Goal: Contribute content: Contribute content

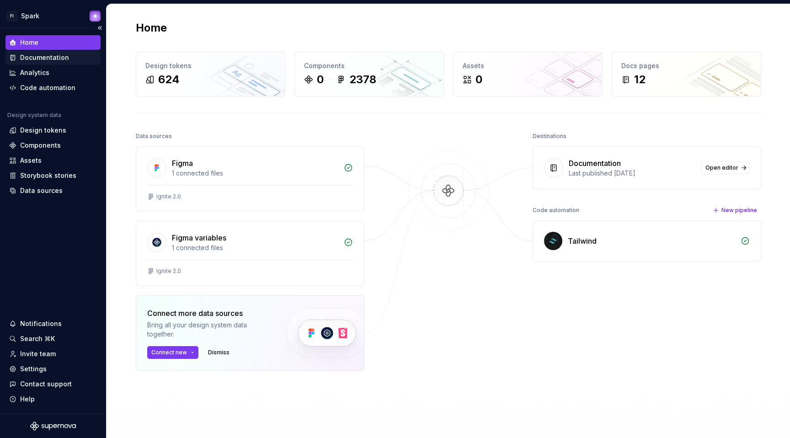
click at [70, 59] on div "Documentation" at bounding box center [53, 57] width 88 height 9
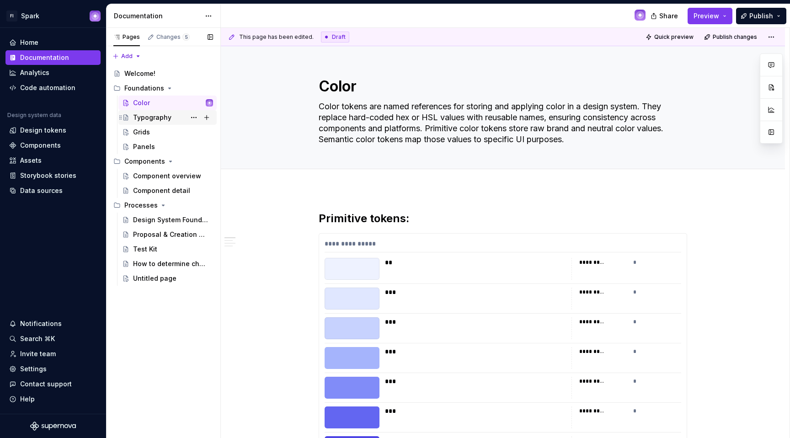
click at [146, 118] on div "Typography" at bounding box center [152, 117] width 38 height 9
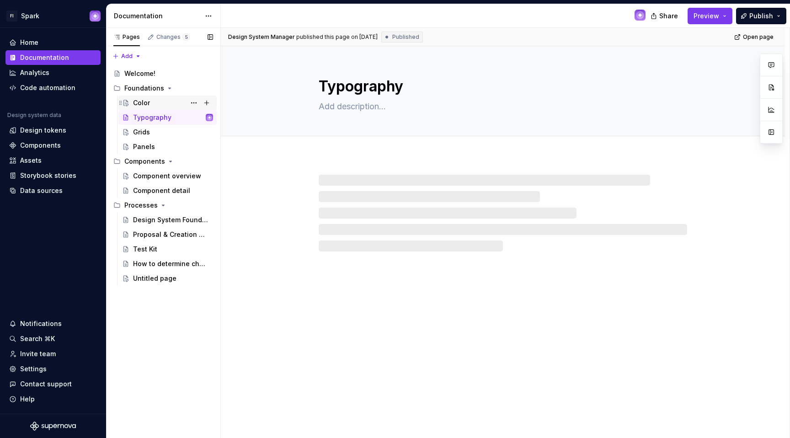
click at [145, 97] on div "Color" at bounding box center [173, 102] width 80 height 13
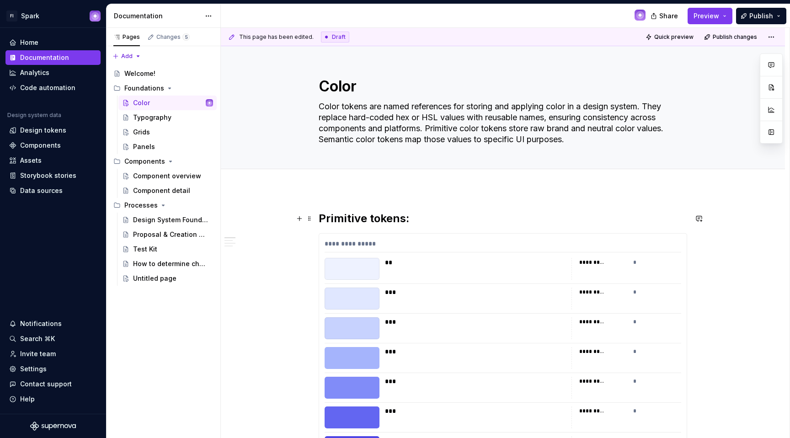
click at [569, 267] on div "** ********* *" at bounding box center [503, 269] width 357 height 22
click at [734, 65] on span "Edit header" at bounding box center [724, 61] width 37 height 9
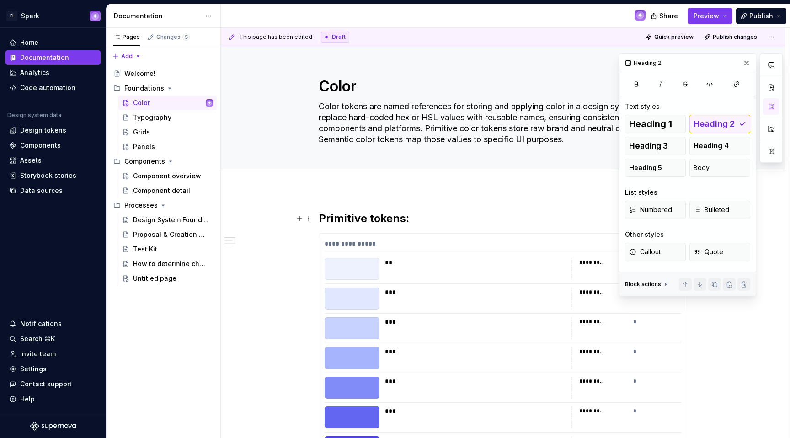
click at [533, 224] on h2 "Primitive tokens:" at bounding box center [503, 218] width 368 height 15
click at [440, 216] on h2 "Primitive tokens:" at bounding box center [503, 218] width 368 height 15
click at [532, 321] on div "***" at bounding box center [475, 321] width 181 height 9
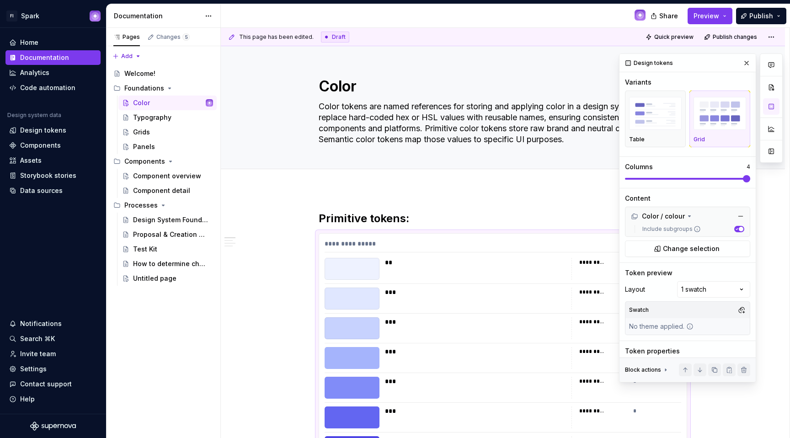
click at [743, 131] on button "Grid" at bounding box center [719, 119] width 61 height 57
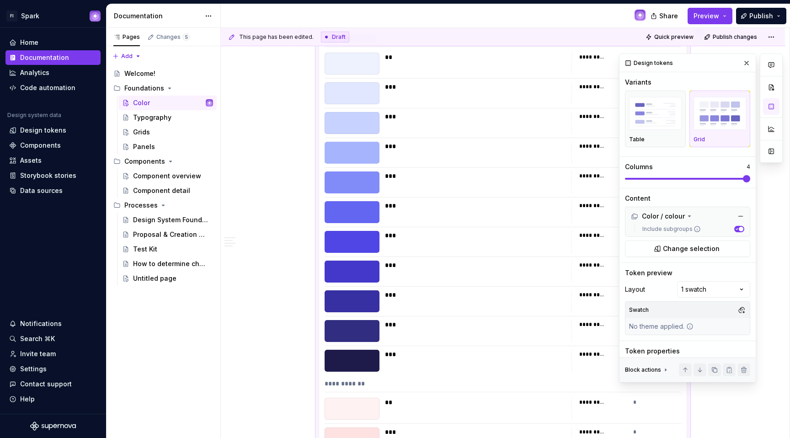
click at [709, 133] on div "Grid" at bounding box center [719, 119] width 53 height 48
click at [652, 124] on img "button" at bounding box center [655, 113] width 53 height 33
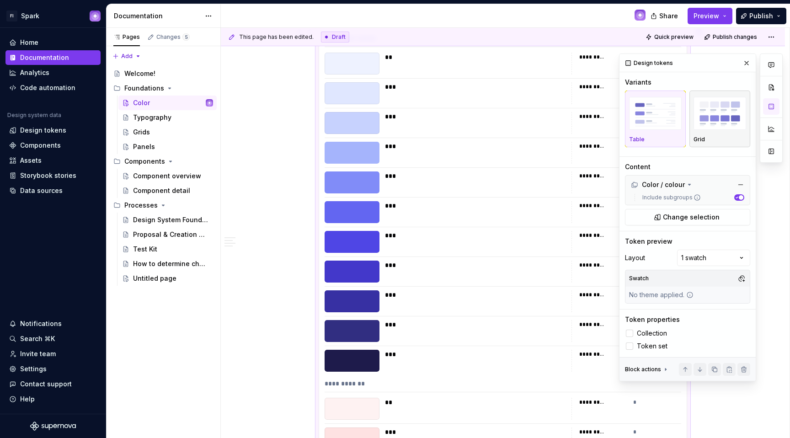
click at [693, 126] on img "button" at bounding box center [719, 113] width 53 height 33
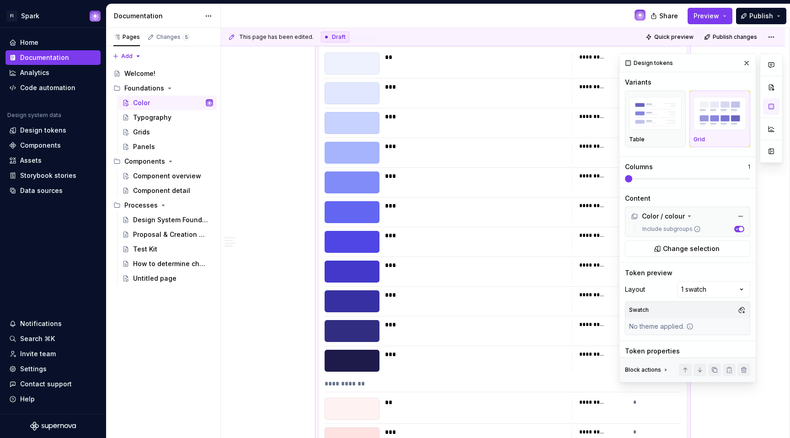
click at [710, 125] on img "button" at bounding box center [719, 113] width 53 height 33
click at [745, 178] on span at bounding box center [746, 178] width 7 height 7
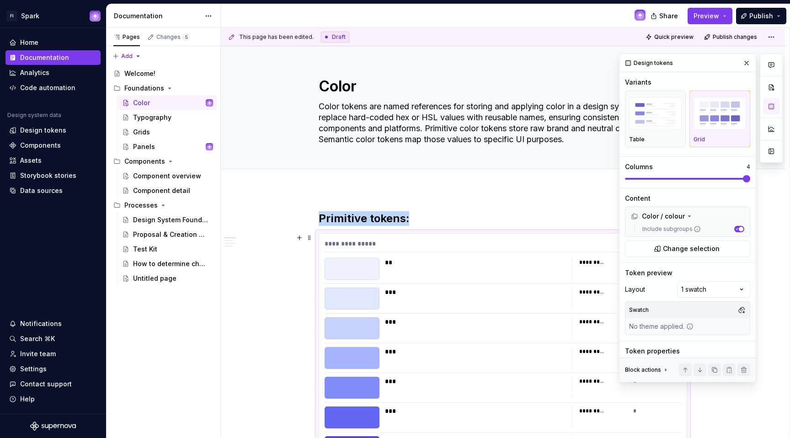
click at [451, 296] on div "***" at bounding box center [475, 292] width 181 height 9
click at [725, 247] on button "Change selection" at bounding box center [687, 248] width 125 height 16
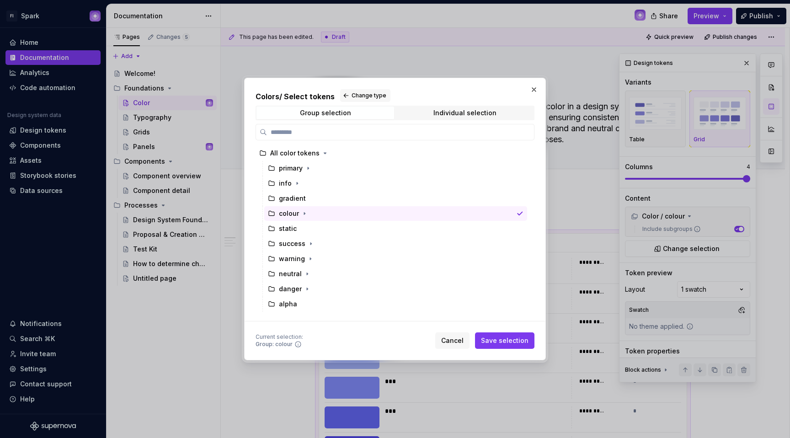
click at [464, 340] on span "Cancel" at bounding box center [452, 340] width 22 height 9
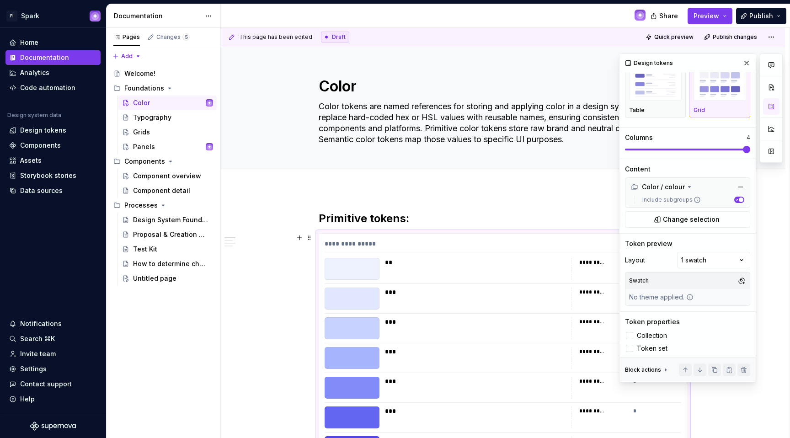
scroll to position [31, 0]
click at [678, 261] on div "Comments Open comments No comments yet Select ‘Comment’ from the block context …" at bounding box center [701, 217] width 164 height 329
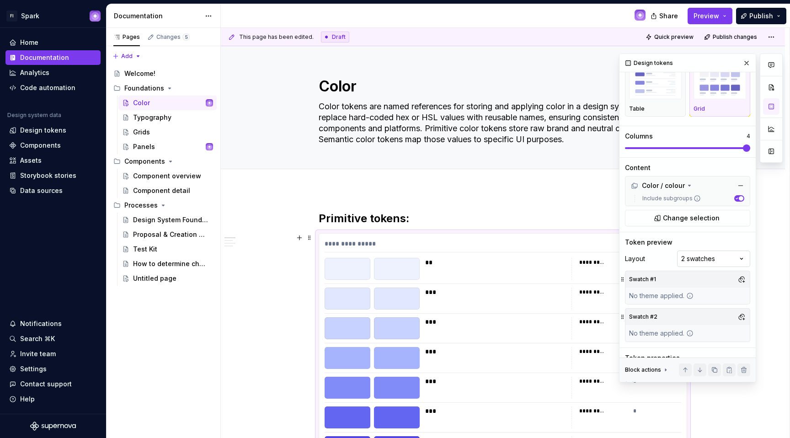
click at [693, 258] on div "Comments Open comments No comments yet Select ‘Comment’ from the block context …" at bounding box center [701, 217] width 164 height 329
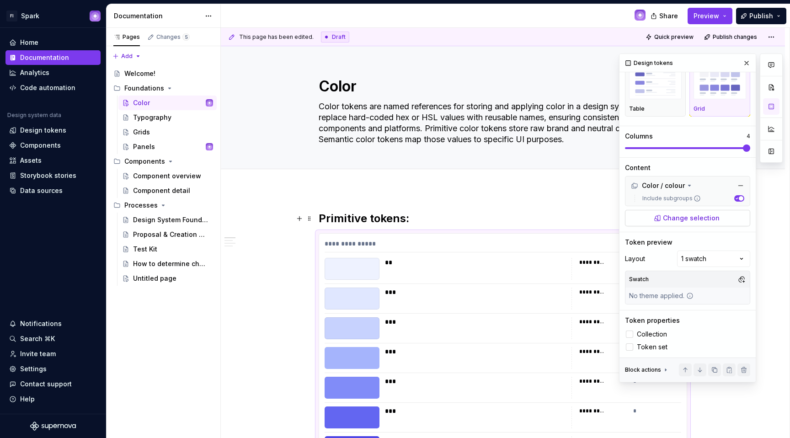
click at [681, 214] on span "Change selection" at bounding box center [691, 217] width 57 height 9
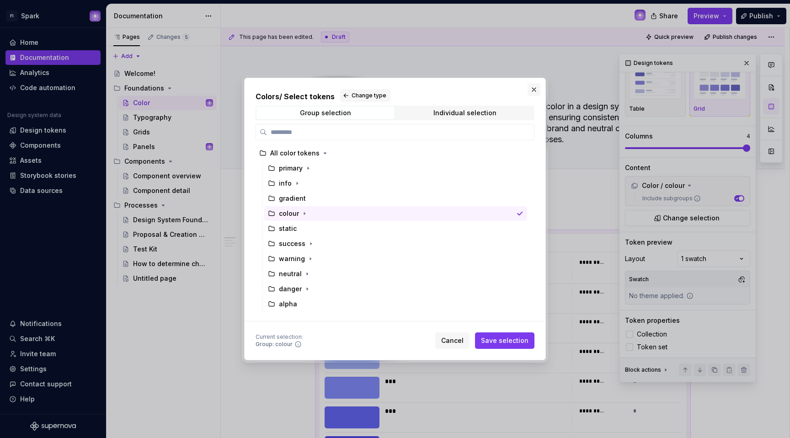
click at [537, 88] on button "button" at bounding box center [534, 89] width 13 height 13
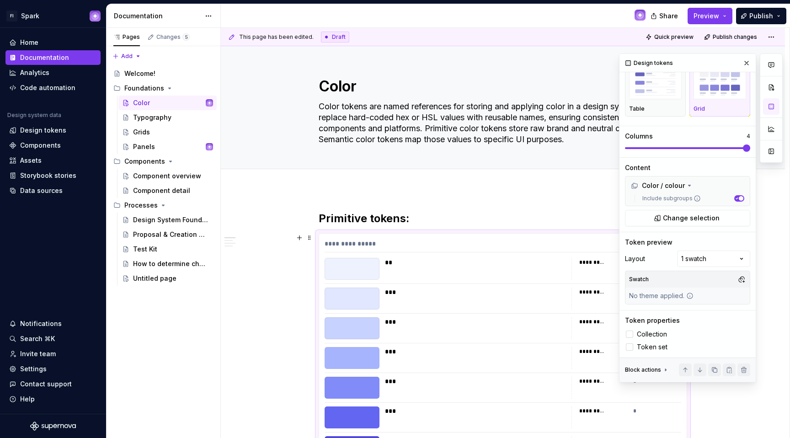
click at [464, 242] on div "**********" at bounding box center [503, 245] width 357 height 13
click at [701, 213] on span "Change selection" at bounding box center [691, 217] width 57 height 9
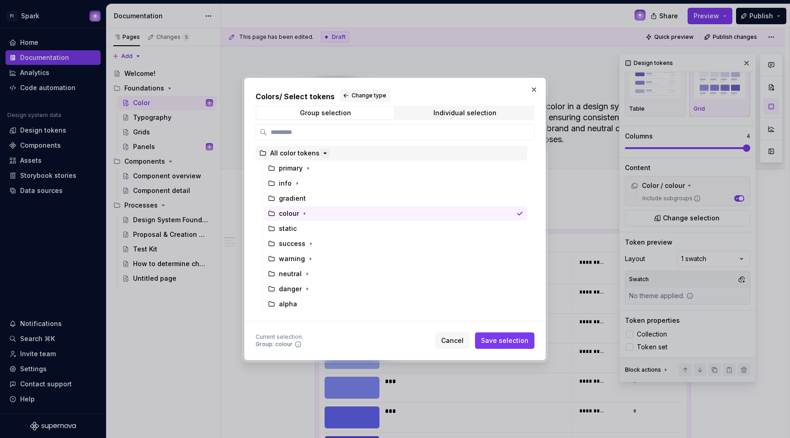
click at [320, 153] on button "button" at bounding box center [324, 153] width 9 height 9
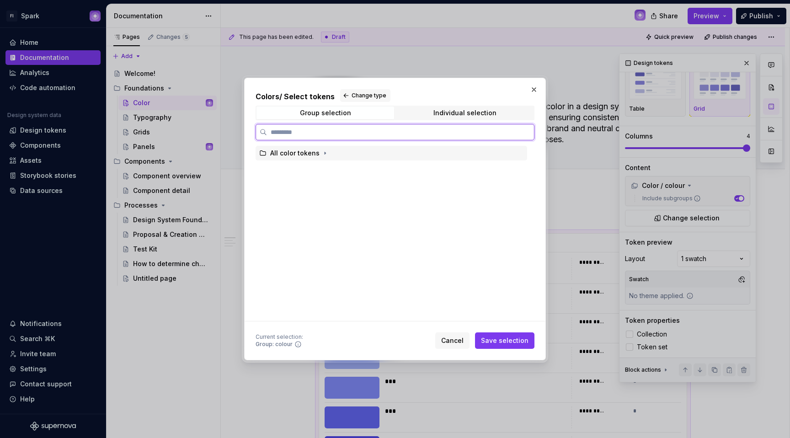
click at [320, 157] on span at bounding box center [324, 153] width 9 height 9
click at [321, 154] on icon "button" at bounding box center [324, 152] width 7 height 7
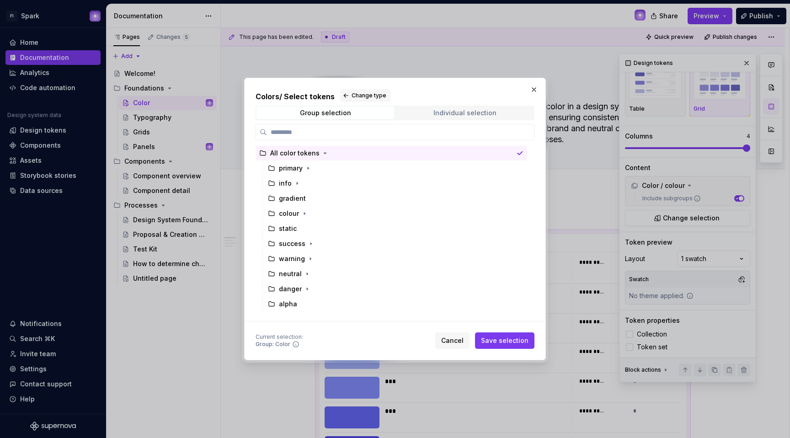
click at [421, 117] on span "Individual selection" at bounding box center [465, 113] width 138 height 13
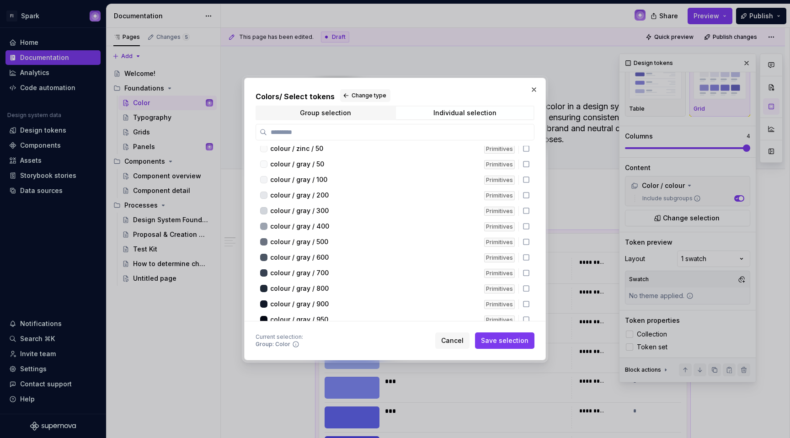
scroll to position [0, 0]
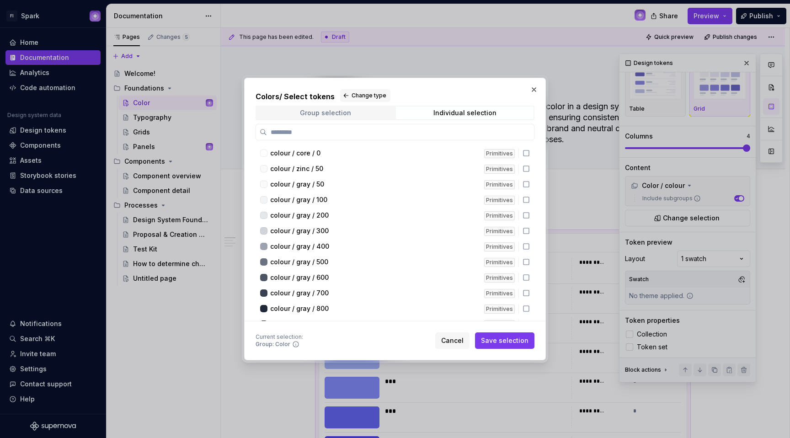
click at [329, 113] on div "Group selection" at bounding box center [325, 112] width 51 height 7
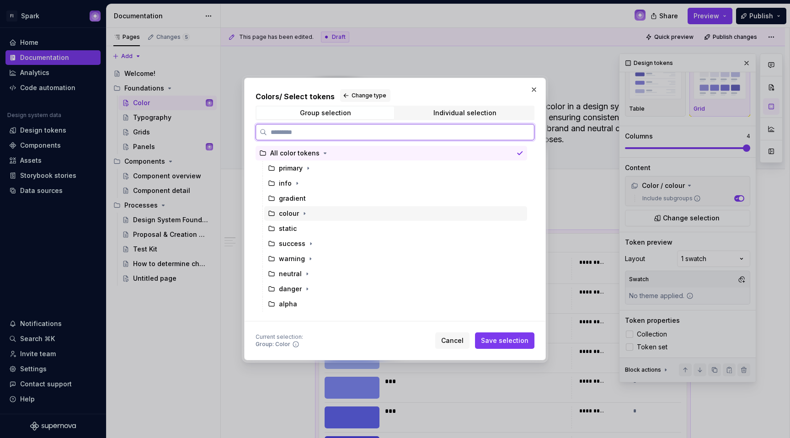
click at [309, 208] on div "colour" at bounding box center [395, 213] width 263 height 15
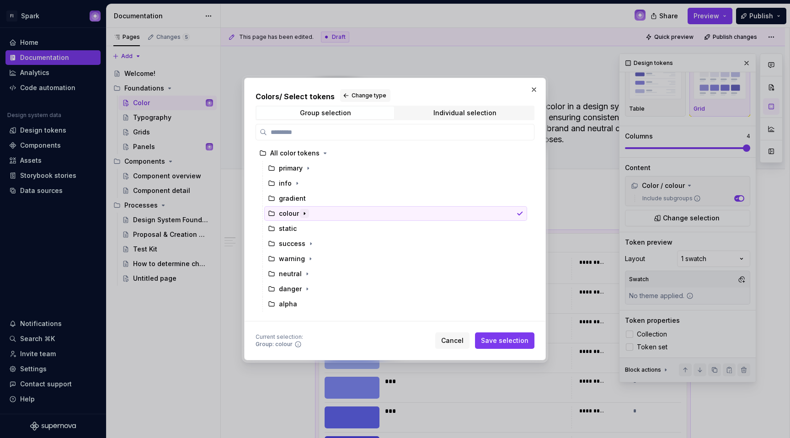
click at [305, 211] on icon "button" at bounding box center [304, 213] width 7 height 7
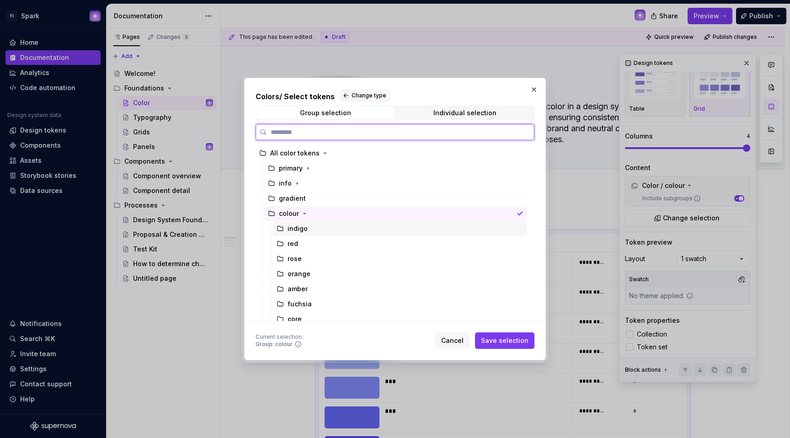
click at [310, 226] on div "indigo" at bounding box center [400, 228] width 254 height 15
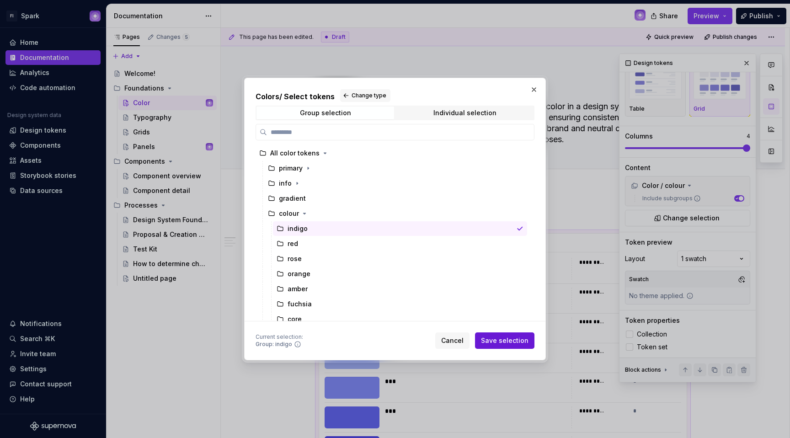
click at [505, 336] on button "Save selection" at bounding box center [504, 340] width 59 height 16
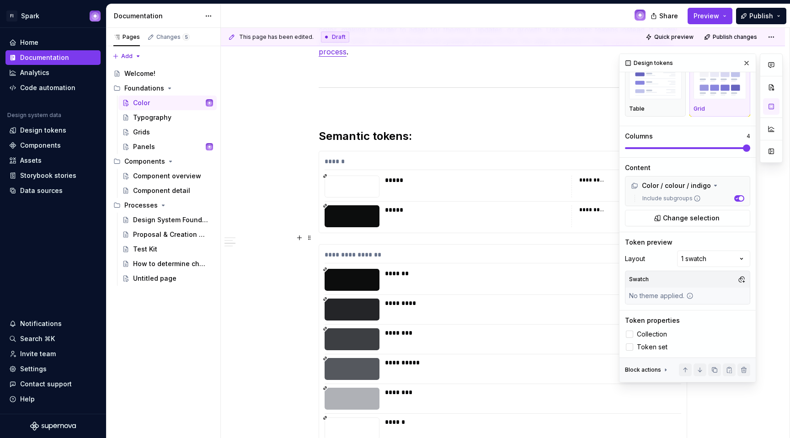
scroll to position [438, 0]
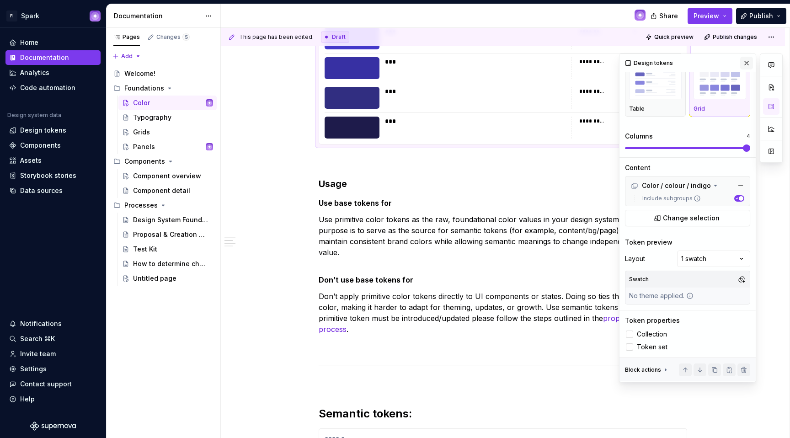
click at [740, 58] on button "button" at bounding box center [746, 63] width 13 height 13
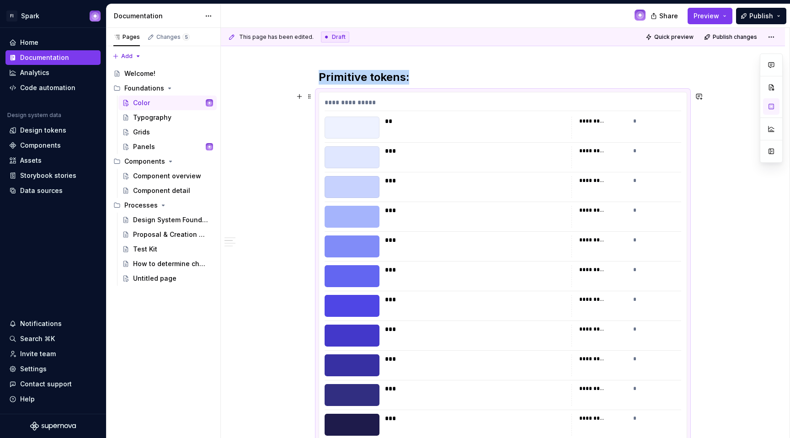
scroll to position [140, 0]
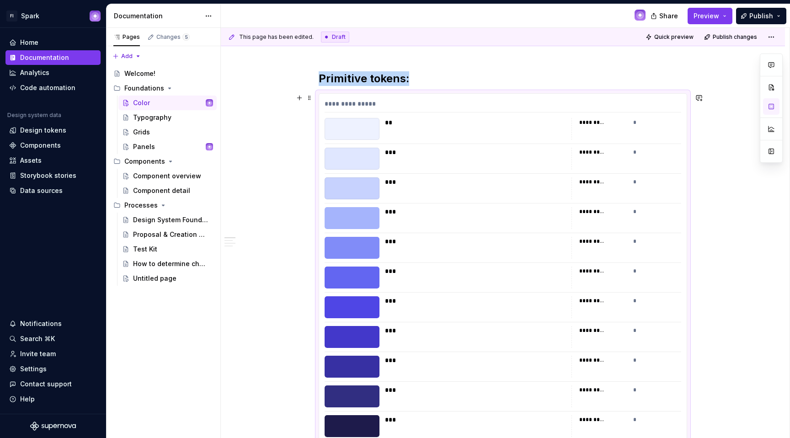
click at [560, 239] on div "***" at bounding box center [475, 241] width 181 height 9
click at [590, 219] on div "********* *" at bounding box center [626, 218] width 110 height 22
click at [591, 219] on div "********* *" at bounding box center [626, 218] width 110 height 22
click at [616, 157] on div "********* *" at bounding box center [626, 159] width 110 height 22
drag, startPoint x: 664, startPoint y: 161, endPoint x: 629, endPoint y: 135, distance: 43.5
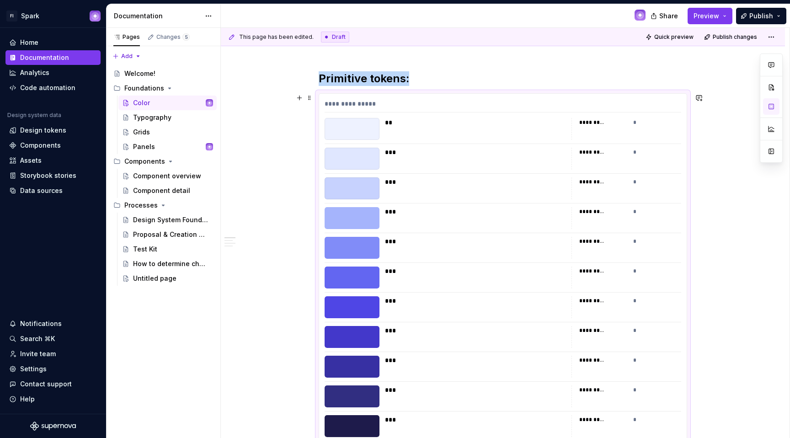
click at [629, 135] on div "**********" at bounding box center [503, 268] width 368 height 349
click at [472, 95] on div "**********" at bounding box center [503, 268] width 368 height 349
click at [471, 95] on div "**********" at bounding box center [503, 268] width 368 height 349
click at [372, 127] on div at bounding box center [352, 129] width 55 height 22
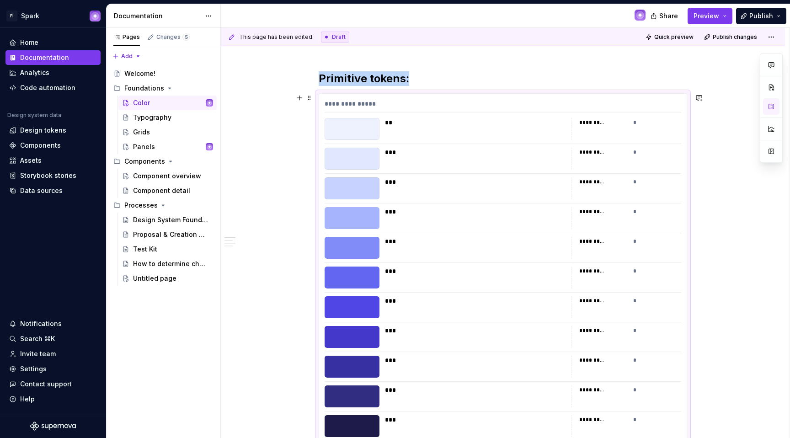
click at [372, 127] on div at bounding box center [352, 129] width 55 height 22
drag, startPoint x: 372, startPoint y: 127, endPoint x: 345, endPoint y: 122, distance: 27.4
click at [372, 127] on div at bounding box center [352, 129] width 55 height 22
click at [650, 109] on div "**********" at bounding box center [503, 105] width 357 height 13
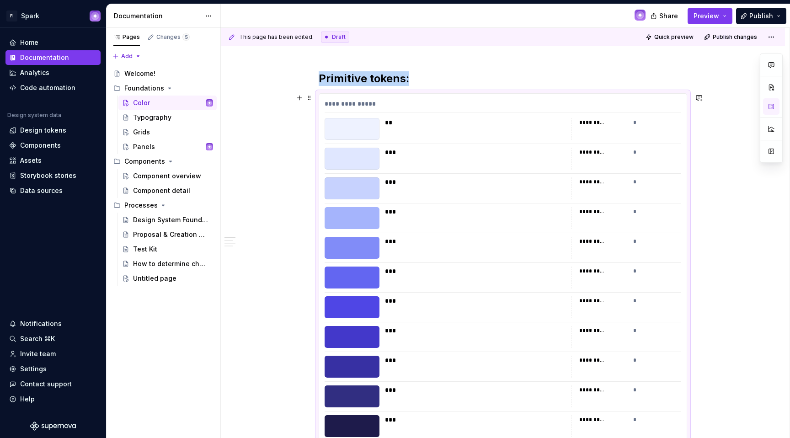
click at [319, 120] on div "**********" at bounding box center [503, 268] width 368 height 350
click at [343, 116] on div "**********" at bounding box center [503, 268] width 368 height 349
click at [461, 105] on div "**********" at bounding box center [503, 105] width 357 height 13
click at [461, 104] on div "**********" at bounding box center [503, 105] width 357 height 13
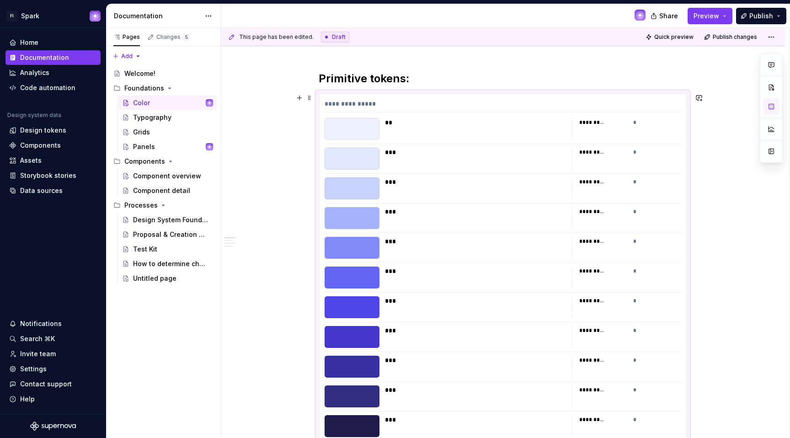
click at [431, 100] on div "**********" at bounding box center [503, 105] width 357 height 13
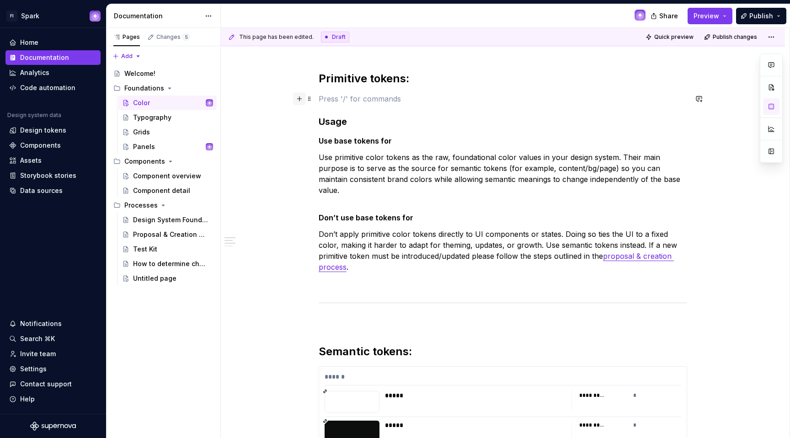
click at [302, 100] on button "button" at bounding box center [299, 98] width 13 height 13
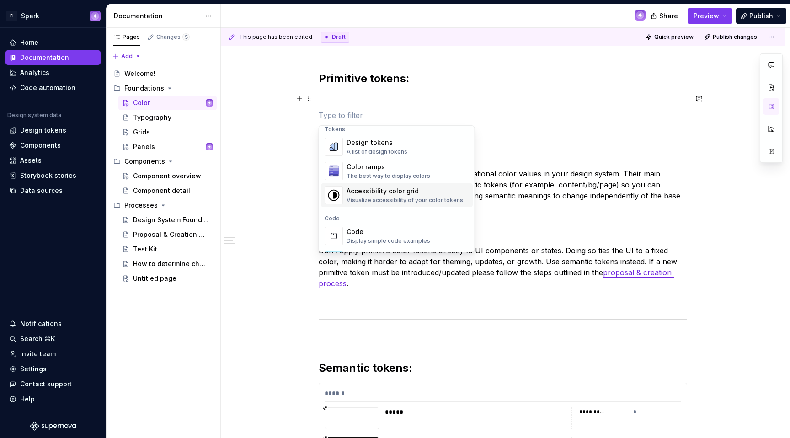
scroll to position [666, 0]
click at [389, 149] on div "Design tokens" at bounding box center [377, 146] width 61 height 9
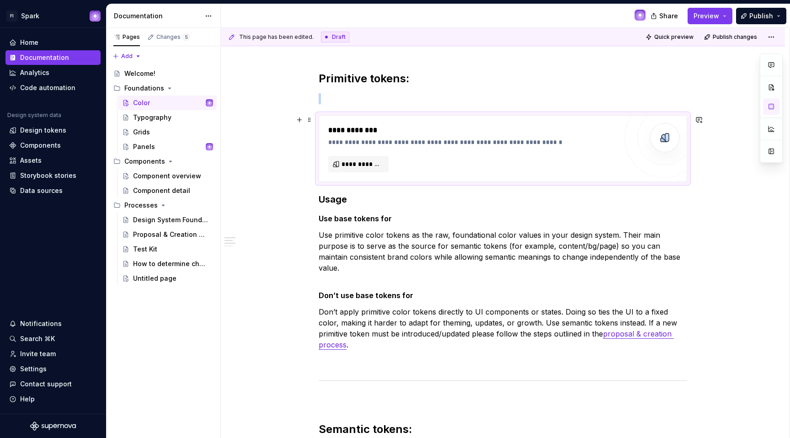
click at [410, 155] on div "**********" at bounding box center [472, 149] width 289 height 48
click at [671, 135] on img at bounding box center [665, 137] width 18 height 18
click at [342, 166] on span "**********" at bounding box center [361, 164] width 41 height 9
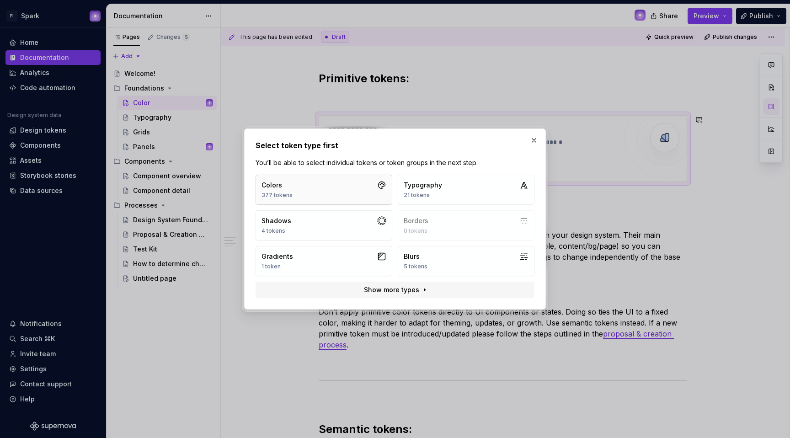
click at [315, 204] on button "Colors 377 tokens" at bounding box center [324, 190] width 137 height 30
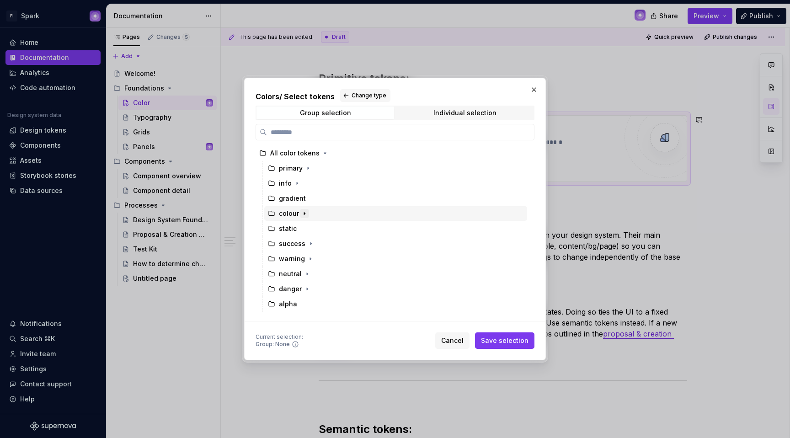
click at [306, 211] on icon "button" at bounding box center [304, 213] width 7 height 7
drag, startPoint x: 287, startPoint y: 213, endPoint x: 287, endPoint y: 164, distance: 48.9
click at [287, 164] on div "All color tokens primary info gradient colour static success warning neutral da…" at bounding box center [392, 229] width 273 height 166
click at [302, 210] on icon "button" at bounding box center [304, 213] width 7 height 7
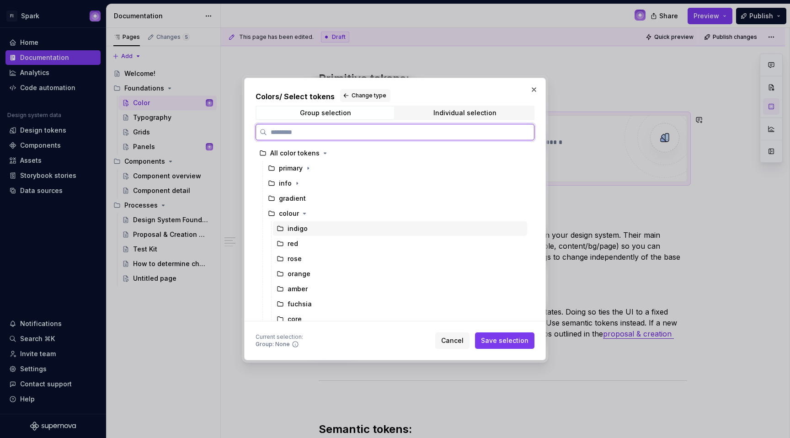
click at [297, 228] on div "indigo" at bounding box center [298, 228] width 20 height 9
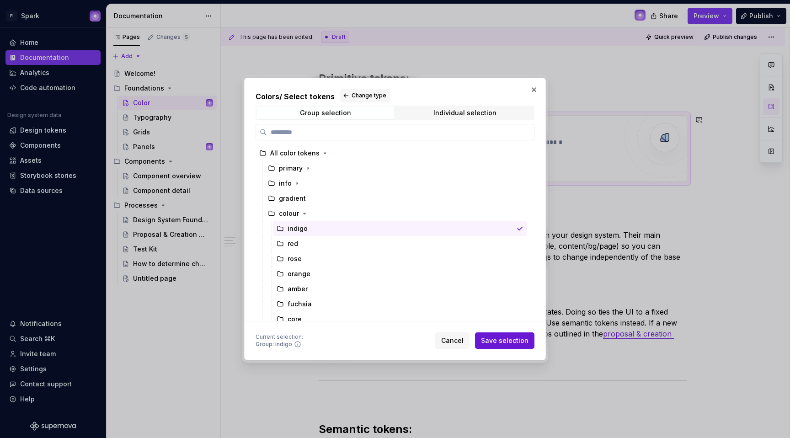
click at [488, 336] on button "Save selection" at bounding box center [504, 340] width 59 height 16
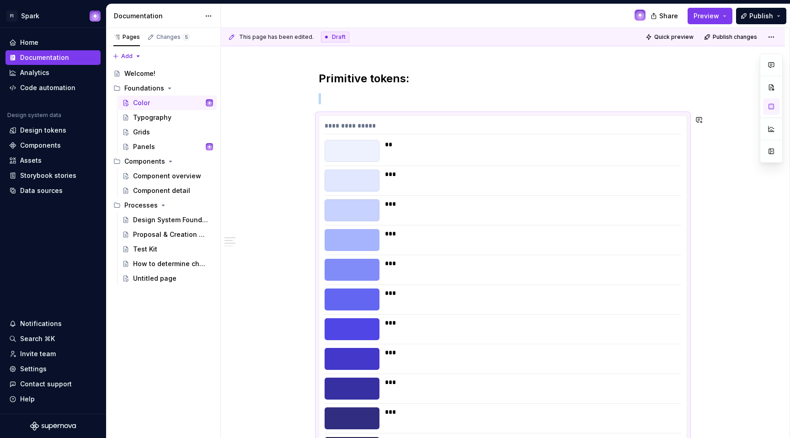
scroll to position [166, 0]
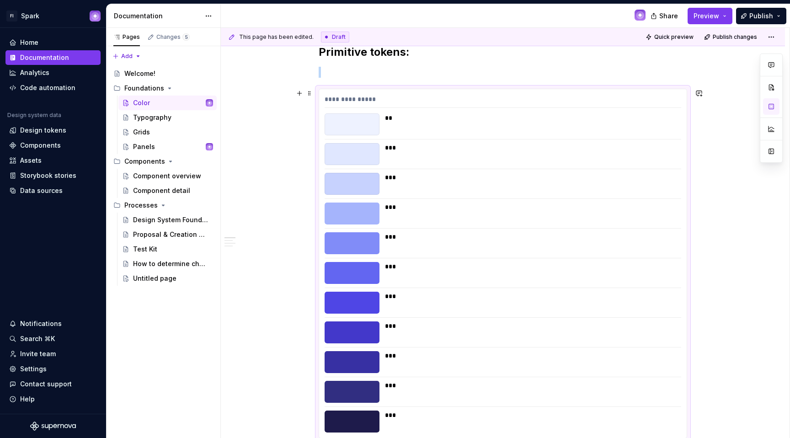
click at [585, 117] on div "**" at bounding box center [530, 117] width 291 height 9
click at [530, 104] on div "**********" at bounding box center [503, 101] width 357 height 13
click at [330, 97] on div "**********" at bounding box center [503, 101] width 357 height 13
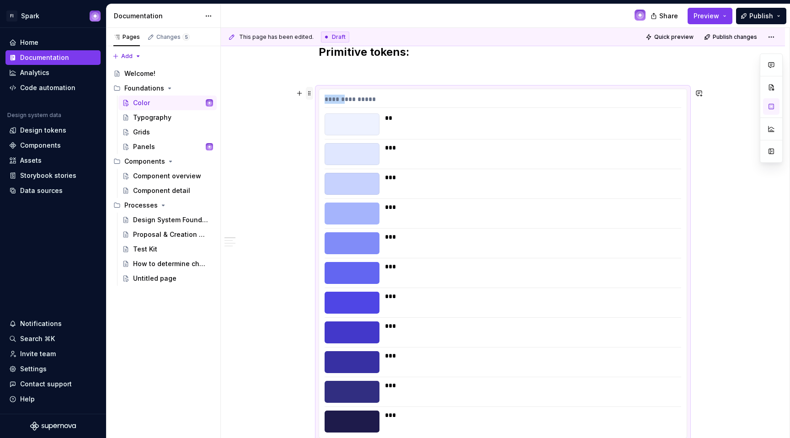
click at [310, 91] on span at bounding box center [309, 93] width 7 height 13
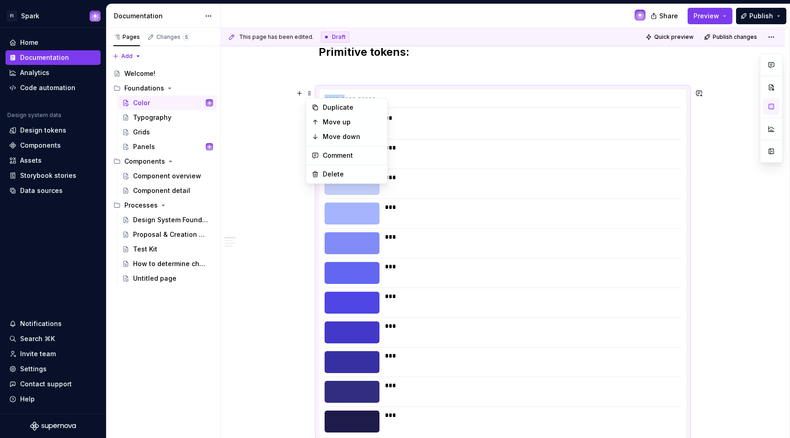
click at [691, 100] on div "**********" at bounding box center [505, 233] width 569 height 411
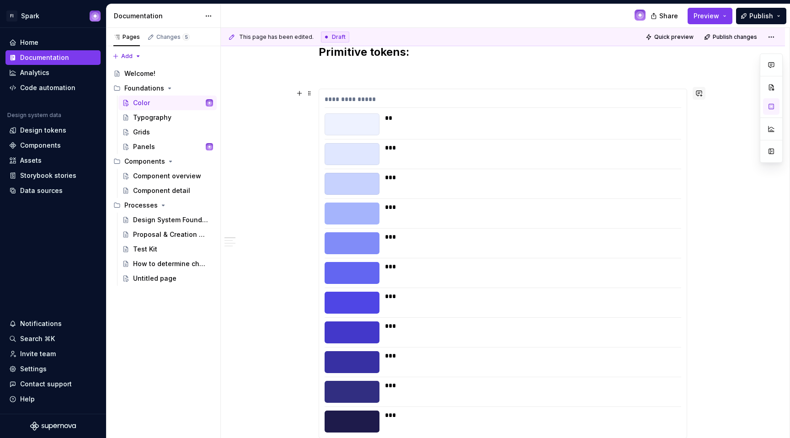
click at [700, 92] on button "button" at bounding box center [699, 93] width 13 height 13
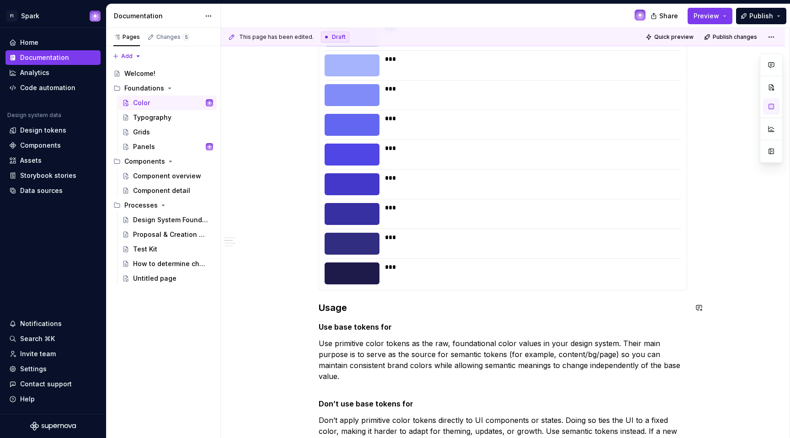
scroll to position [314, 0]
click at [431, 220] on div "***" at bounding box center [530, 214] width 291 height 22
click at [403, 241] on div "***" at bounding box center [530, 237] width 291 height 9
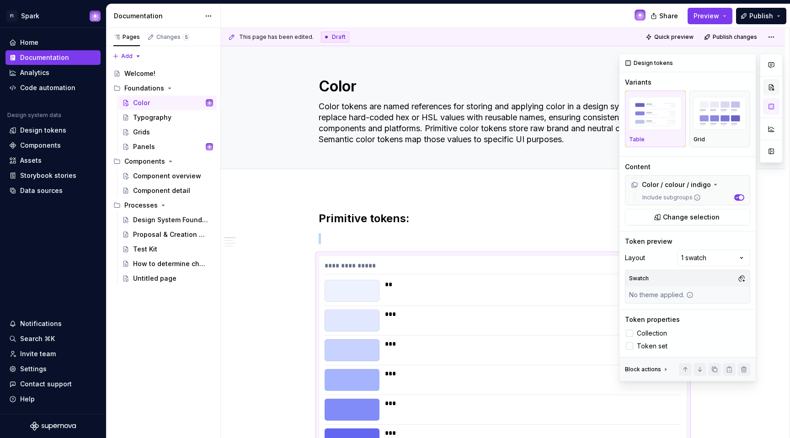
scroll to position [0, 0]
click at [725, 106] on img "button" at bounding box center [719, 113] width 53 height 33
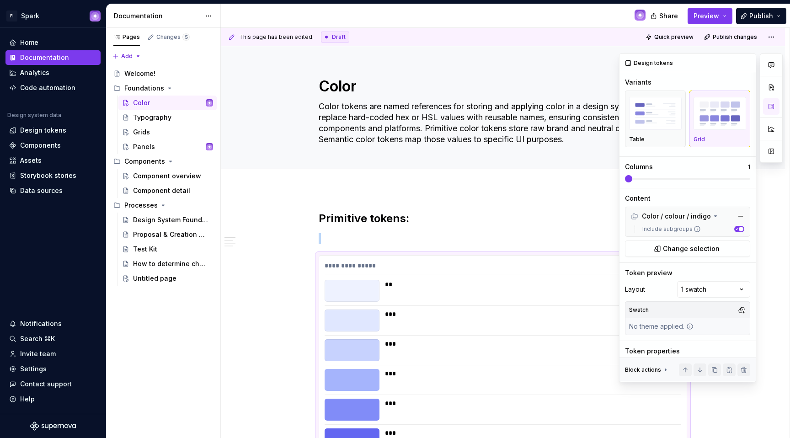
scroll to position [166, 0]
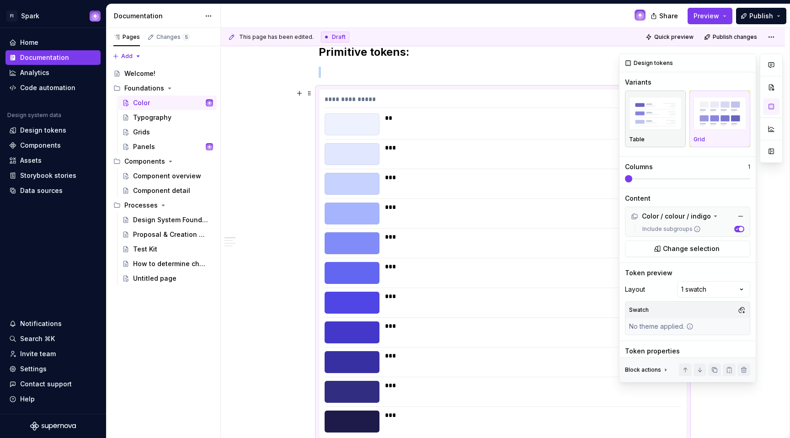
click at [667, 113] on img "button" at bounding box center [655, 113] width 53 height 33
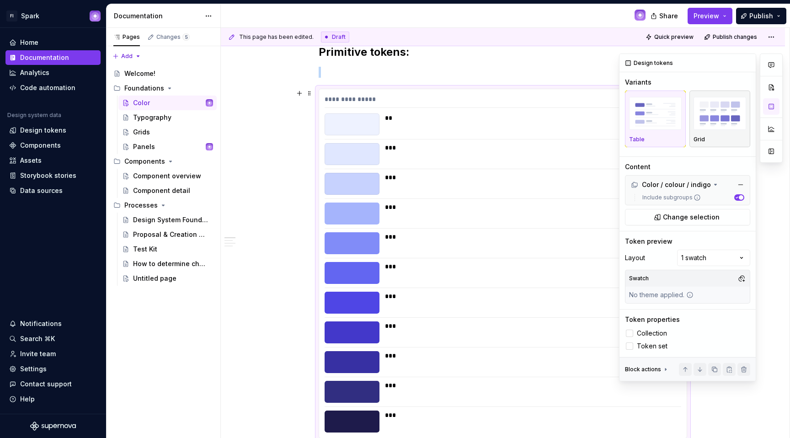
click at [702, 113] on img "button" at bounding box center [719, 113] width 53 height 33
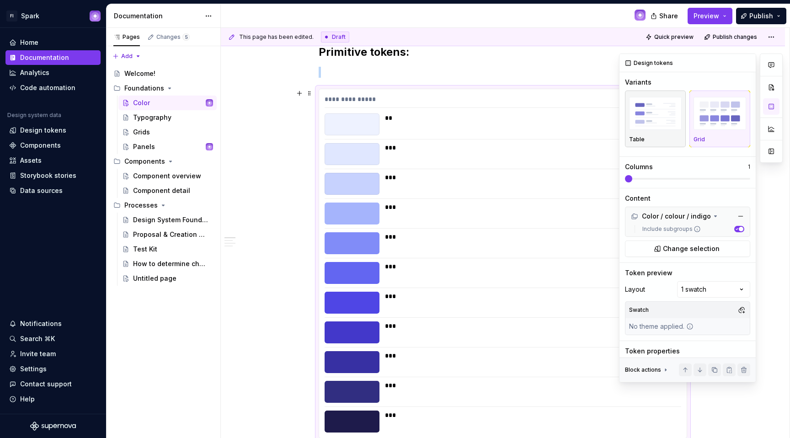
click at [667, 118] on img "button" at bounding box center [655, 113] width 53 height 33
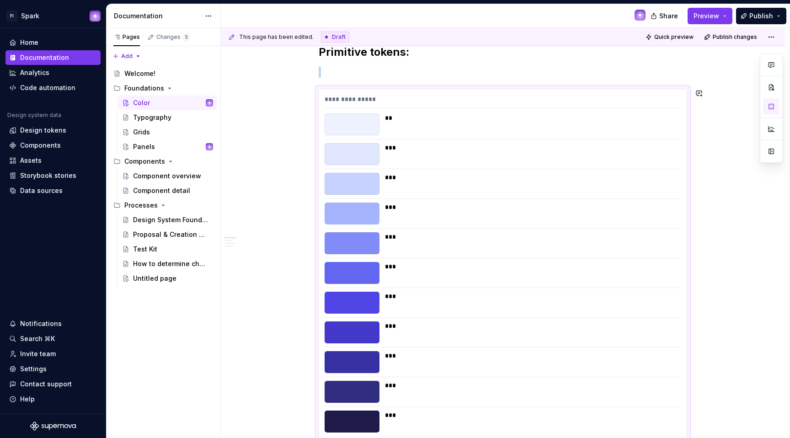
scroll to position [0, 0]
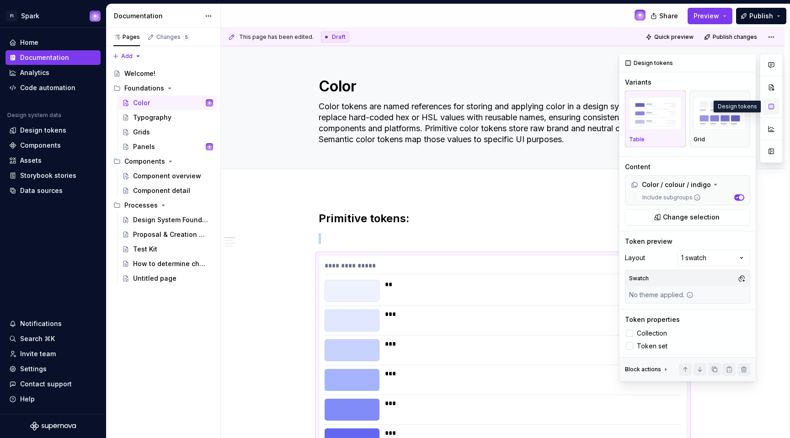
click at [770, 100] on button "button" at bounding box center [771, 106] width 16 height 16
click at [738, 197] on icon "button" at bounding box center [736, 197] width 5 height 5
click at [738, 196] on span "button" at bounding box center [737, 197] width 5 height 5
click at [716, 136] on div "Grid" at bounding box center [719, 139] width 53 height 7
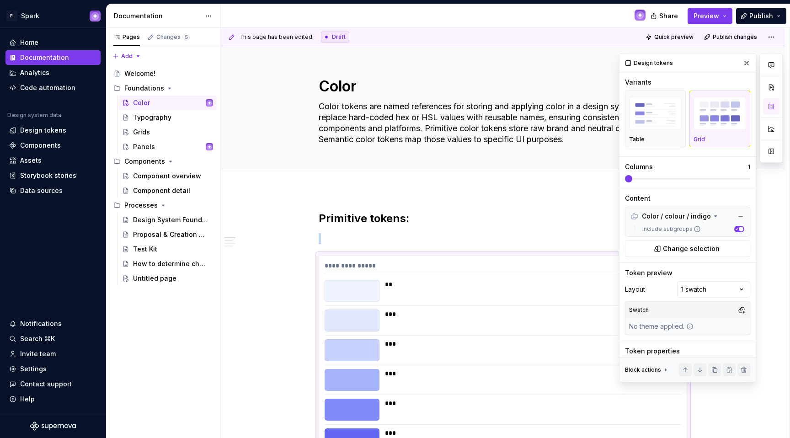
scroll to position [166, 0]
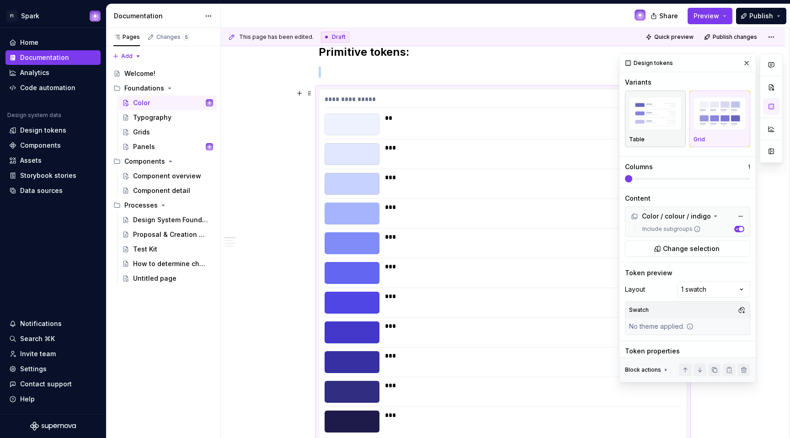
click at [653, 121] on img "button" at bounding box center [655, 113] width 53 height 33
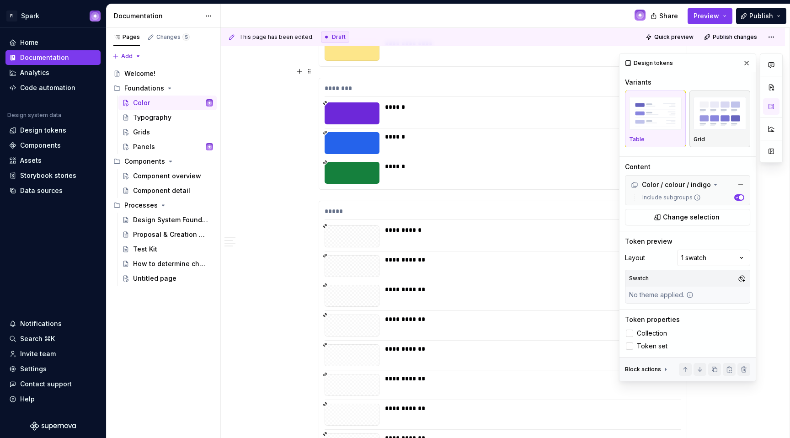
click at [704, 125] on img "button" at bounding box center [719, 113] width 53 height 33
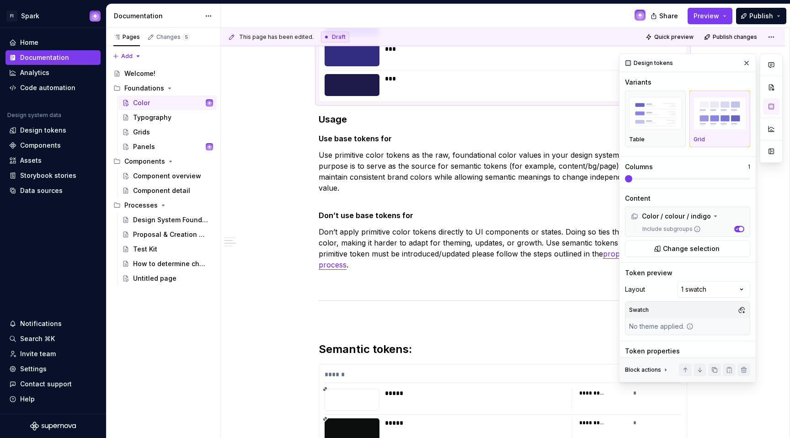
scroll to position [503, 0]
click at [679, 368] on button "button" at bounding box center [685, 370] width 13 height 13
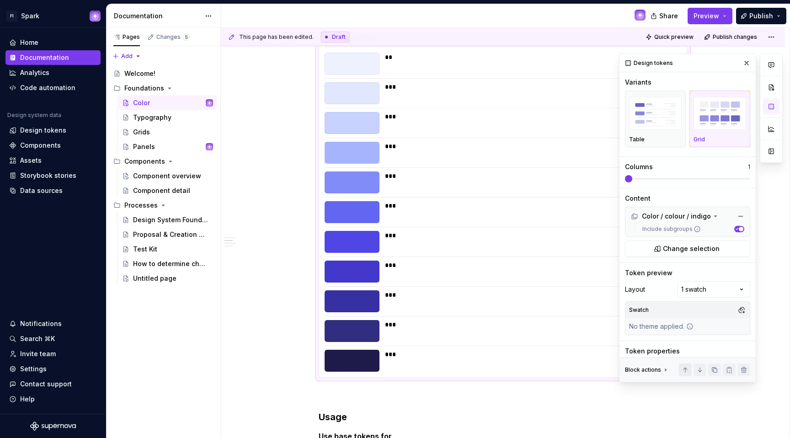
click at [679, 368] on button "button" at bounding box center [685, 370] width 13 height 13
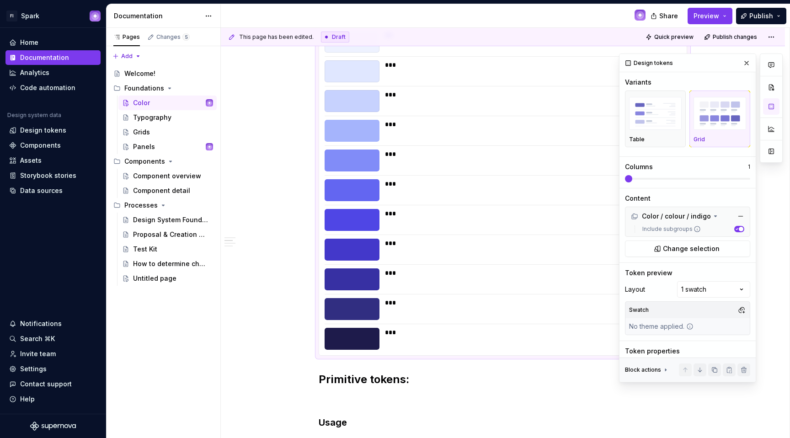
scroll to position [183, 0]
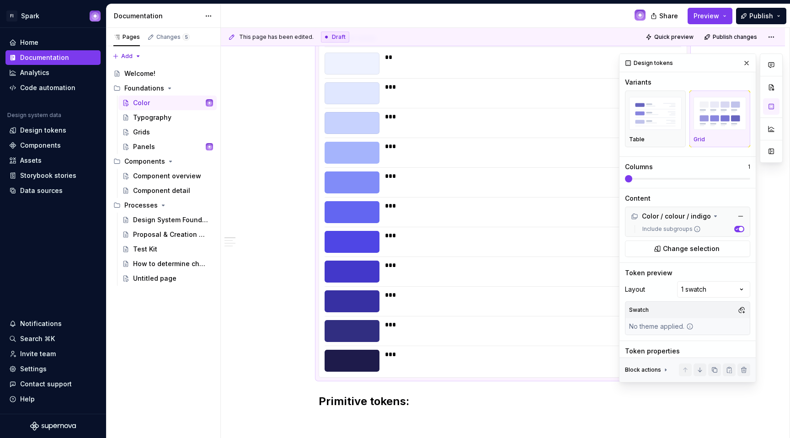
click at [679, 368] on span at bounding box center [685, 370] width 13 height 13
click at [688, 371] on div at bounding box center [714, 370] width 71 height 13
click at [693, 370] on button "button" at bounding box center [699, 370] width 13 height 13
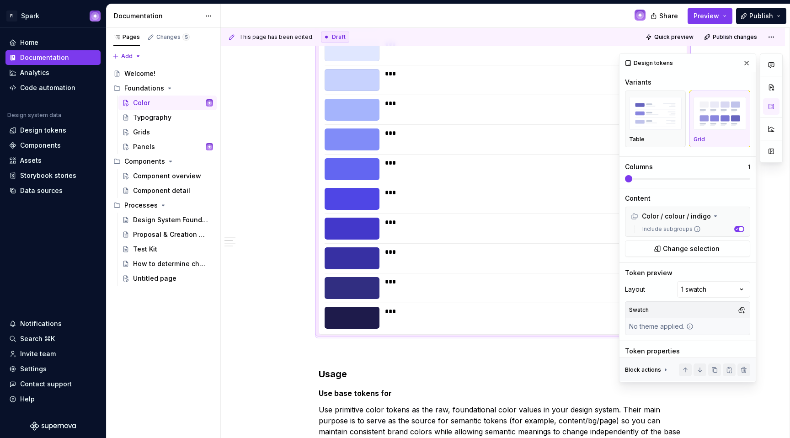
scroll to position [251, 0]
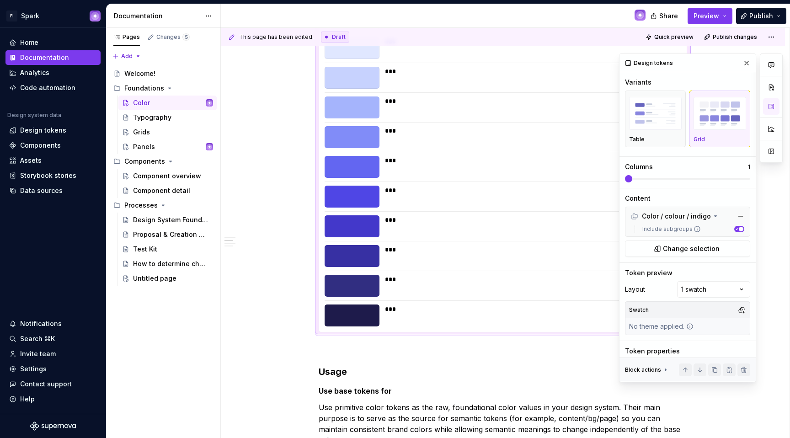
click at [632, 178] on span at bounding box center [628, 178] width 7 height 7
drag, startPoint x: 630, startPoint y: 180, endPoint x: 658, endPoint y: 179, distance: 27.9
click at [657, 180] on div "Design tokens Variants Table Grid Columns 1 Content Color / colour / indigo Inc…" at bounding box center [687, 233] width 136 height 358
click at [663, 177] on span at bounding box center [687, 178] width 125 height 7
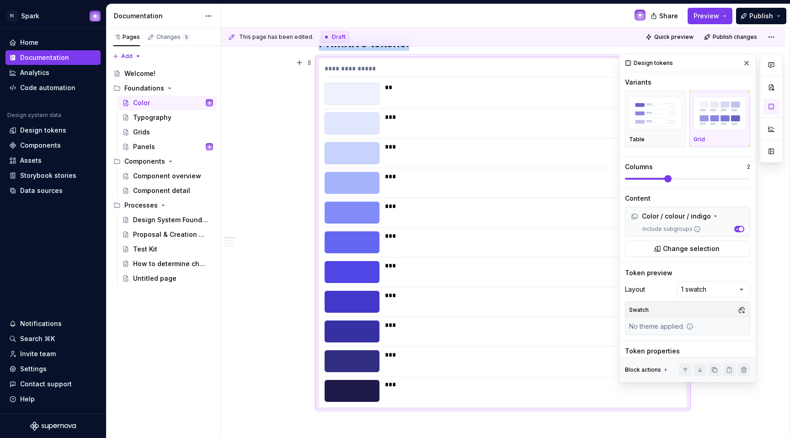
scroll to position [129, 0]
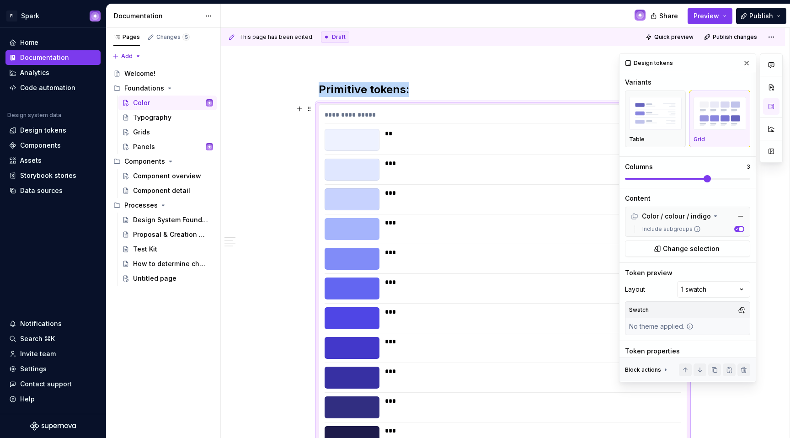
click at [699, 178] on span at bounding box center [687, 179] width 125 height 2
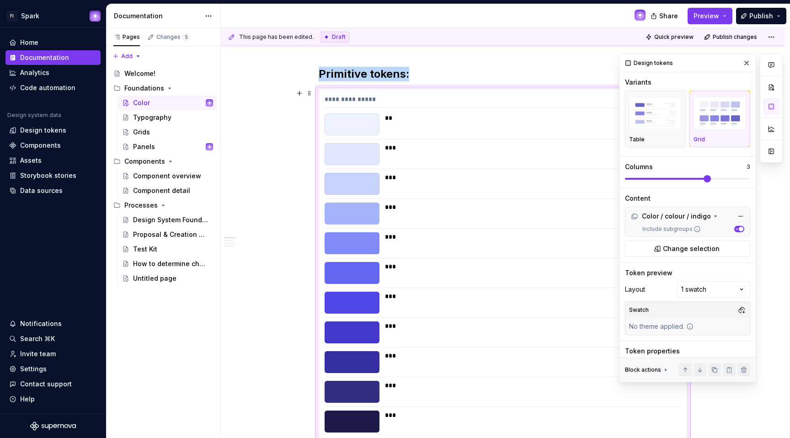
click at [719, 178] on span at bounding box center [687, 179] width 125 height 2
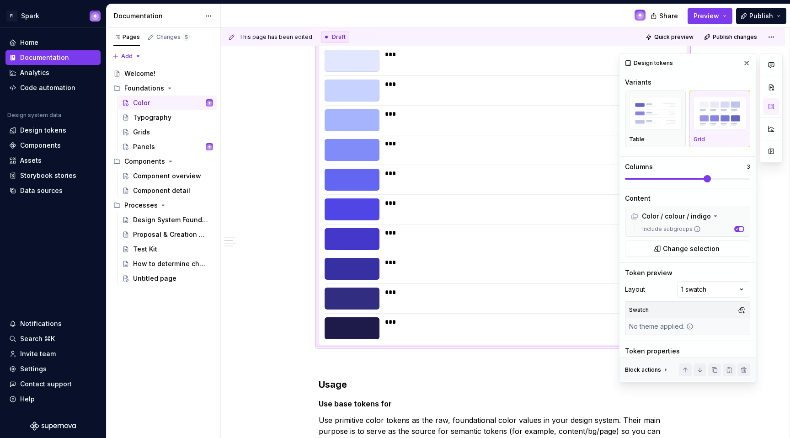
scroll to position [240, 0]
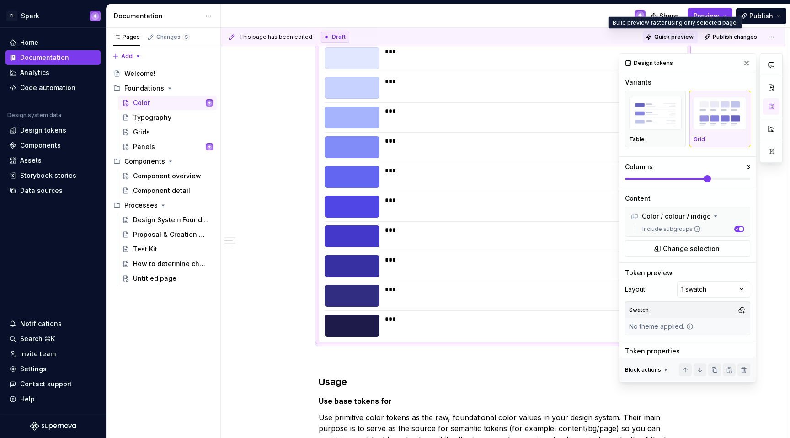
click at [689, 37] on span "Quick preview" at bounding box center [673, 36] width 39 height 7
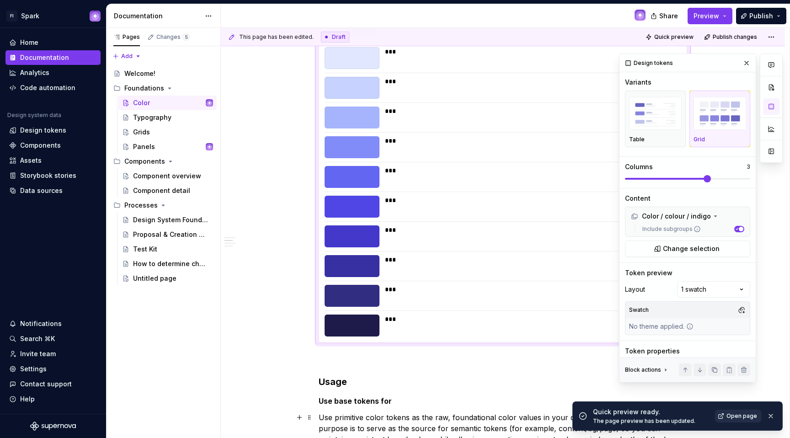
click at [750, 416] on span "Open page" at bounding box center [741, 415] width 31 height 7
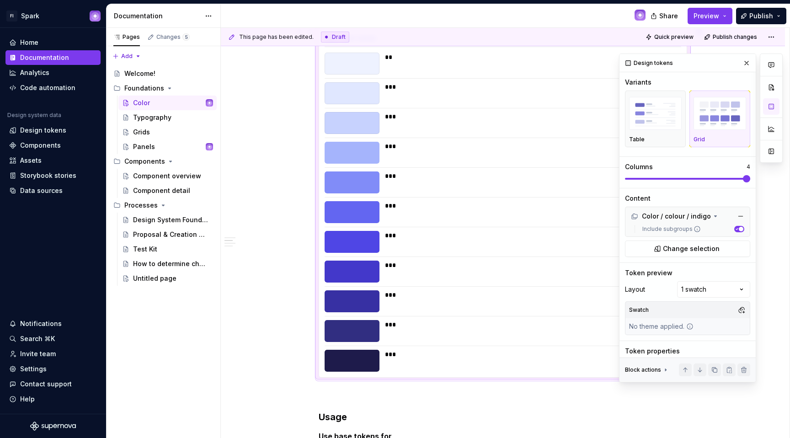
click at [750, 179] on span at bounding box center [746, 178] width 7 height 7
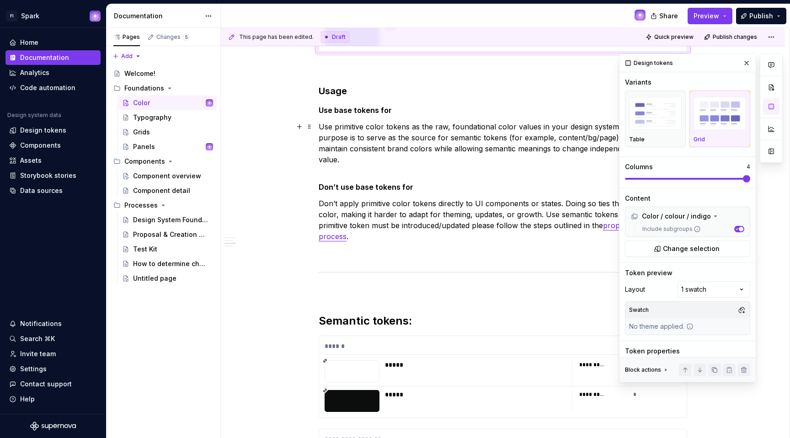
scroll to position [657, 0]
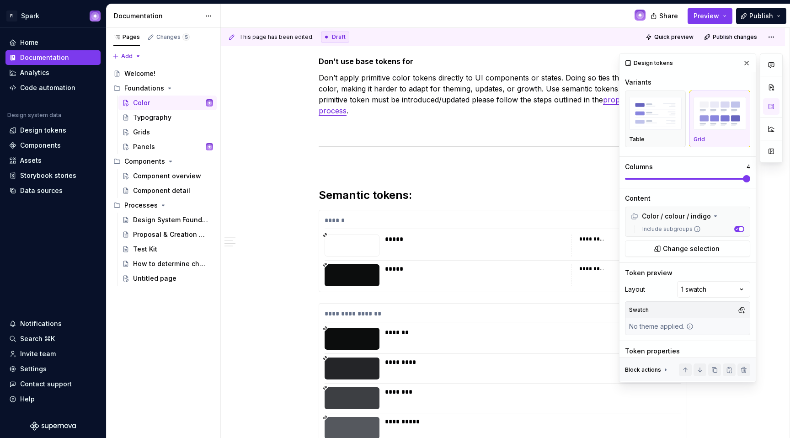
type textarea "*"
click at [424, 122] on p at bounding box center [503, 127] width 368 height 11
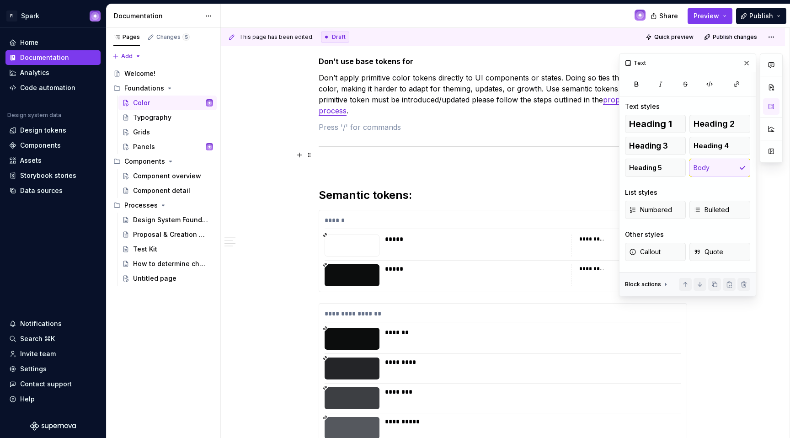
click at [578, 160] on p at bounding box center [503, 165] width 368 height 11
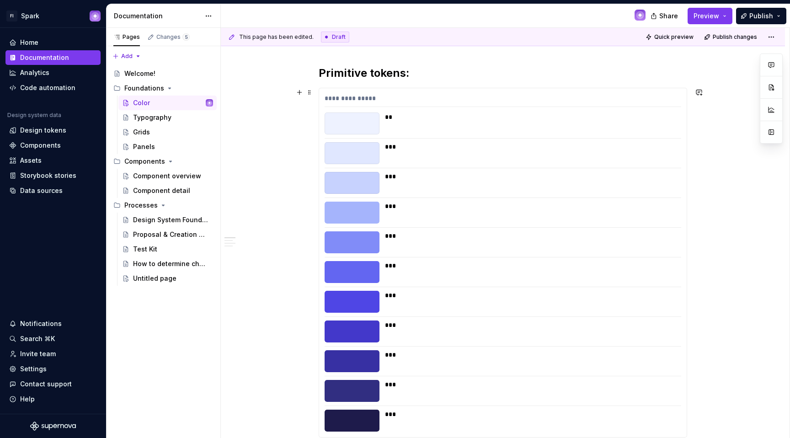
scroll to position [180, 0]
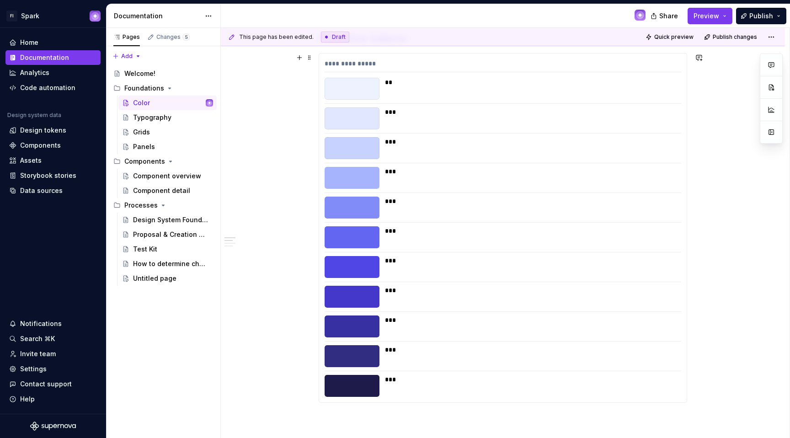
click at [510, 258] on div "***" at bounding box center [530, 260] width 291 height 9
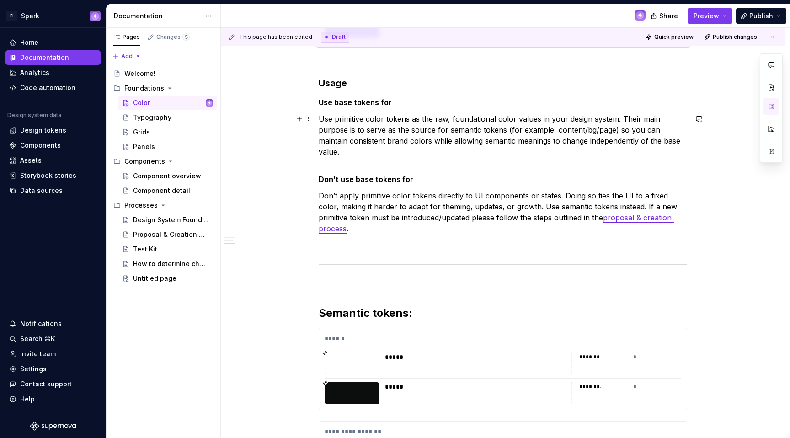
scroll to position [620, 0]
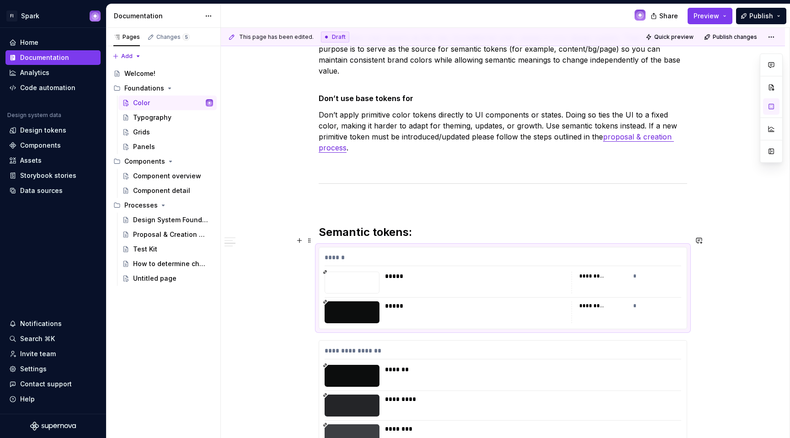
click at [437, 257] on div "****** ***** ********* * ***** ********* *" at bounding box center [503, 287] width 368 height 81
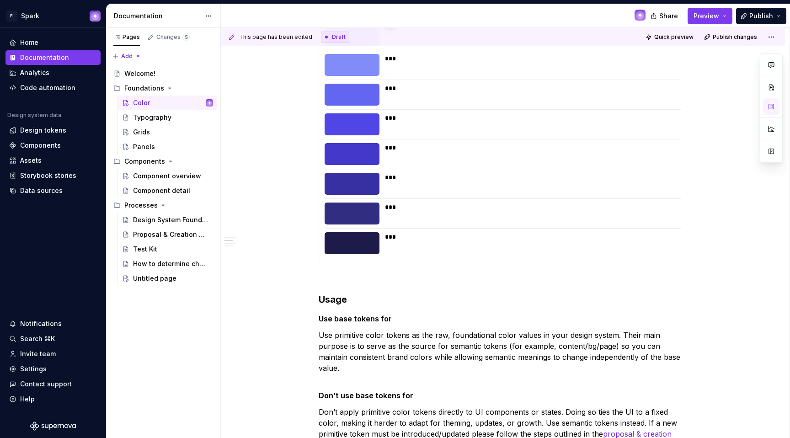
scroll to position [323, 0]
click at [411, 275] on p at bounding box center [503, 276] width 368 height 11
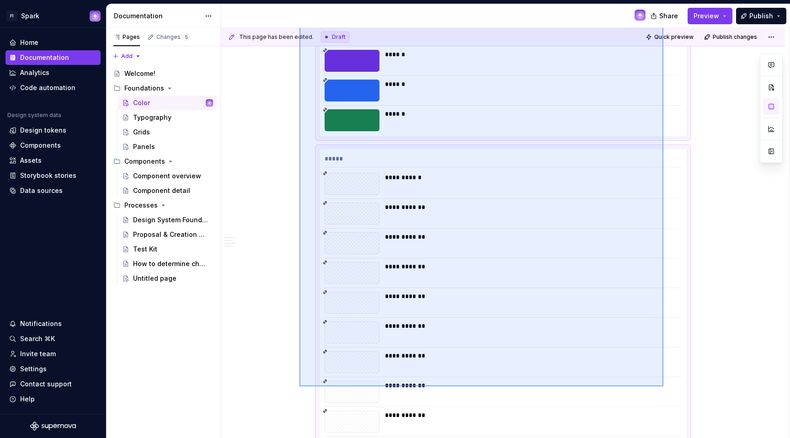
scroll to position [3184, 0]
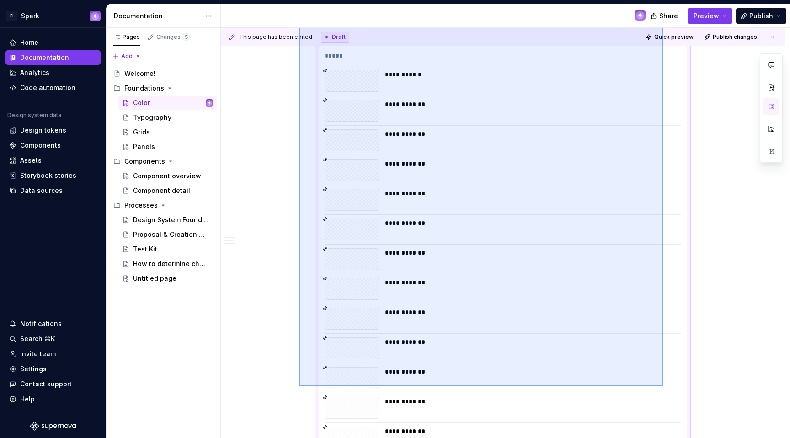
drag, startPoint x: 302, startPoint y: 108, endPoint x: 663, endPoint y: 386, distance: 455.7
click at [663, 386] on div "**********" at bounding box center [505, 233] width 569 height 411
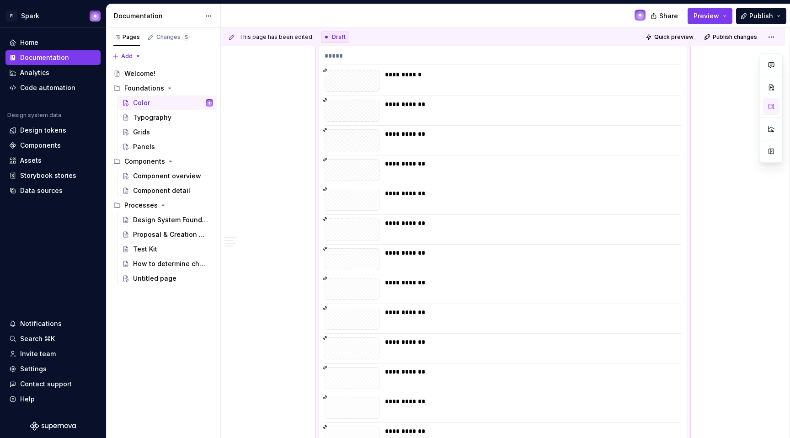
scroll to position [3190, 0]
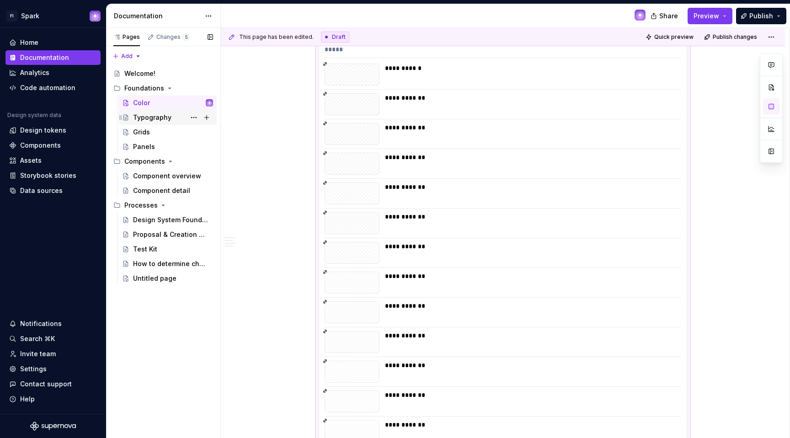
click at [176, 120] on div "Typography" at bounding box center [173, 117] width 80 height 13
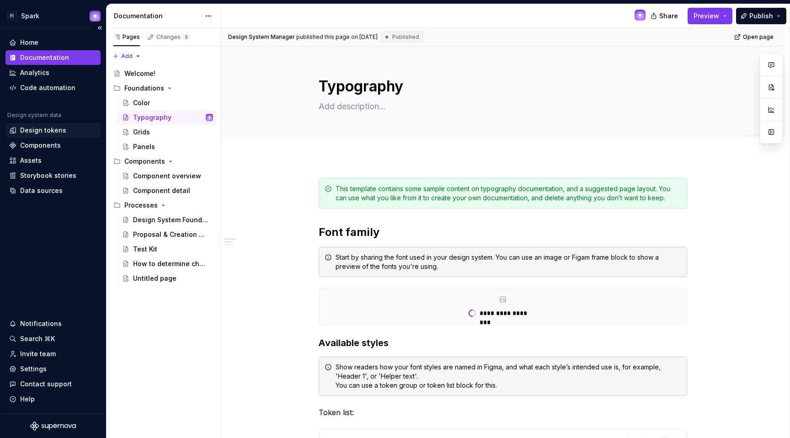
click at [33, 129] on div "Design tokens" at bounding box center [43, 130] width 46 height 9
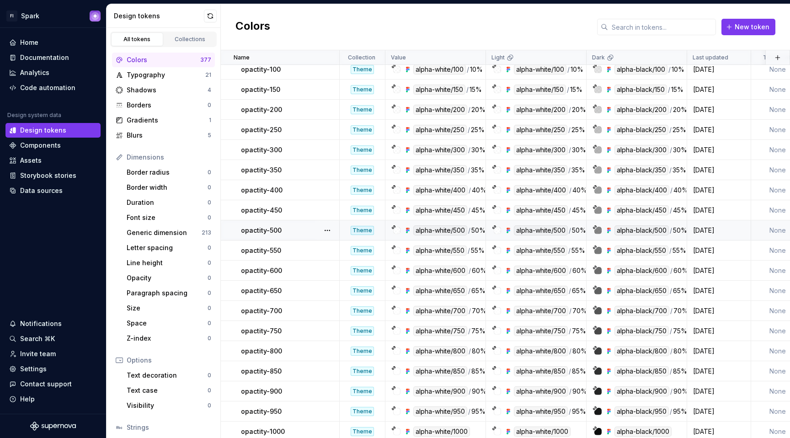
scroll to position [8071, 0]
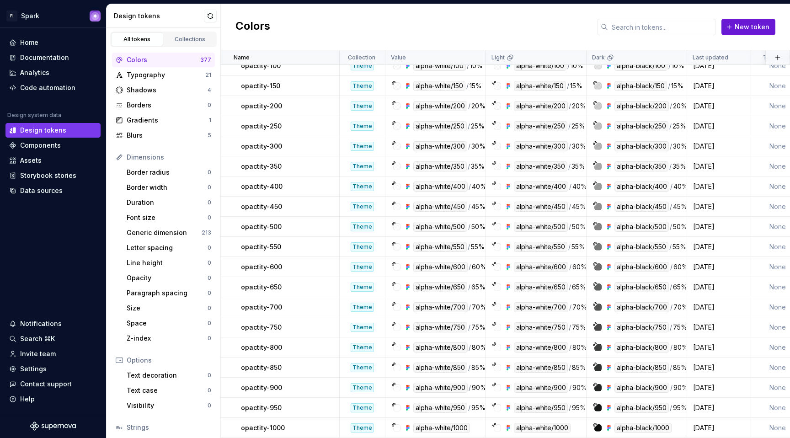
click at [737, 22] on span "New token" at bounding box center [752, 26] width 35 height 9
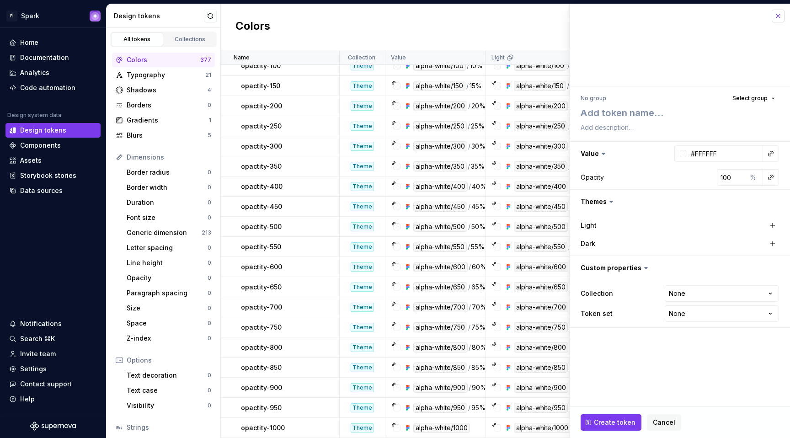
click at [780, 13] on button "button" at bounding box center [778, 16] width 13 height 13
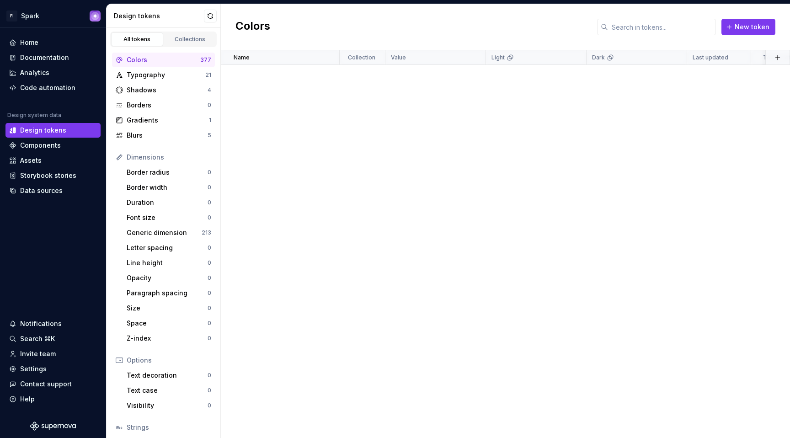
scroll to position [7302, 0]
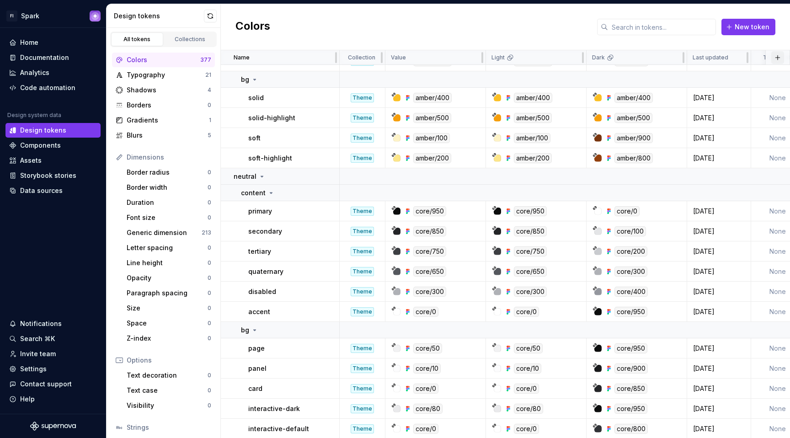
click at [771, 55] on button "button" at bounding box center [777, 57] width 13 height 13
click at [743, 78] on div "New theme" at bounding box center [729, 75] width 87 height 9
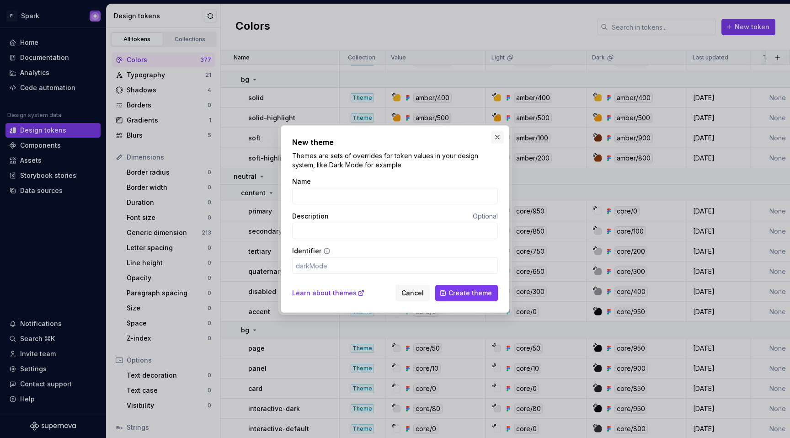
click at [491, 139] on button "button" at bounding box center [497, 137] width 13 height 13
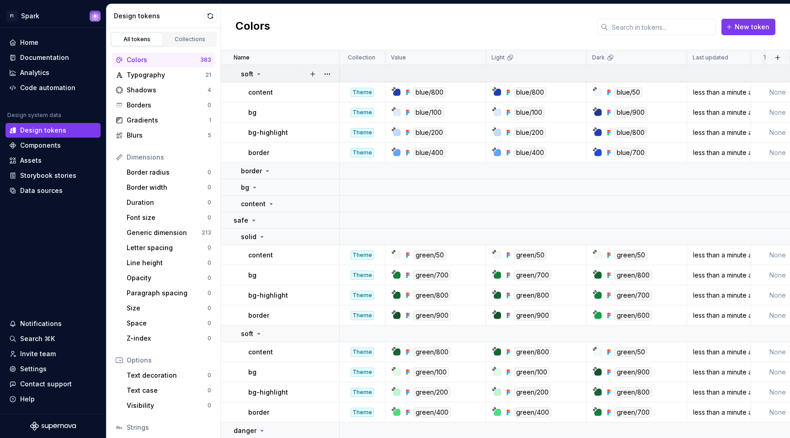
click at [652, 77] on td at bounding box center [630, 74] width 581 height 16
drag, startPoint x: 610, startPoint y: 9, endPoint x: 617, endPoint y: 25, distance: 17.6
click at [616, 22] on div "Colors New token" at bounding box center [505, 27] width 569 height 46
click at [617, 26] on input "text" at bounding box center [662, 27] width 108 height 16
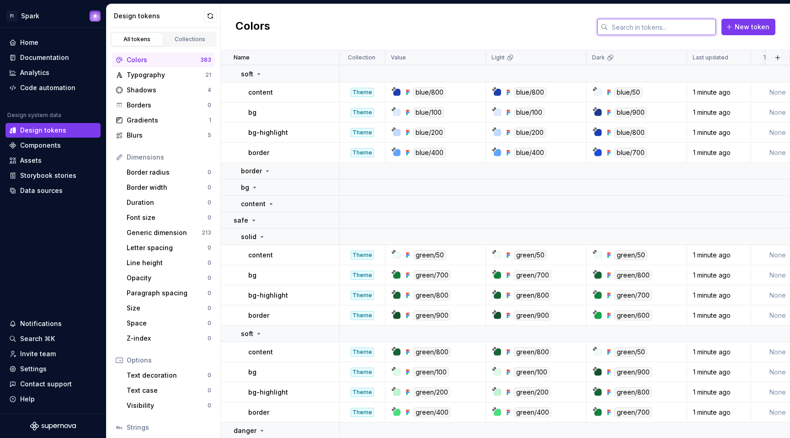
click at [617, 26] on input "text" at bounding box center [662, 27] width 108 height 16
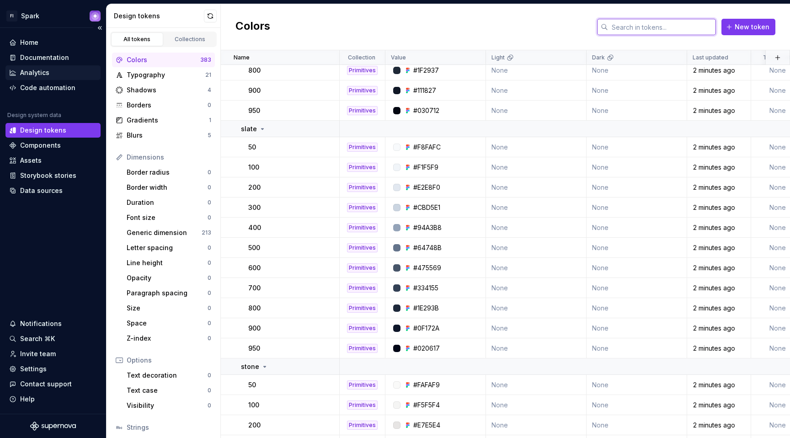
scroll to position [920, 0]
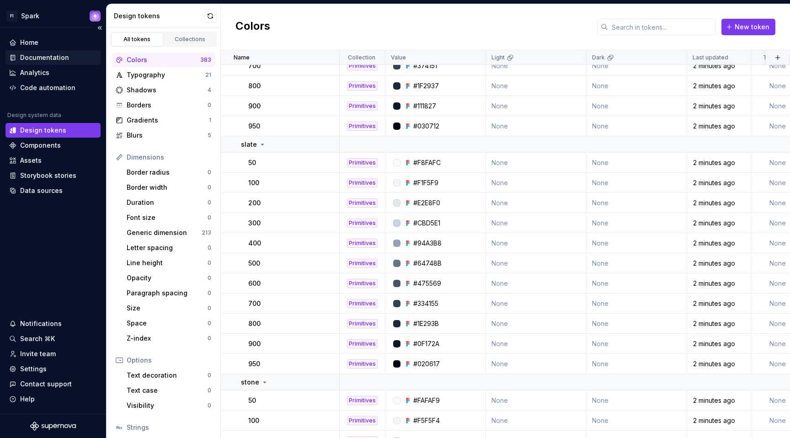
click at [29, 55] on div "Documentation" at bounding box center [44, 57] width 49 height 9
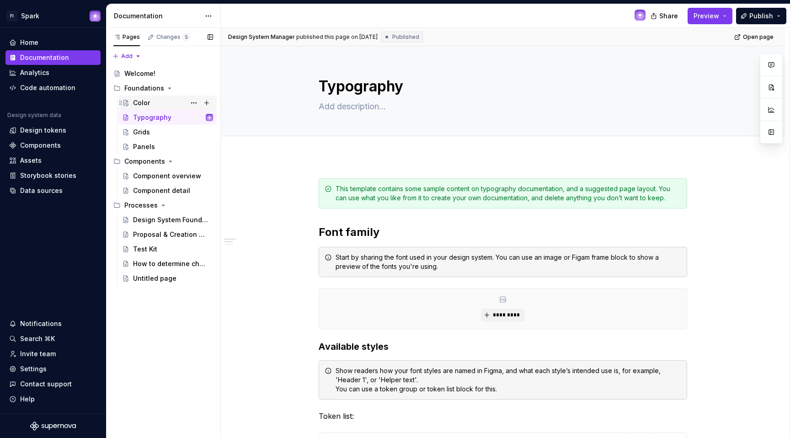
click at [137, 103] on div "Color" at bounding box center [141, 102] width 17 height 9
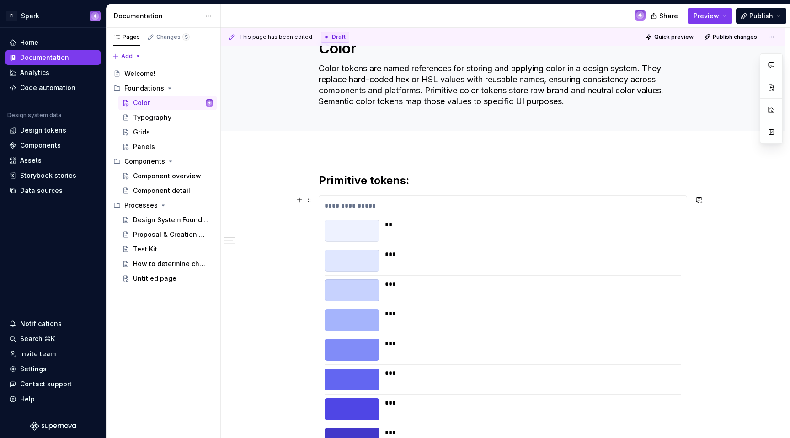
scroll to position [42, 0]
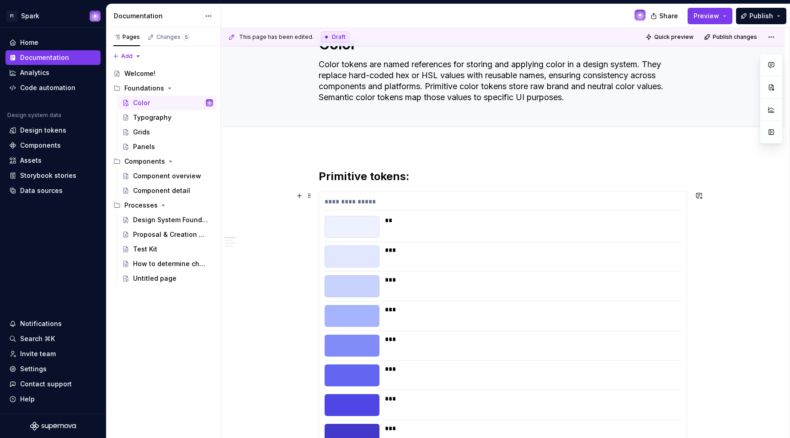
click at [596, 195] on div "**********" at bounding box center [503, 366] width 368 height 349
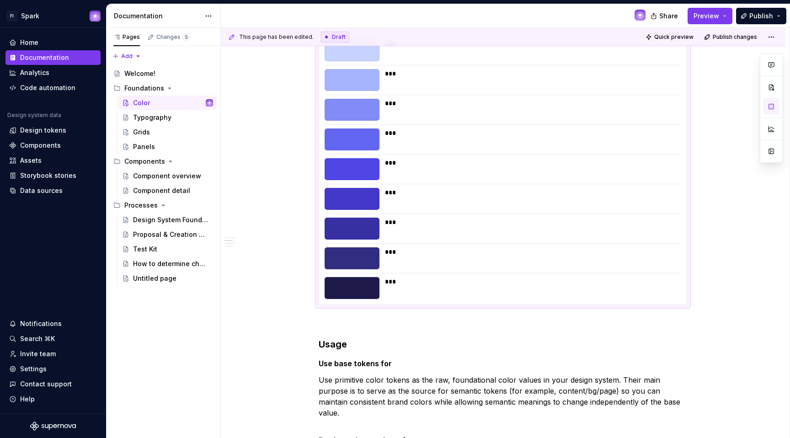
scroll to position [252, 0]
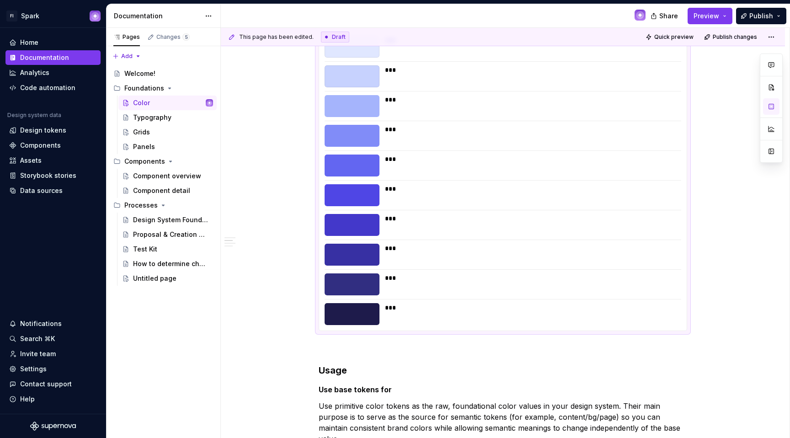
click at [486, 182] on div "**********" at bounding box center [503, 156] width 368 height 349
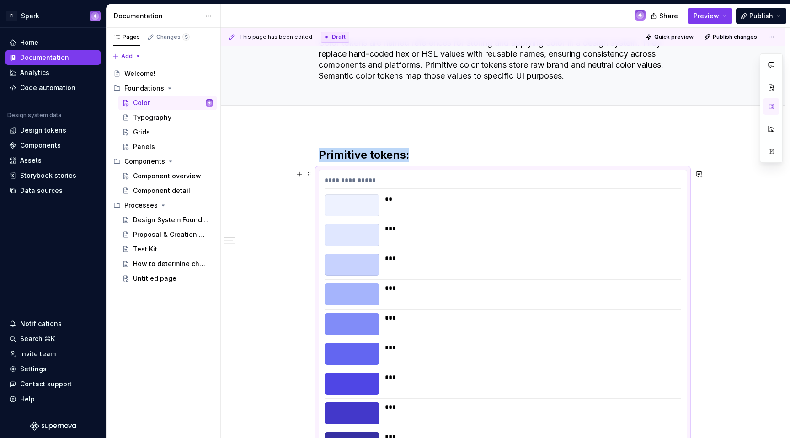
click at [507, 201] on div "**" at bounding box center [530, 198] width 291 height 9
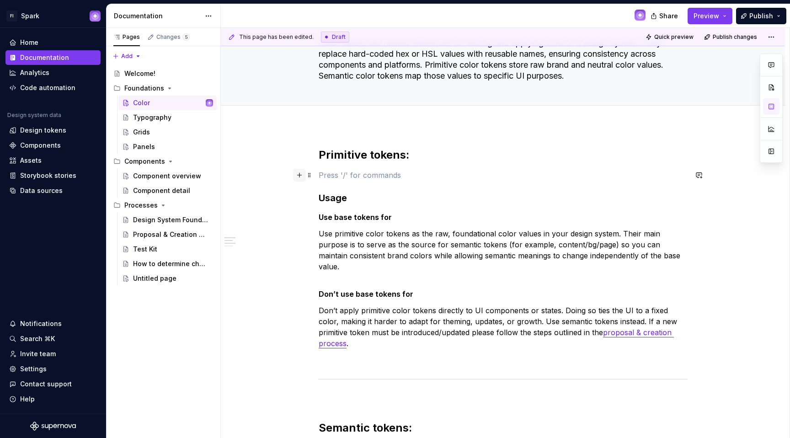
click at [301, 176] on button "button" at bounding box center [299, 175] width 13 height 13
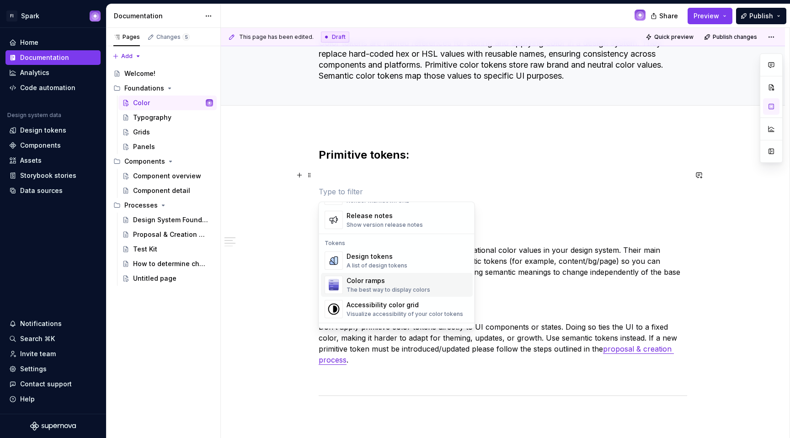
scroll to position [635, 0]
click at [441, 283] on div "Color ramps The best way to display colors" at bounding box center [408, 282] width 123 height 18
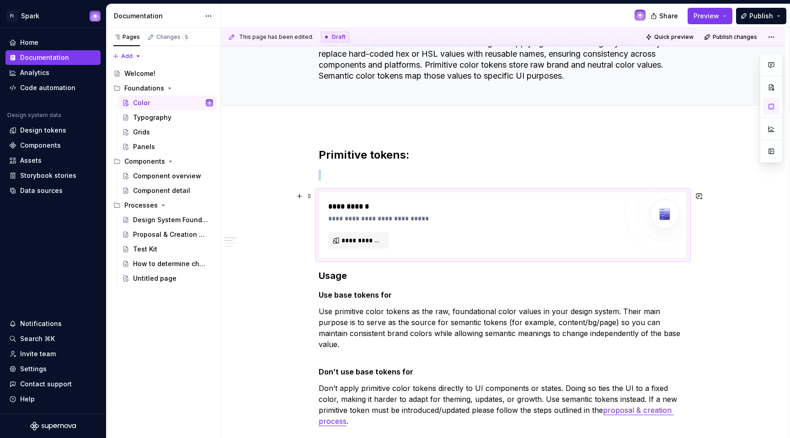
click at [389, 244] on div "**********" at bounding box center [472, 225] width 289 height 48
click at [373, 240] on span "**********" at bounding box center [361, 240] width 41 height 9
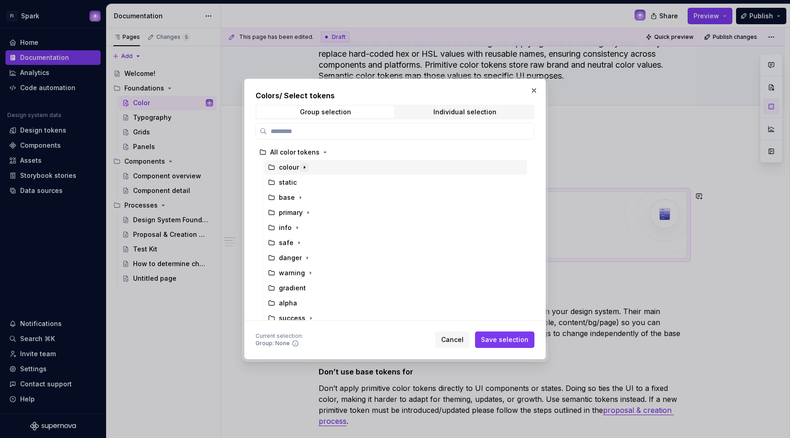
click at [303, 166] on icon "button" at bounding box center [304, 167] width 7 height 7
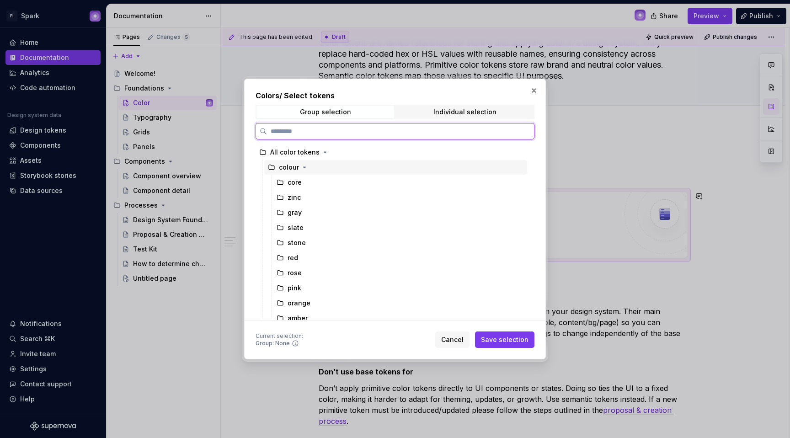
click at [348, 170] on div "colour" at bounding box center [395, 167] width 263 height 15
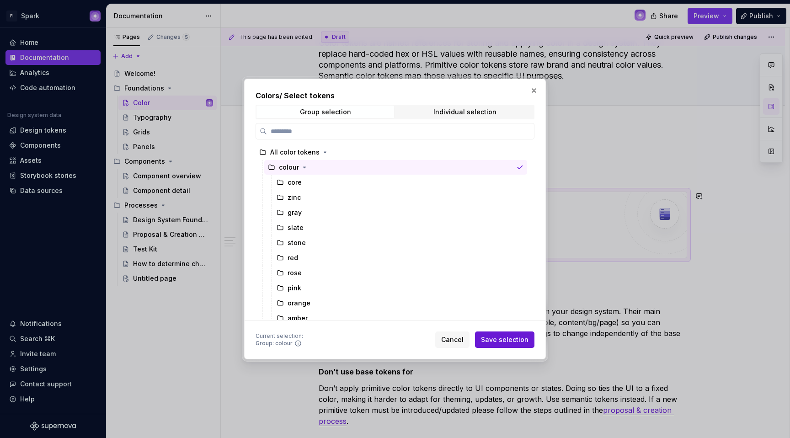
click at [520, 335] on span "Save selection" at bounding box center [505, 339] width 48 height 9
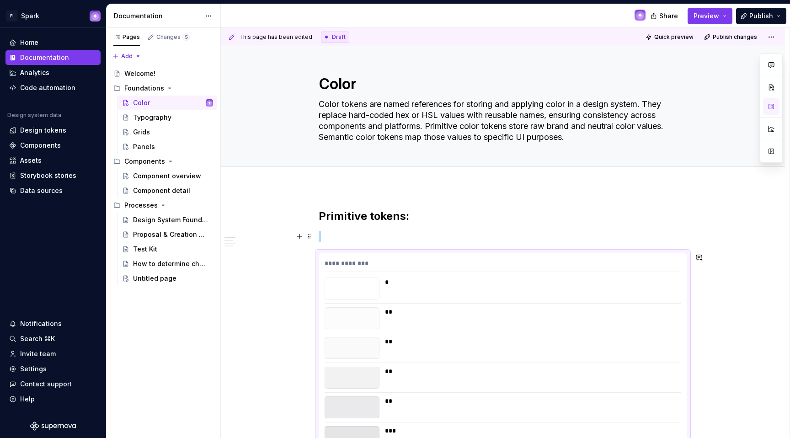
scroll to position [0, 0]
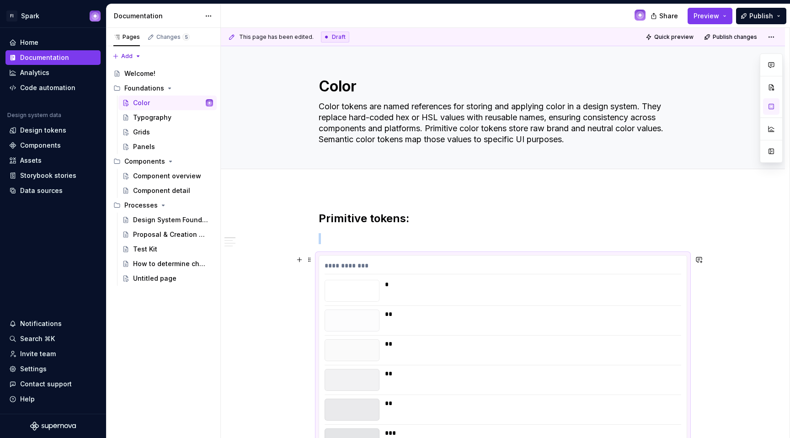
click at [602, 272] on div "**********" at bounding box center [503, 267] width 357 height 13
click at [764, 108] on button "button" at bounding box center [771, 106] width 16 height 16
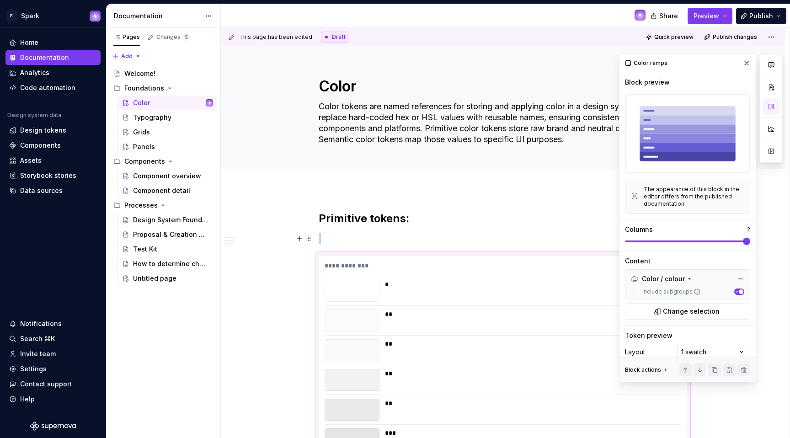
scroll to position [227, 0]
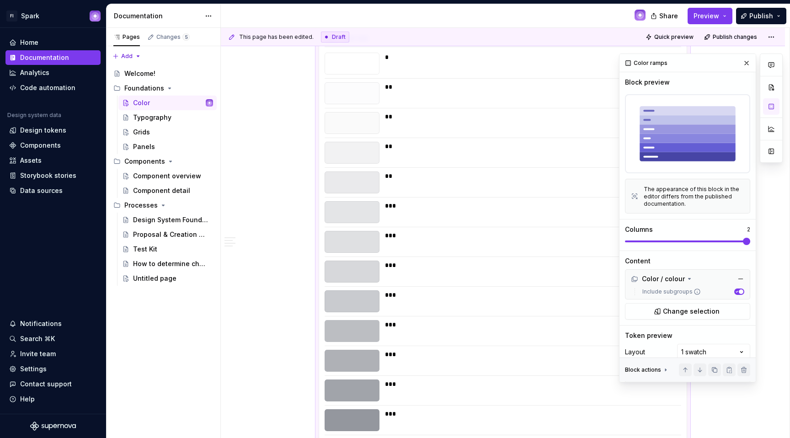
click at [745, 238] on span at bounding box center [746, 241] width 7 height 7
click at [763, 267] on div at bounding box center [771, 217] width 23 height 329
click at [702, 13] on span "Preview" at bounding box center [706, 15] width 26 height 9
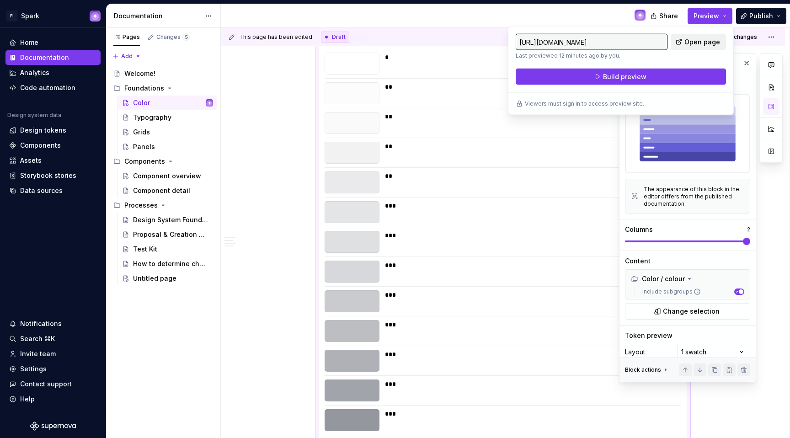
click at [684, 41] on link "Open page" at bounding box center [698, 42] width 55 height 16
click at [565, 223] on div "***" at bounding box center [530, 212] width 291 height 22
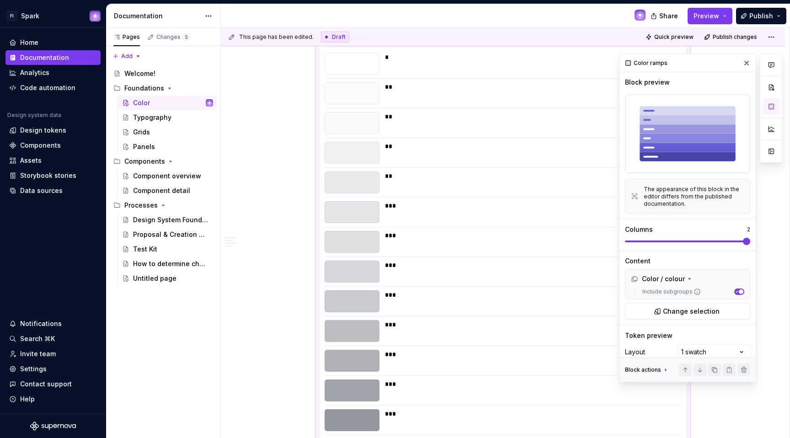
click at [764, 225] on div at bounding box center [771, 217] width 23 height 329
click at [533, 160] on div "**" at bounding box center [530, 153] width 291 height 22
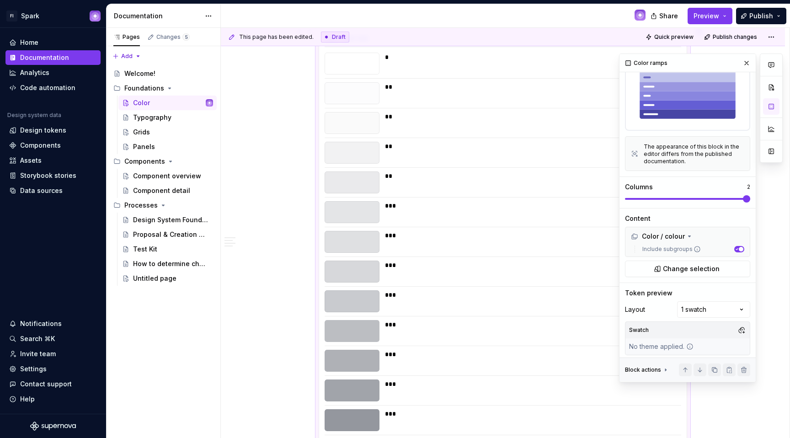
click at [743, 60] on button "button" at bounding box center [746, 63] width 13 height 13
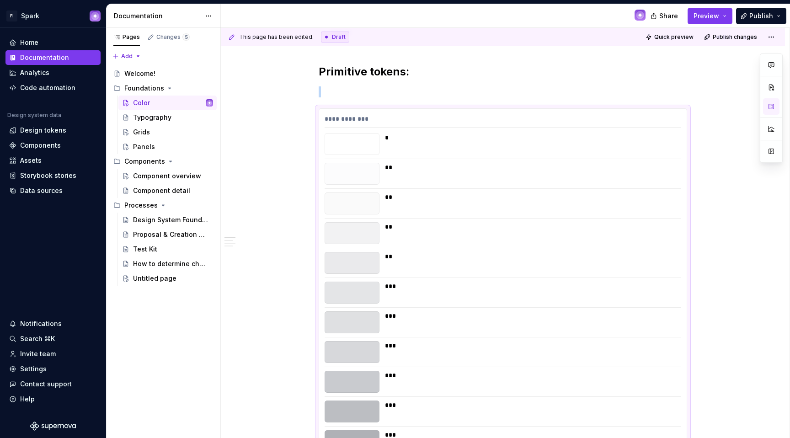
scroll to position [0, 0]
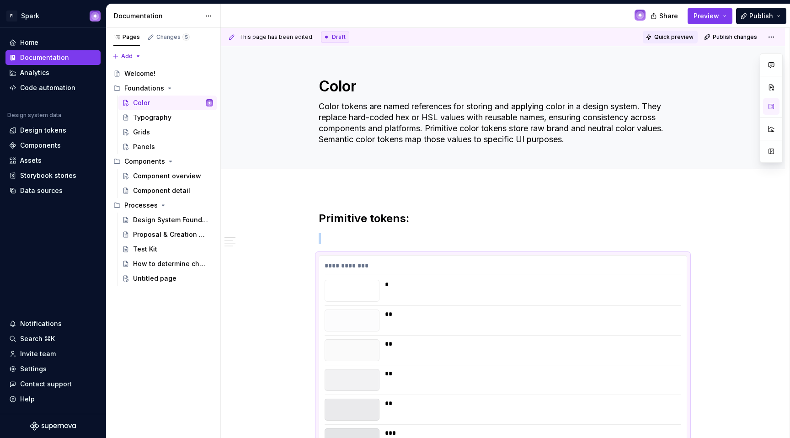
click at [664, 36] on span "Quick preview" at bounding box center [673, 36] width 39 height 7
click at [674, 39] on span "Quick preview" at bounding box center [673, 36] width 39 height 7
click at [714, 11] on button "Preview" at bounding box center [710, 16] width 45 height 16
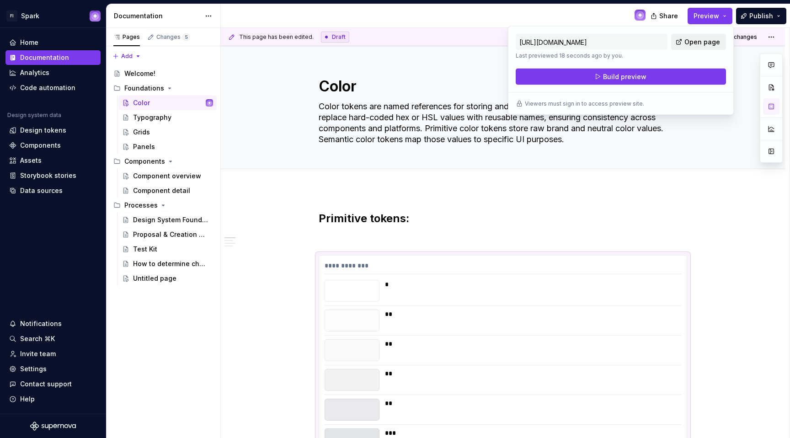
click at [695, 37] on span "Open page" at bounding box center [702, 41] width 36 height 9
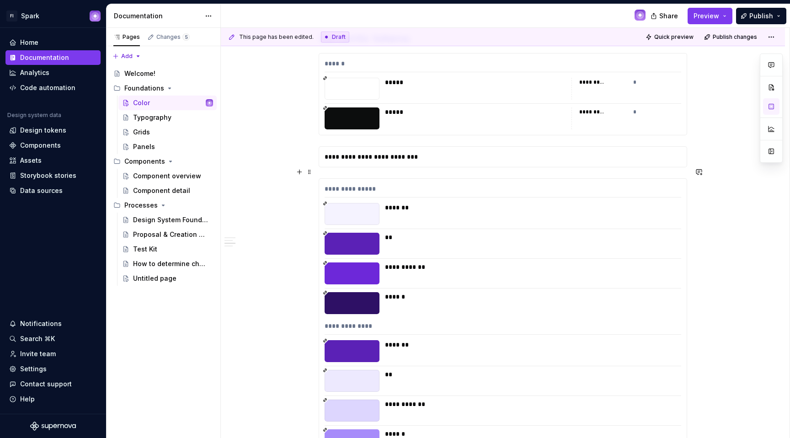
scroll to position [9483, 0]
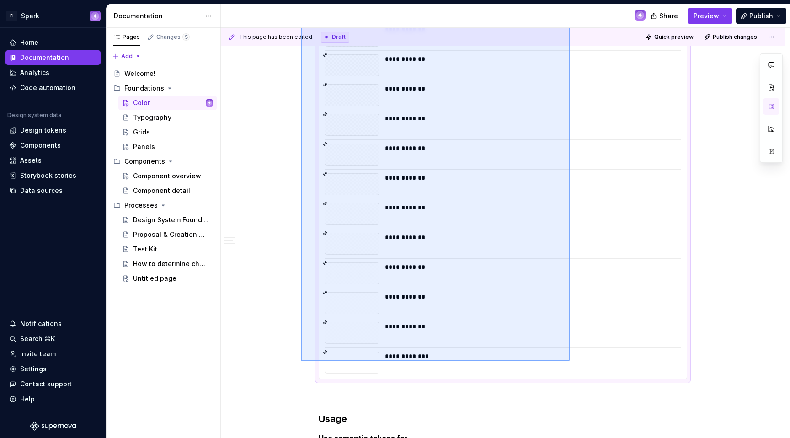
drag, startPoint x: 301, startPoint y: 254, endPoint x: 564, endPoint y: 358, distance: 283.2
click at [570, 361] on div "**********" at bounding box center [505, 233] width 569 height 411
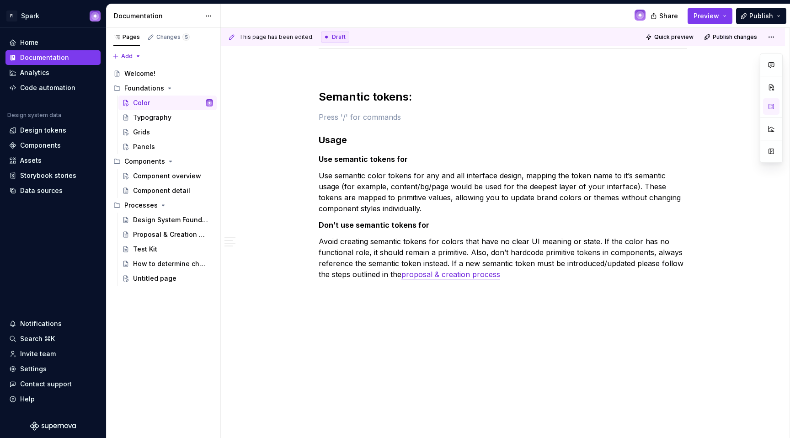
scroll to position [9604, 0]
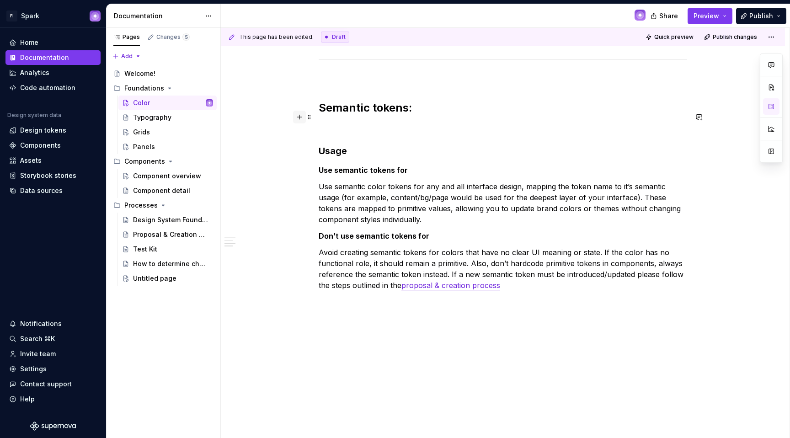
click at [296, 119] on button "button" at bounding box center [299, 117] width 13 height 13
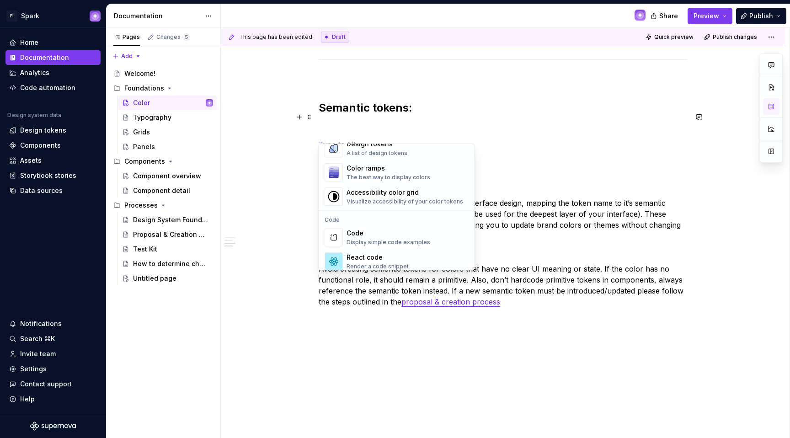
scroll to position [688, 0]
click at [369, 175] on div "The best way to display colors" at bounding box center [389, 175] width 84 height 7
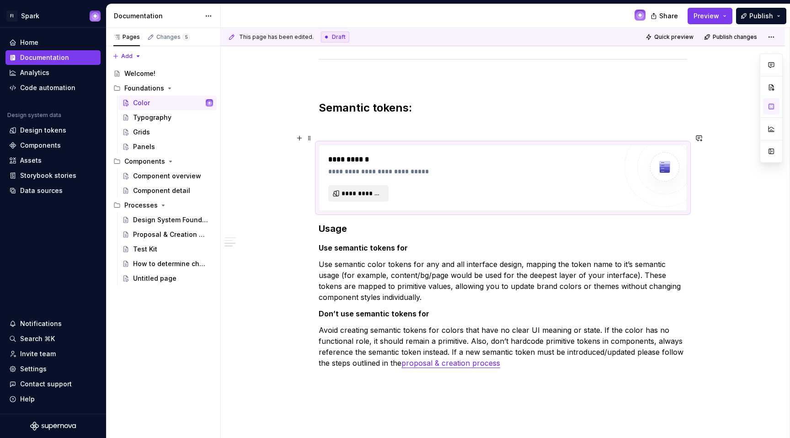
click at [379, 189] on span "**********" at bounding box center [361, 193] width 41 height 9
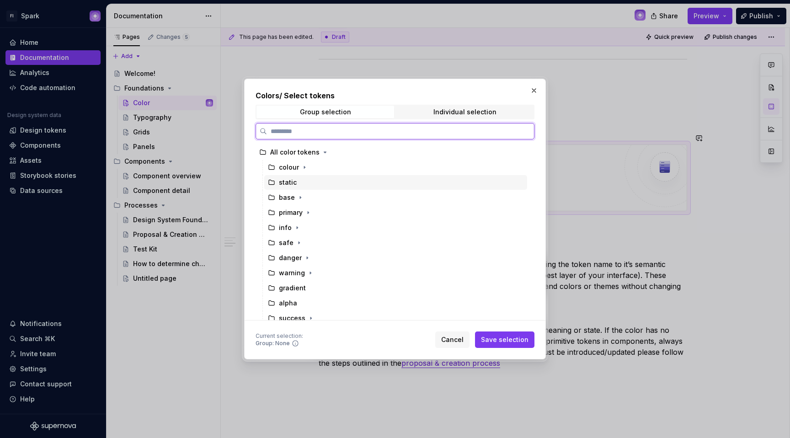
click at [299, 180] on div "static" at bounding box center [395, 182] width 263 height 15
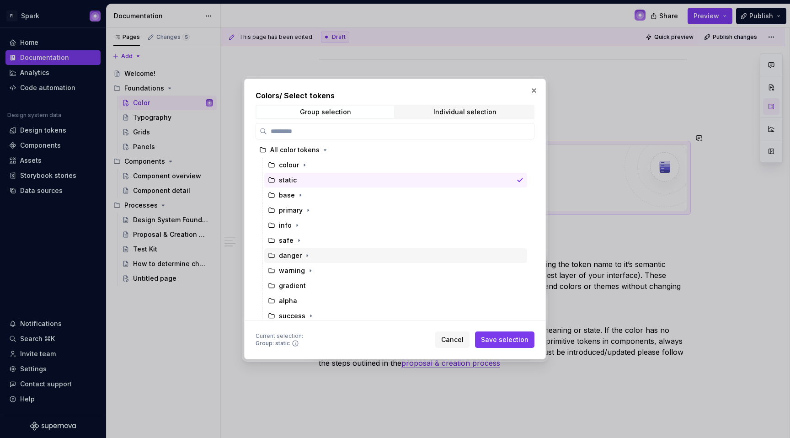
scroll to position [4, 0]
click at [301, 165] on icon "button" at bounding box center [304, 163] width 7 height 7
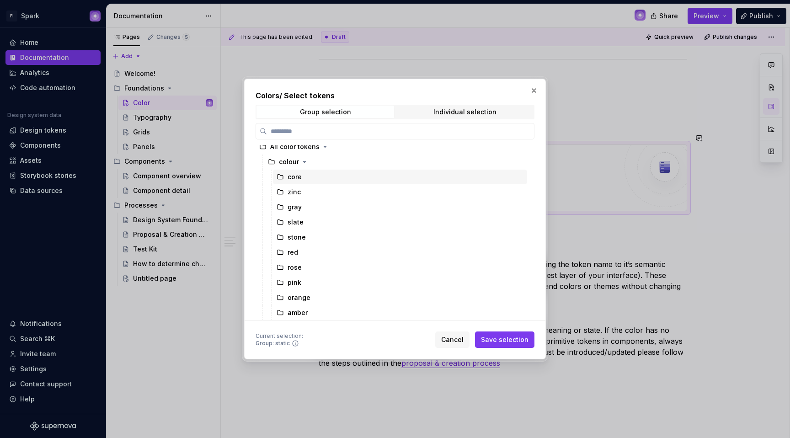
scroll to position [0, 0]
click at [301, 165] on icon "button" at bounding box center [304, 167] width 7 height 7
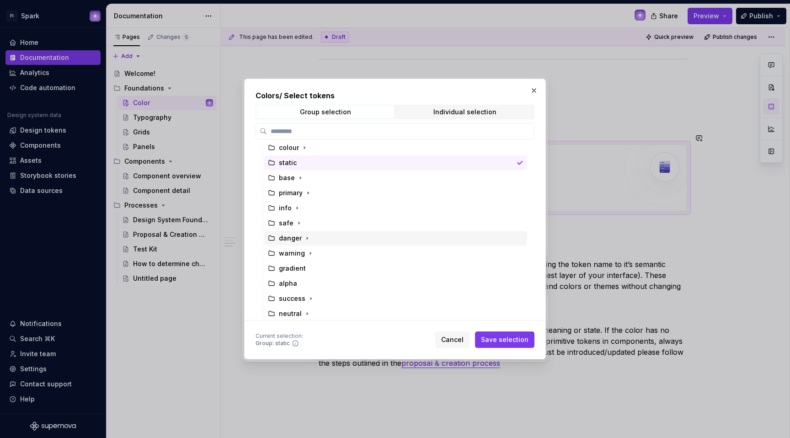
scroll to position [21, 0]
click at [295, 272] on div "gradient" at bounding box center [395, 267] width 263 height 15
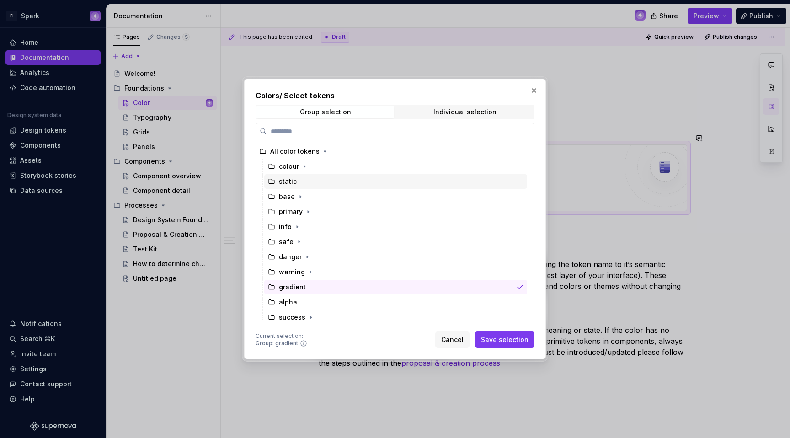
scroll to position [0, 0]
click at [482, 106] on span "Individual selection" at bounding box center [465, 112] width 138 height 13
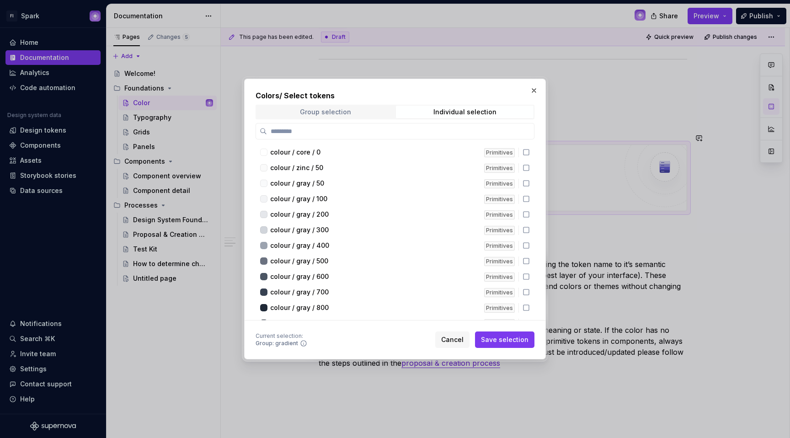
click at [334, 118] on span "Group selection" at bounding box center [325, 112] width 138 height 13
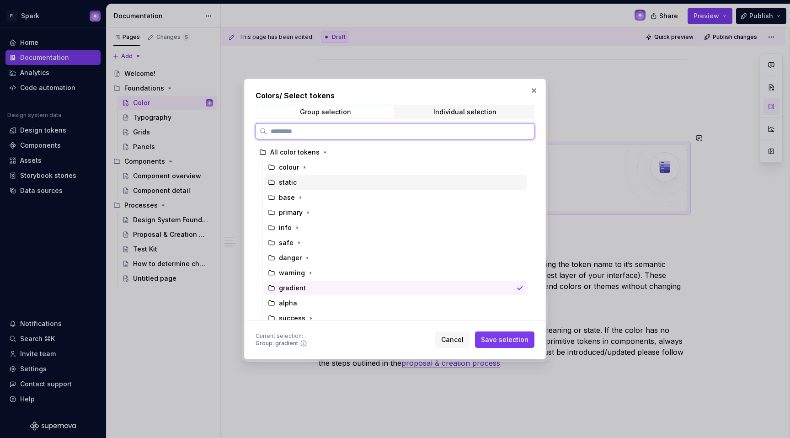
click at [291, 184] on div "static" at bounding box center [288, 182] width 18 height 9
click at [286, 195] on div "base" at bounding box center [287, 197] width 16 height 9
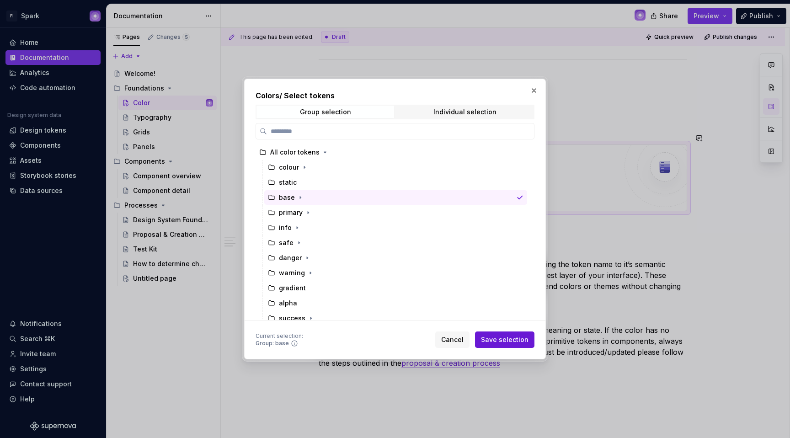
click at [510, 341] on span "Save selection" at bounding box center [505, 339] width 48 height 9
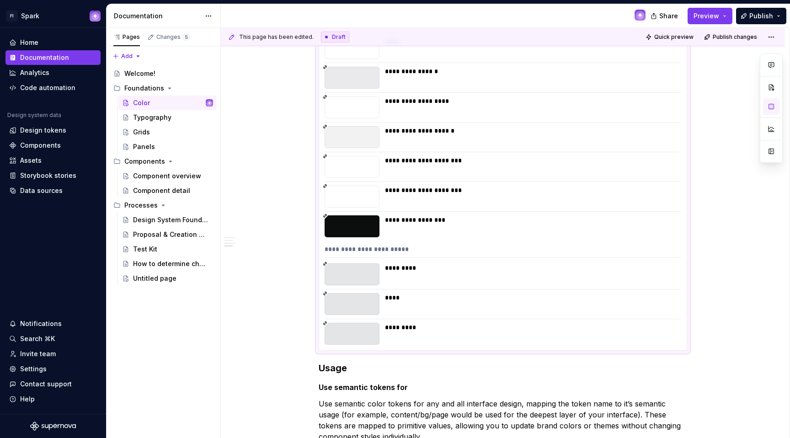
scroll to position [10148, 0]
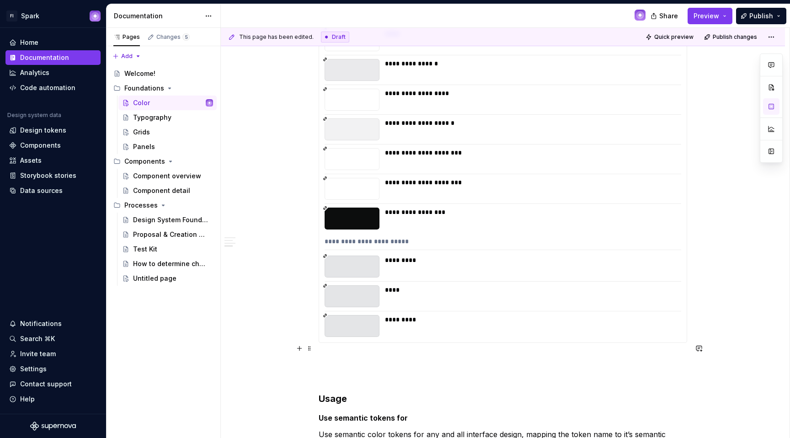
click at [323, 354] on p at bounding box center [503, 359] width 368 height 11
click at [298, 347] on button "button" at bounding box center [299, 348] width 13 height 13
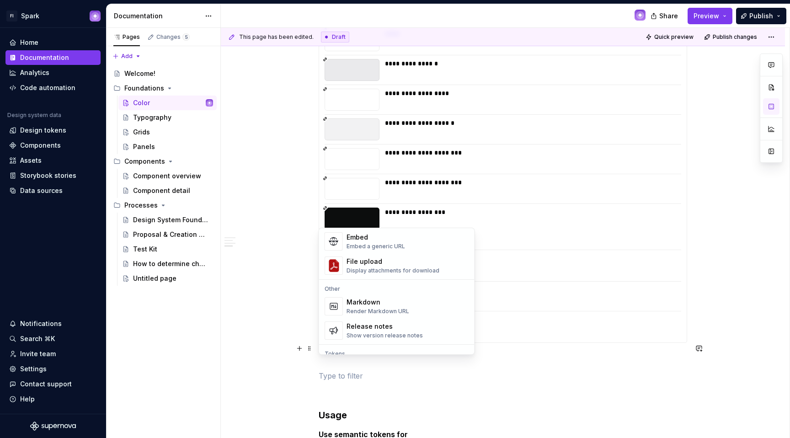
scroll to position [692, 0]
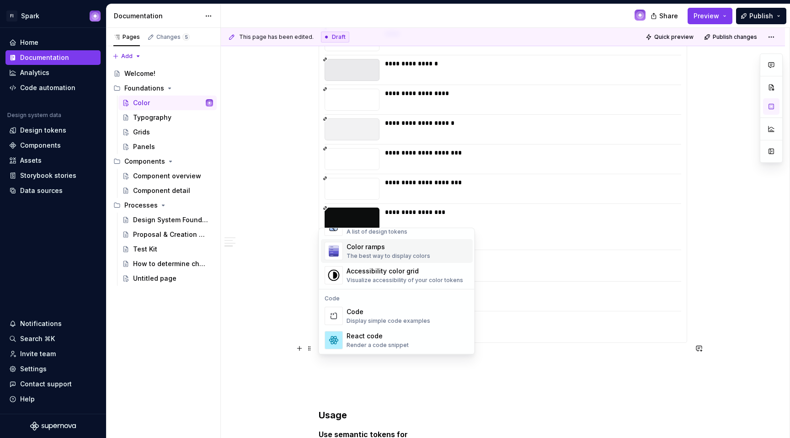
click at [379, 255] on div "The best way to display colors" at bounding box center [389, 255] width 84 height 7
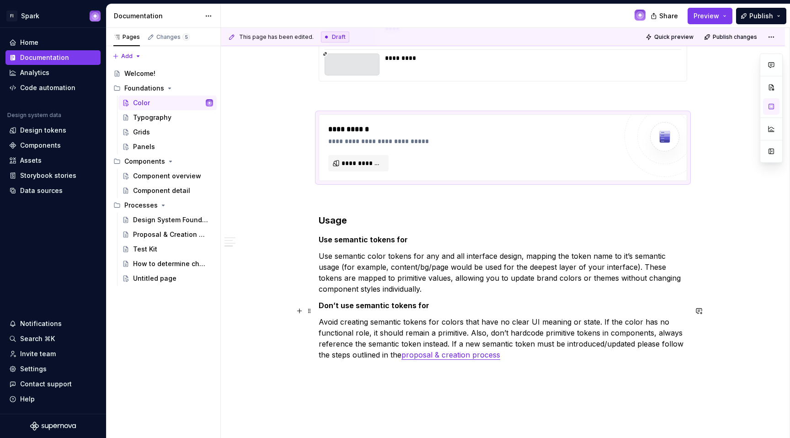
scroll to position [10449, 0]
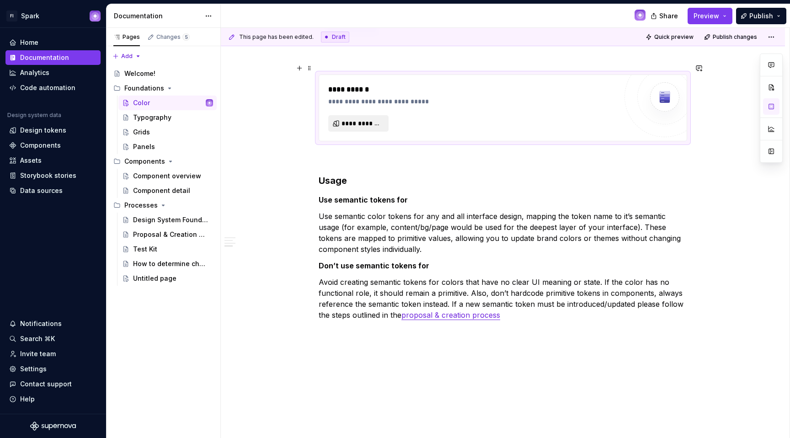
click at [341, 115] on button "**********" at bounding box center [358, 123] width 60 height 16
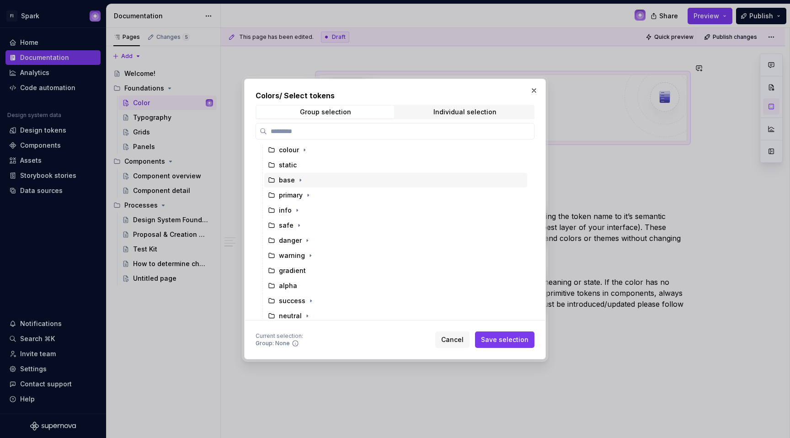
scroll to position [19, 0]
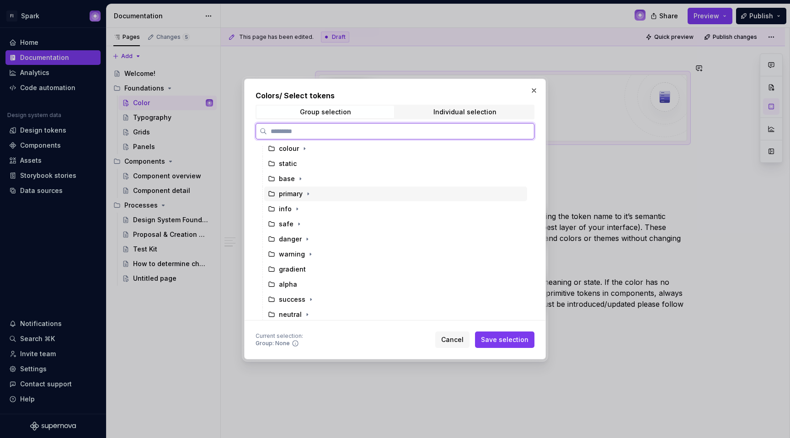
click at [327, 191] on div "primary" at bounding box center [395, 194] width 263 height 15
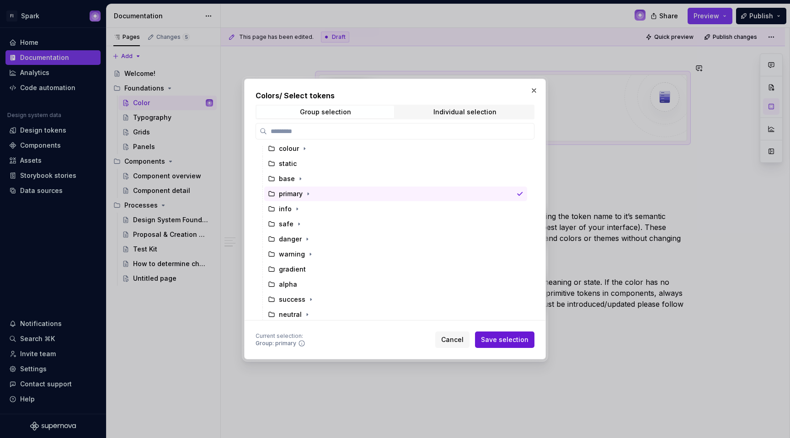
click at [524, 341] on span "Save selection" at bounding box center [505, 339] width 48 height 9
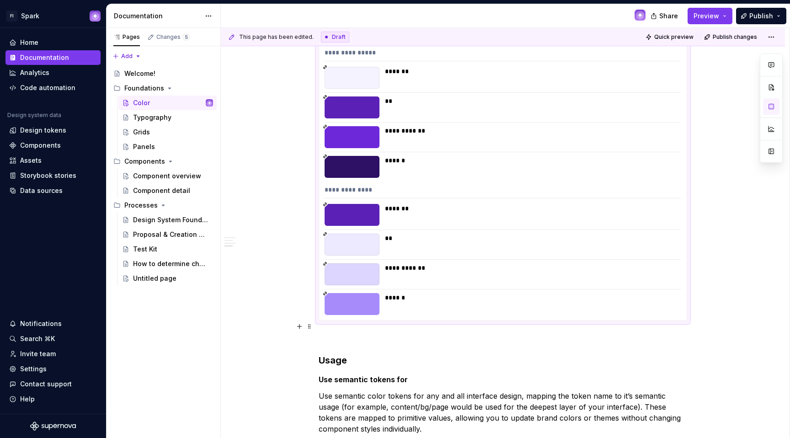
scroll to position [10506, 0]
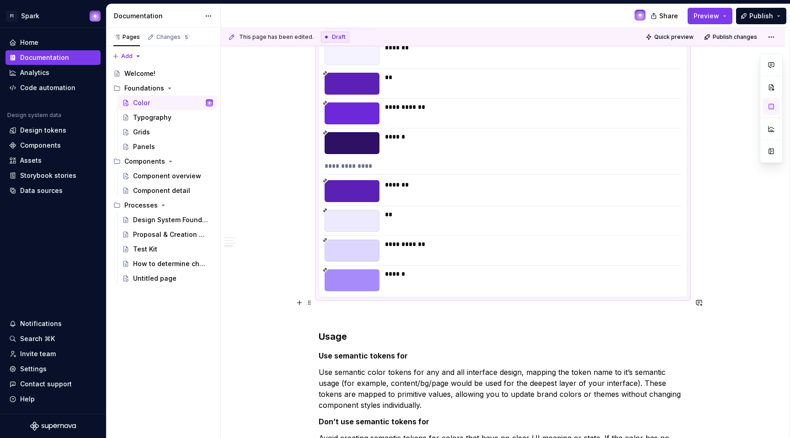
click at [346, 308] on p at bounding box center [503, 313] width 368 height 11
click at [298, 300] on button "button" at bounding box center [299, 302] width 13 height 13
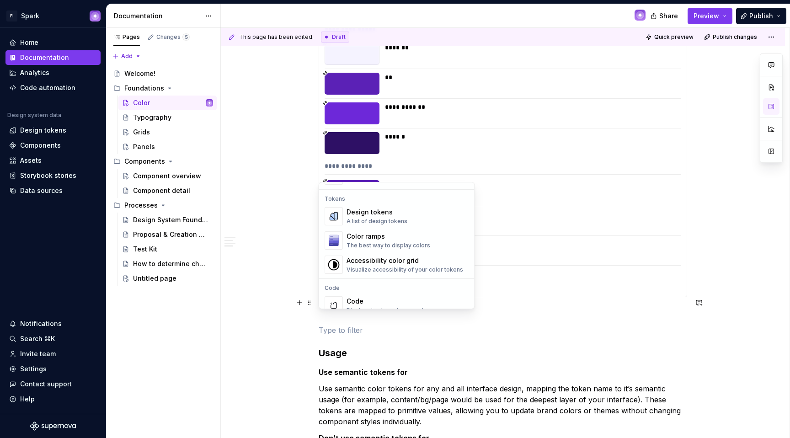
scroll to position [676, 0]
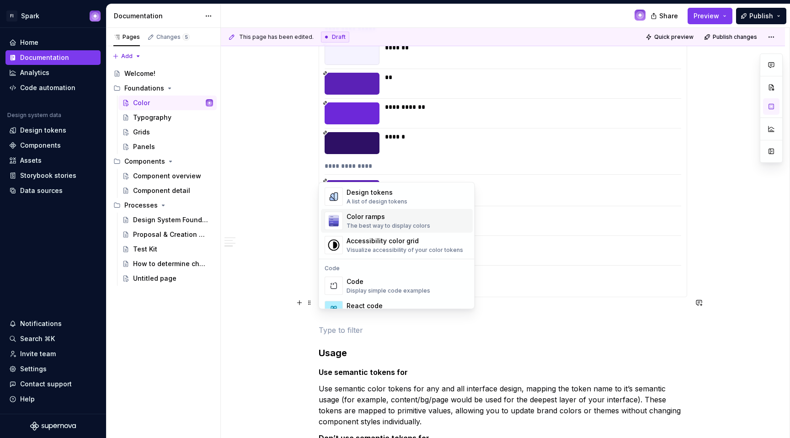
click at [368, 222] on div "The best way to display colors" at bounding box center [389, 225] width 84 height 7
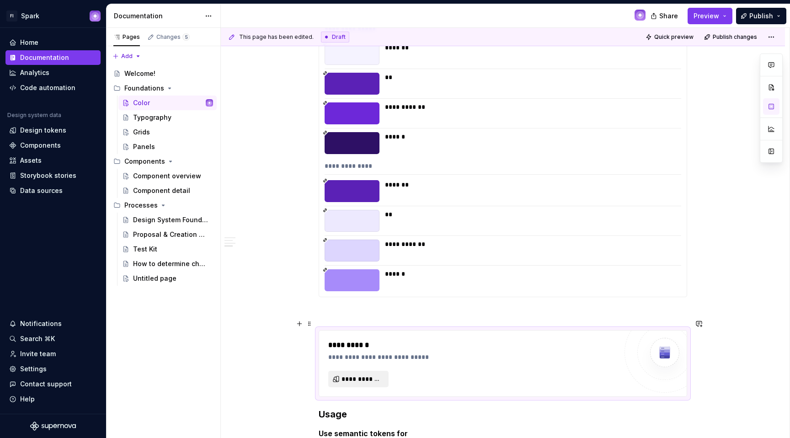
click at [373, 374] on span "**********" at bounding box center [361, 378] width 41 height 9
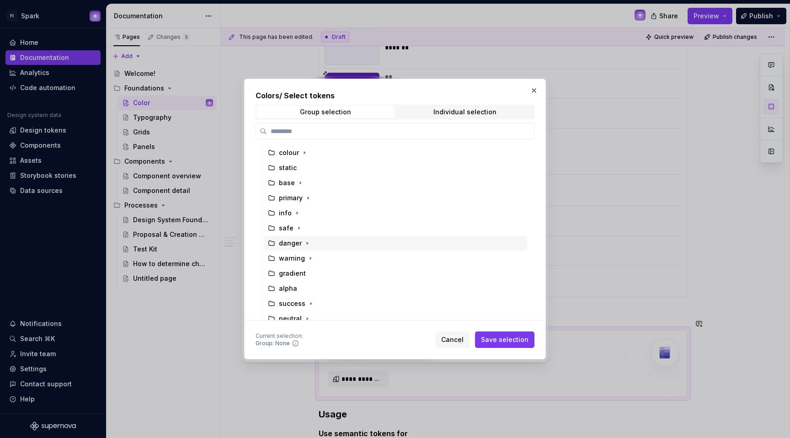
scroll to position [21, 0]
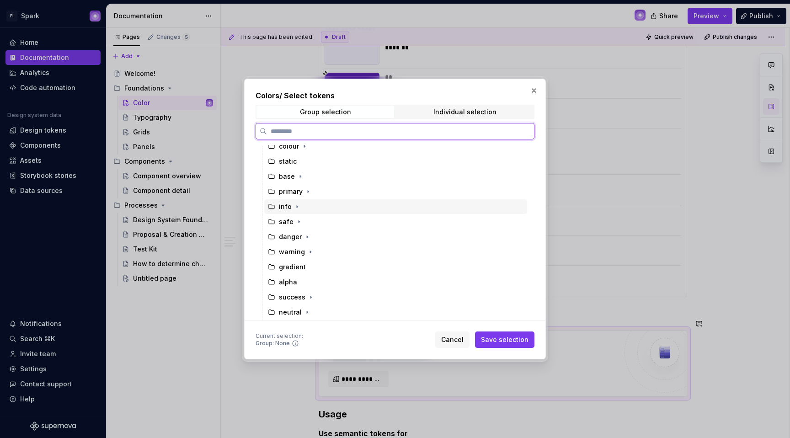
click at [331, 211] on div "info" at bounding box center [395, 206] width 263 height 15
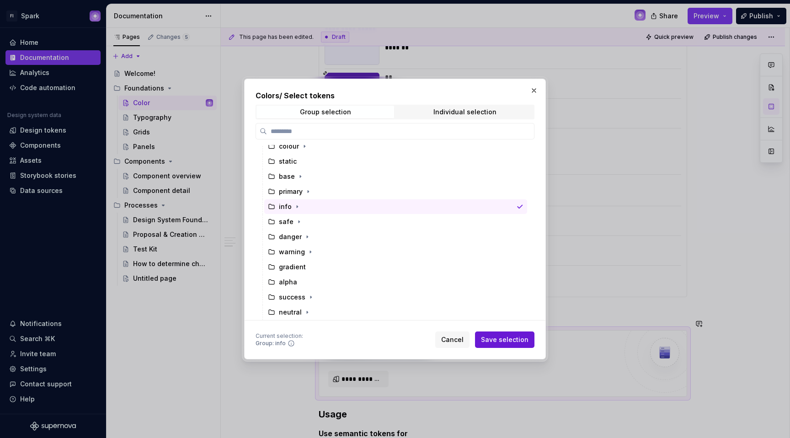
click at [504, 336] on span "Save selection" at bounding box center [505, 339] width 48 height 9
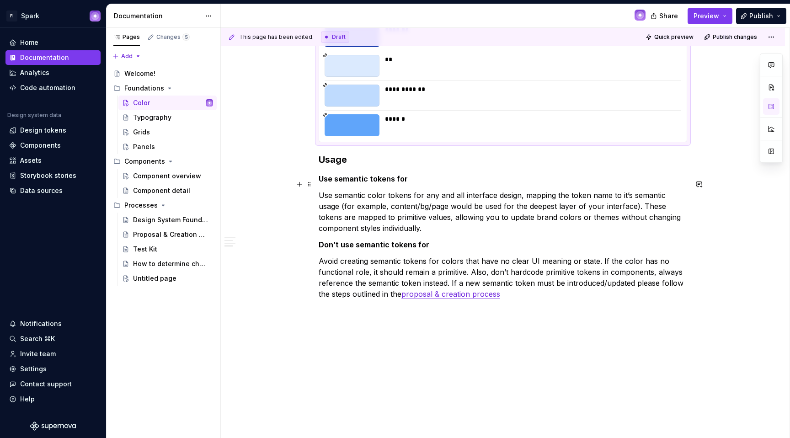
scroll to position [10981, 0]
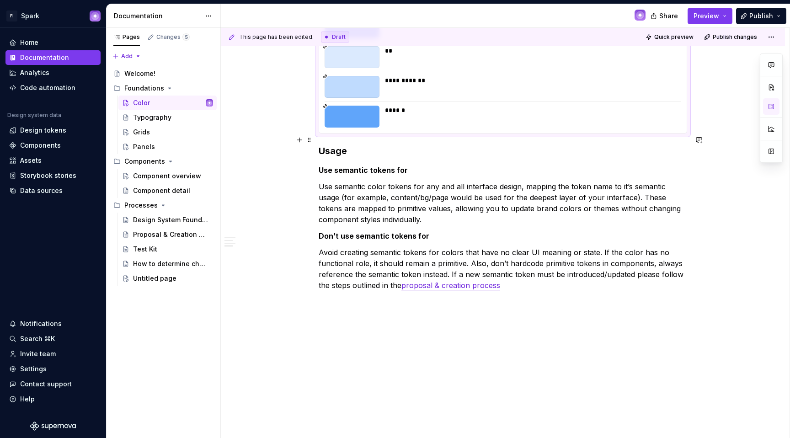
click at [320, 144] on h3 "Usage" at bounding box center [503, 150] width 368 height 13
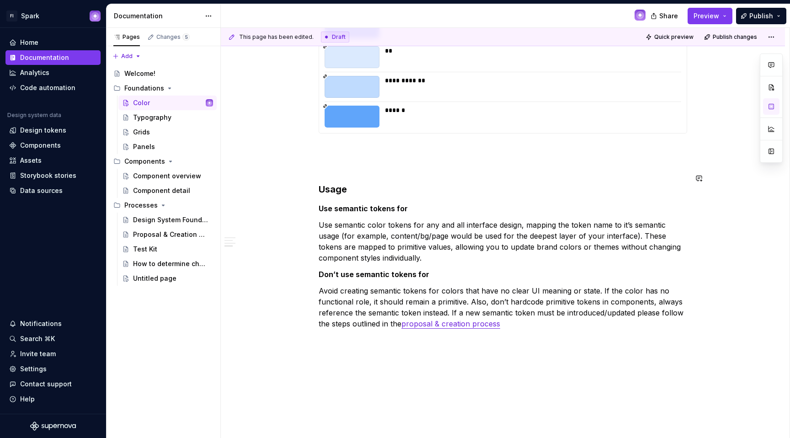
click at [322, 144] on p at bounding box center [503, 149] width 368 height 11
click at [302, 139] on button "button" at bounding box center [299, 139] width 13 height 13
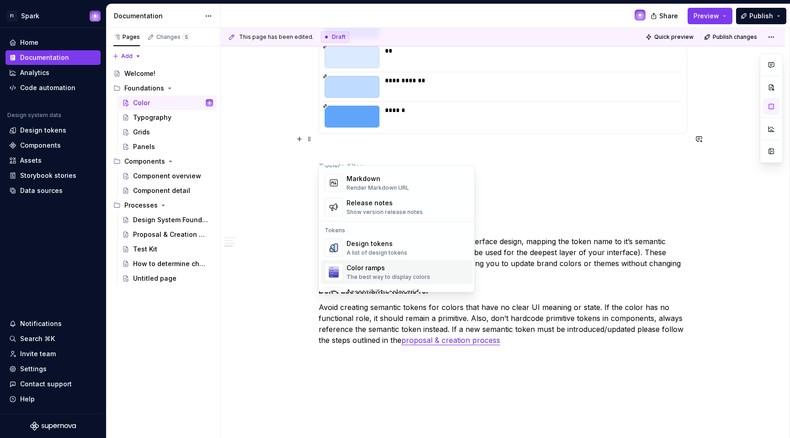
scroll to position [641, 0]
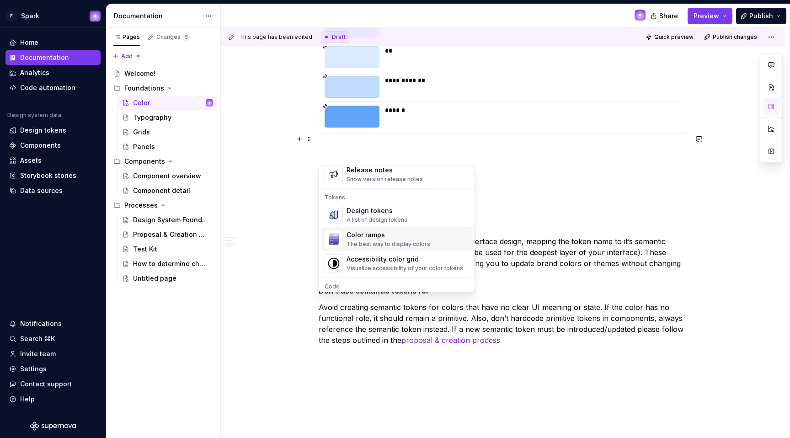
click at [364, 240] on div "Color ramps The best way to display colors" at bounding box center [389, 239] width 84 height 17
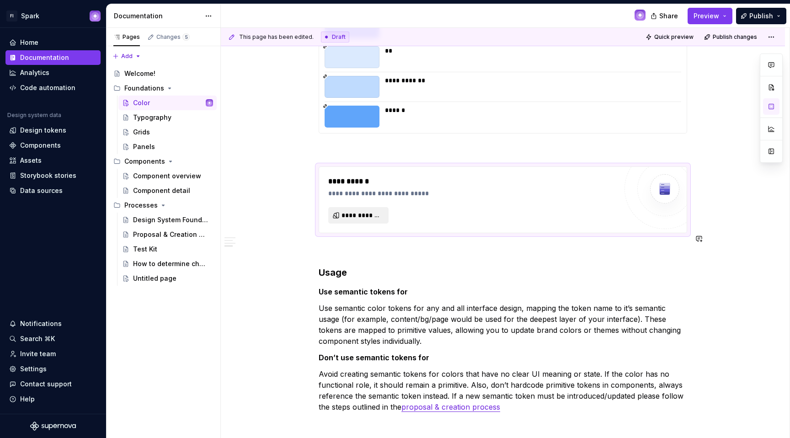
scroll to position [10983, 0]
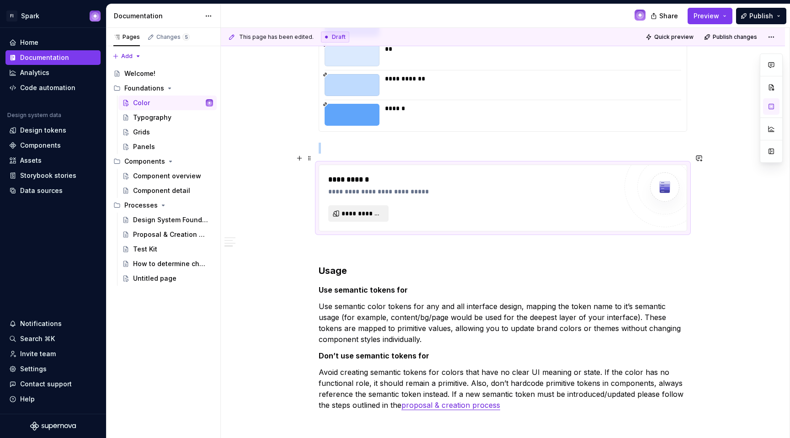
click at [358, 209] on span "**********" at bounding box center [361, 213] width 41 height 9
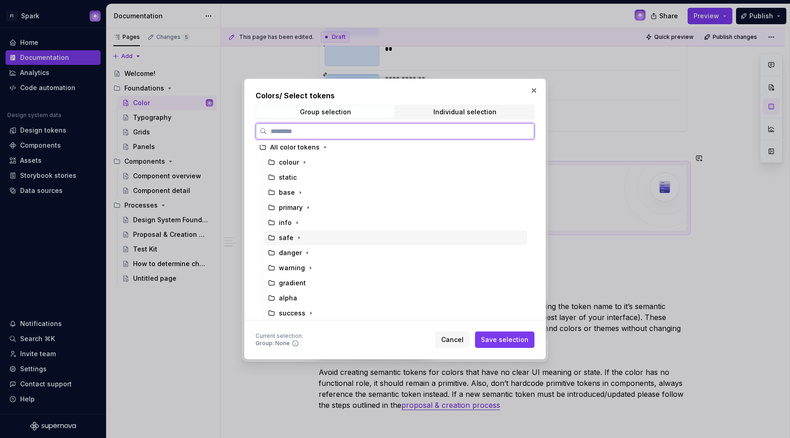
scroll to position [6, 0]
click at [337, 251] on div "danger" at bounding box center [395, 251] width 263 height 15
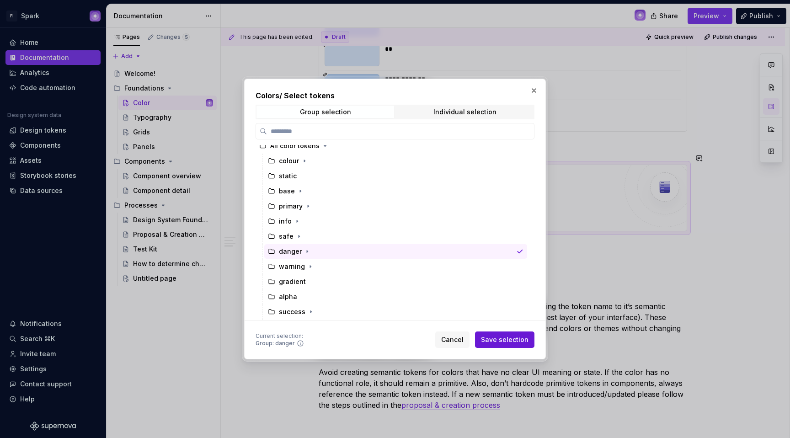
click at [511, 336] on span "Save selection" at bounding box center [505, 339] width 48 height 9
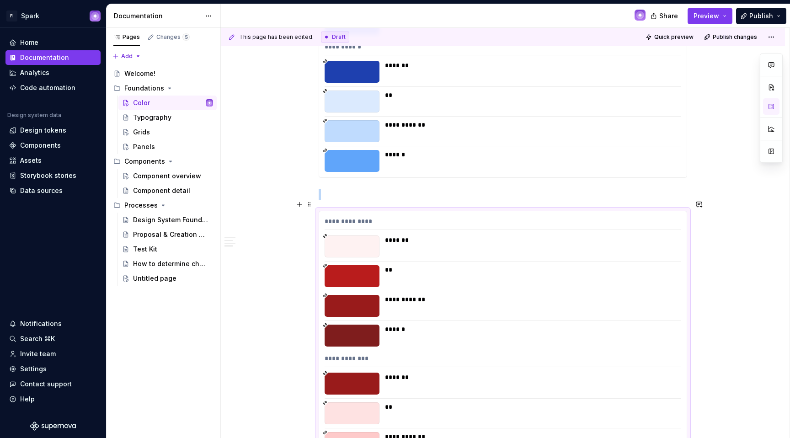
scroll to position [10933, 0]
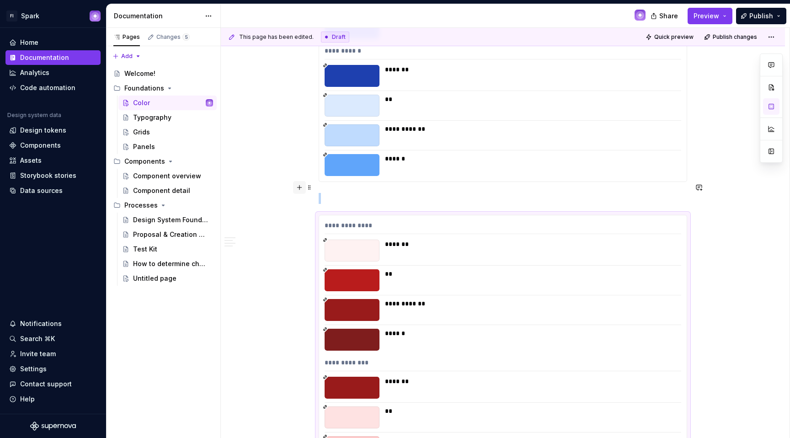
click at [296, 189] on button "button" at bounding box center [299, 187] width 13 height 13
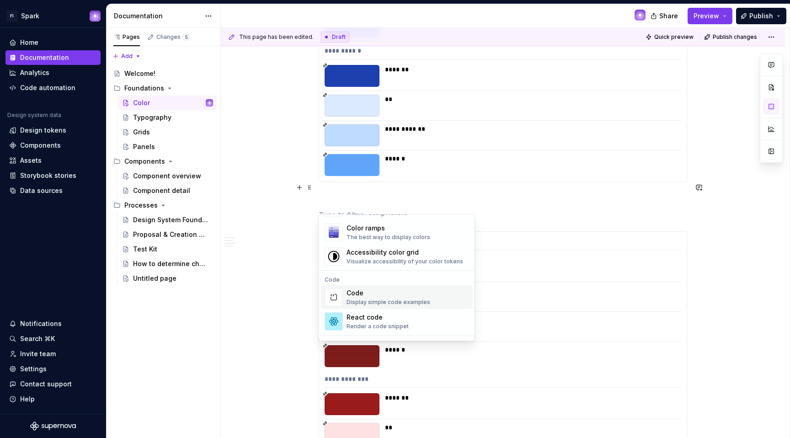
scroll to position [674, 0]
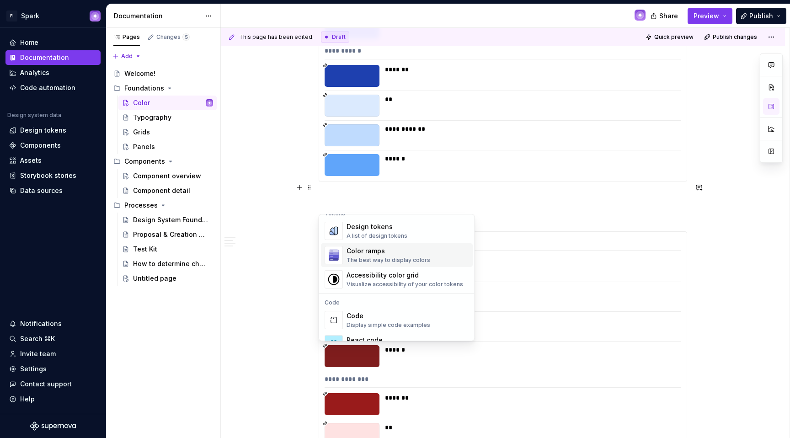
click at [372, 253] on div "Color ramps" at bounding box center [389, 250] width 84 height 9
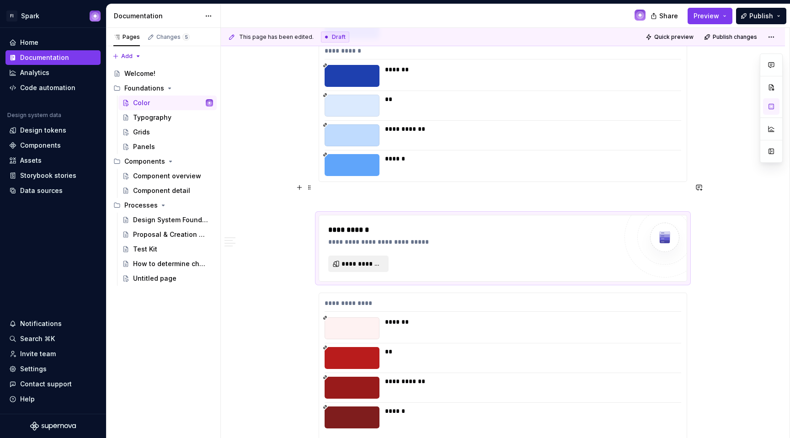
click at [372, 259] on span "**********" at bounding box center [361, 263] width 41 height 9
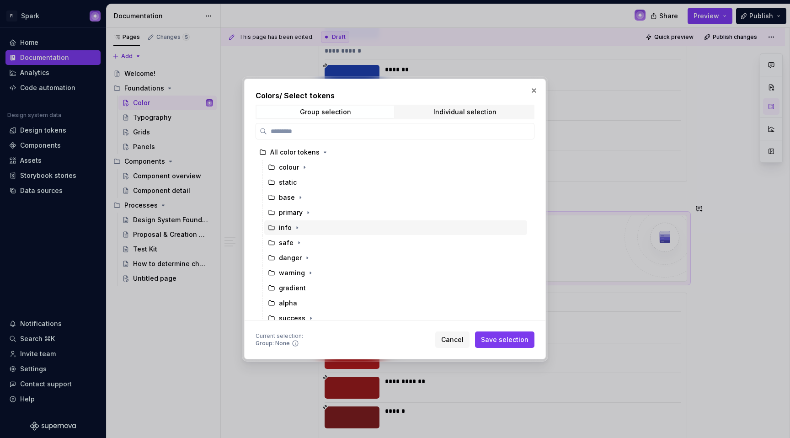
scroll to position [2, 0]
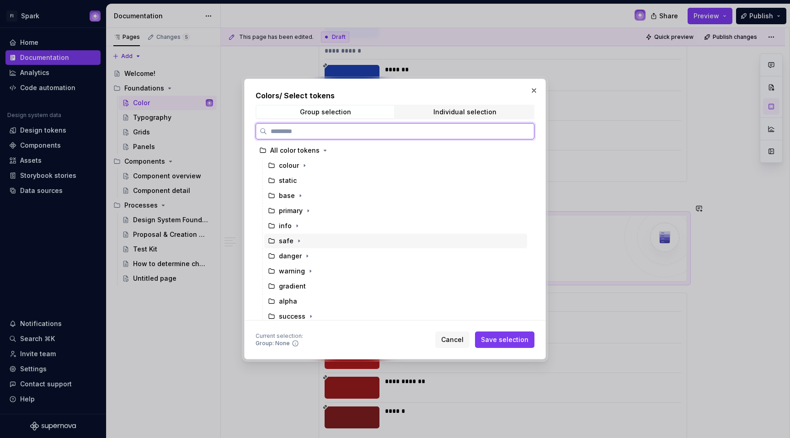
click at [326, 243] on div "safe" at bounding box center [395, 241] width 263 height 15
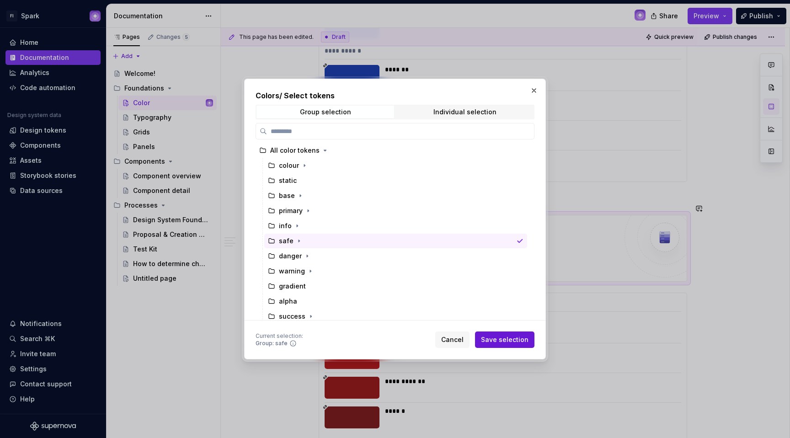
click at [491, 334] on button "Save selection" at bounding box center [504, 339] width 59 height 16
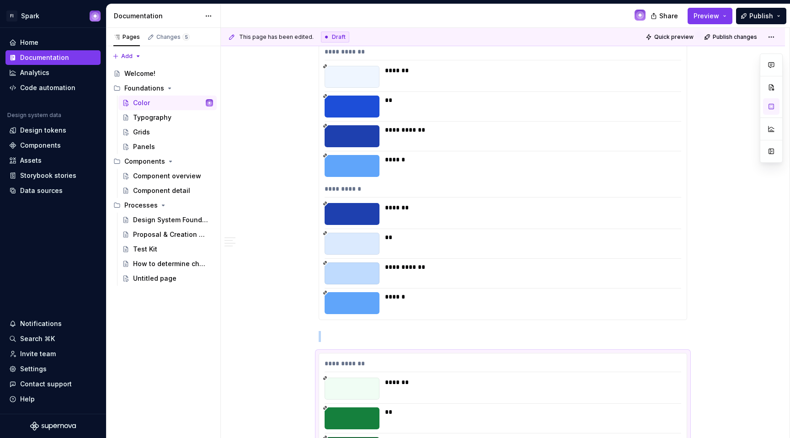
scroll to position [10793, 0]
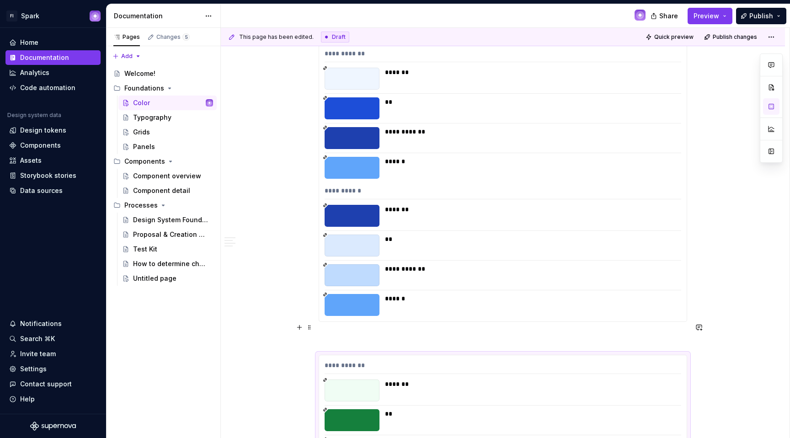
click at [327, 333] on p at bounding box center [503, 338] width 368 height 11
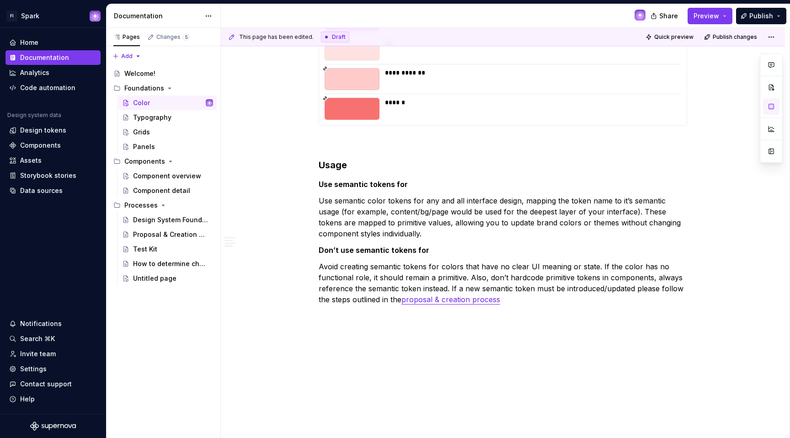
scroll to position [11583, 0]
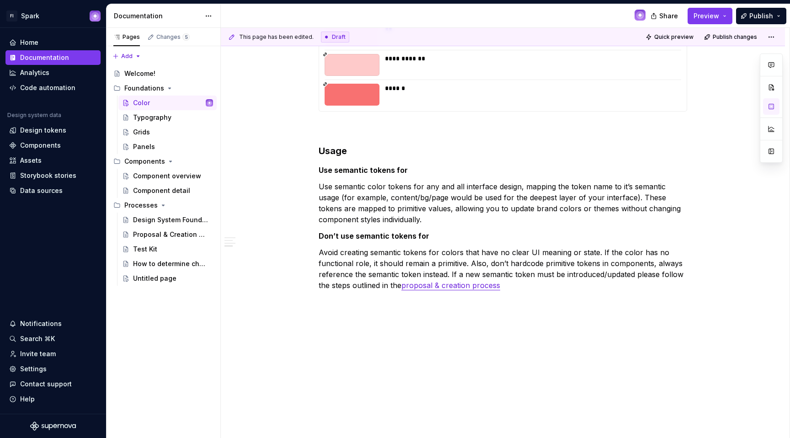
click at [301, 117] on button "button" at bounding box center [299, 117] width 13 height 13
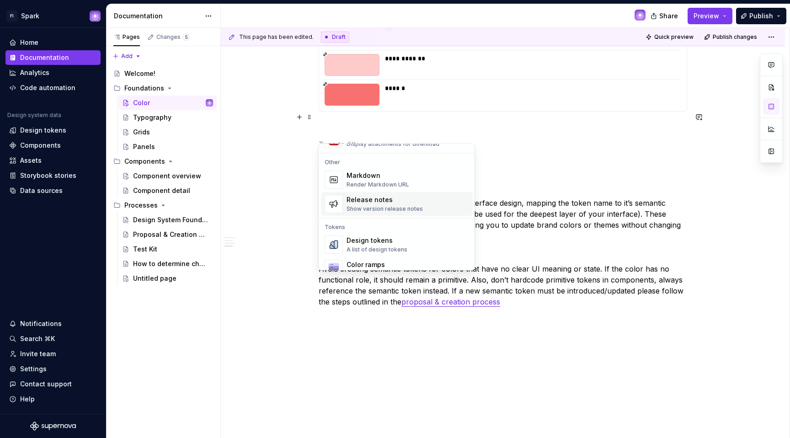
scroll to position [591, 0]
click at [367, 260] on div "Color ramps" at bounding box center [389, 263] width 84 height 9
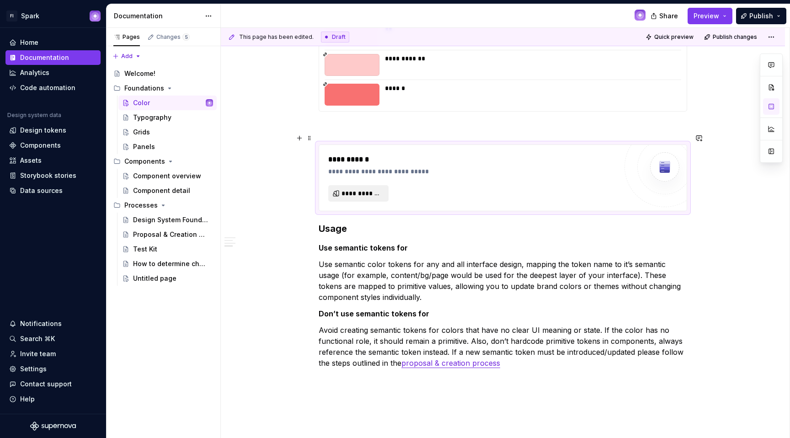
click at [351, 189] on span "**********" at bounding box center [361, 193] width 41 height 9
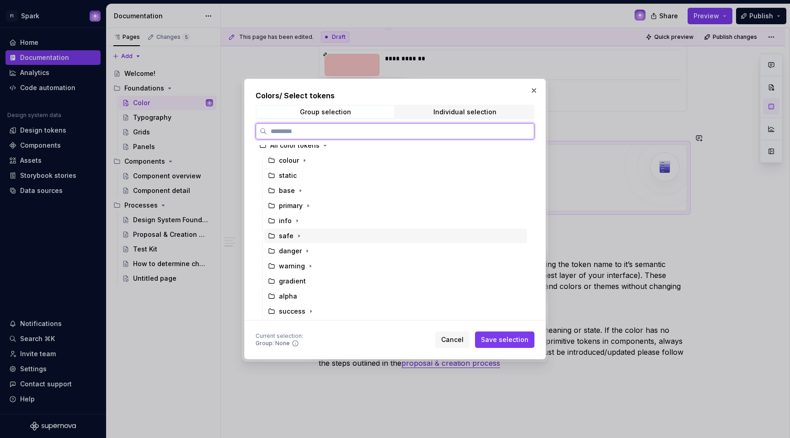
scroll to position [7, 0]
click at [335, 260] on div "warning" at bounding box center [395, 265] width 263 height 15
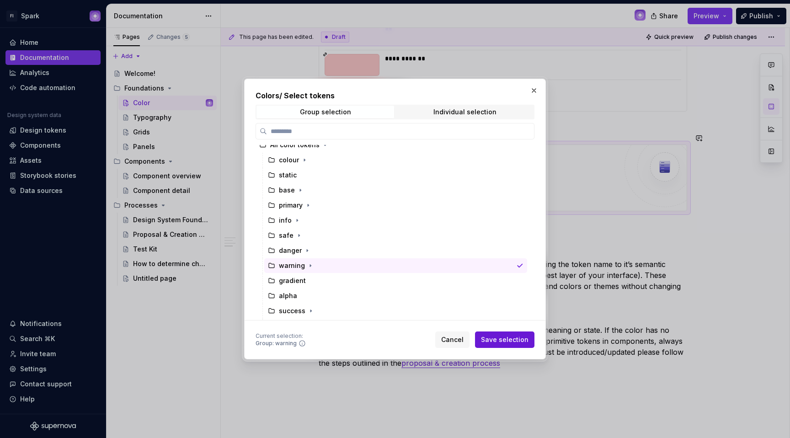
click at [509, 343] on span "Save selection" at bounding box center [505, 339] width 48 height 9
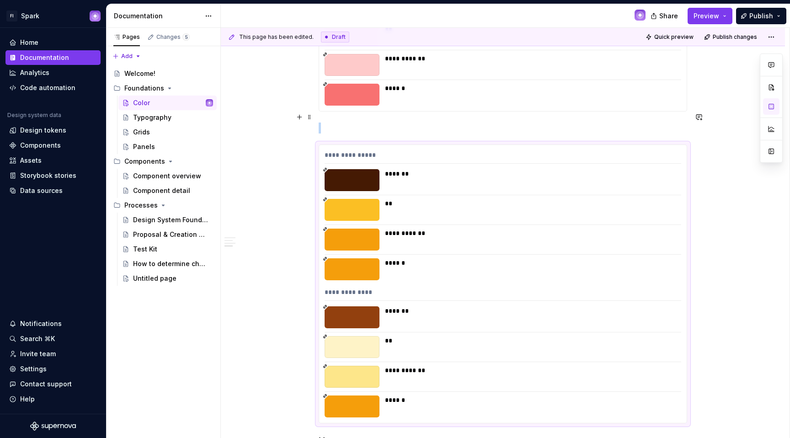
click at [341, 123] on p at bounding box center [503, 128] width 368 height 11
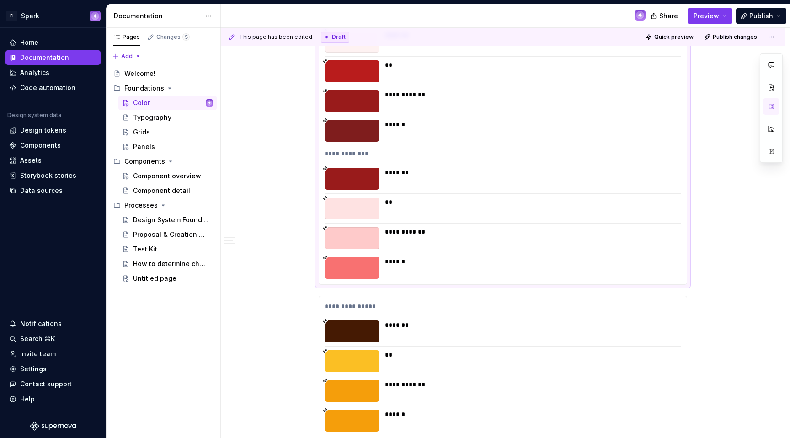
scroll to position [11727, 0]
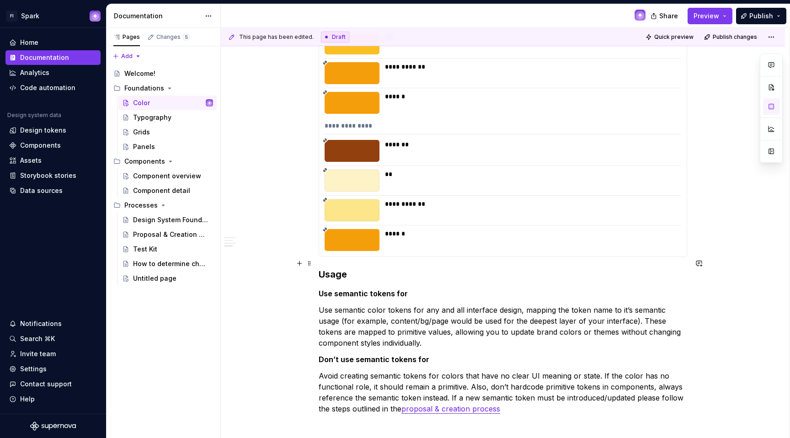
click at [326, 268] on h3 "Usage" at bounding box center [503, 274] width 368 height 13
click at [319, 268] on h3 "Usage" at bounding box center [503, 274] width 368 height 13
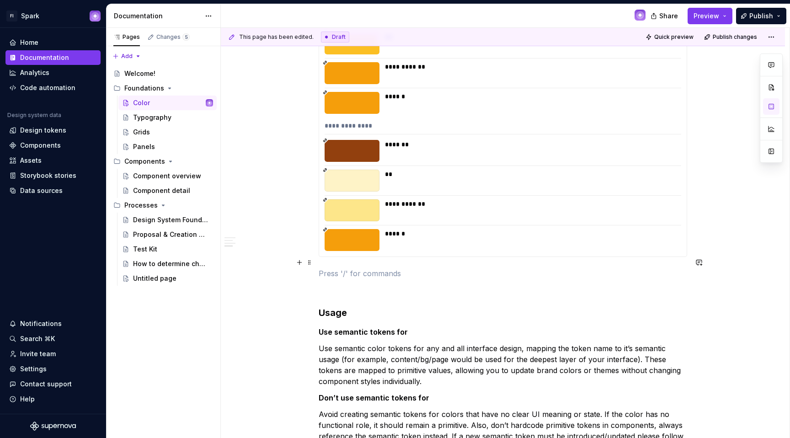
click at [319, 268] on p at bounding box center [503, 273] width 368 height 11
click at [298, 258] on button "button" at bounding box center [299, 262] width 13 height 13
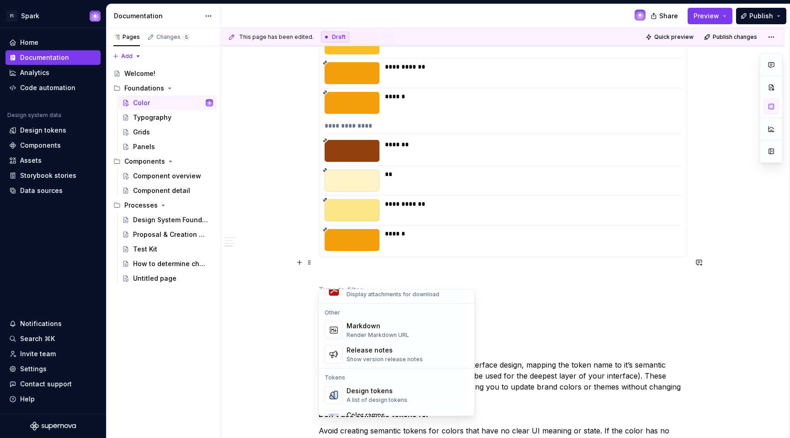
scroll to position [595, 0]
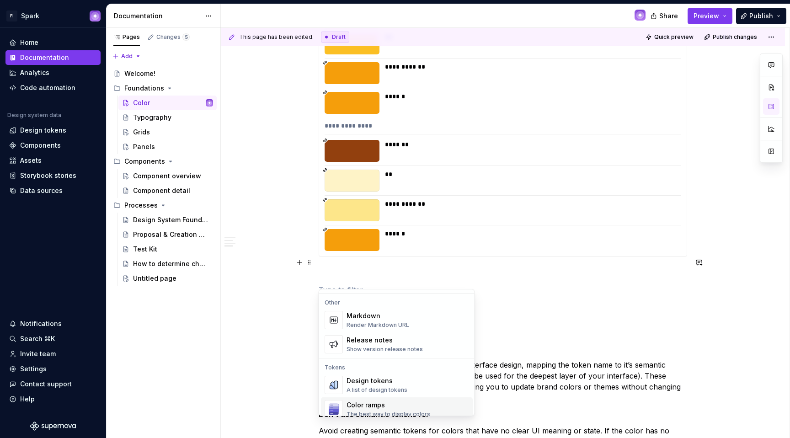
click at [377, 405] on div "Color ramps" at bounding box center [389, 404] width 84 height 9
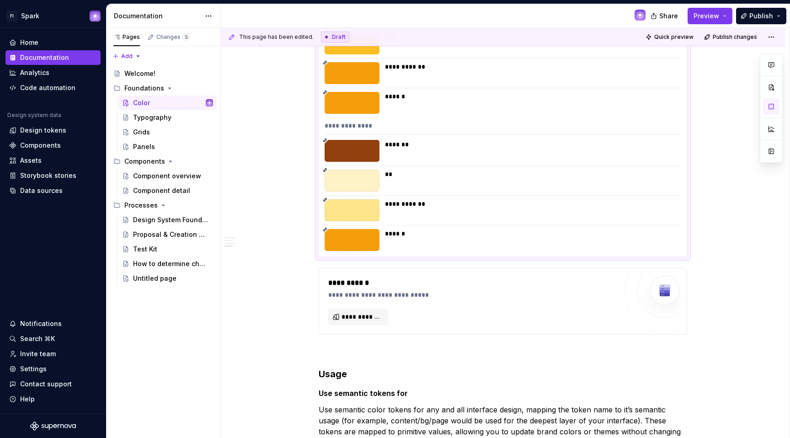
scroll to position [11666, 0]
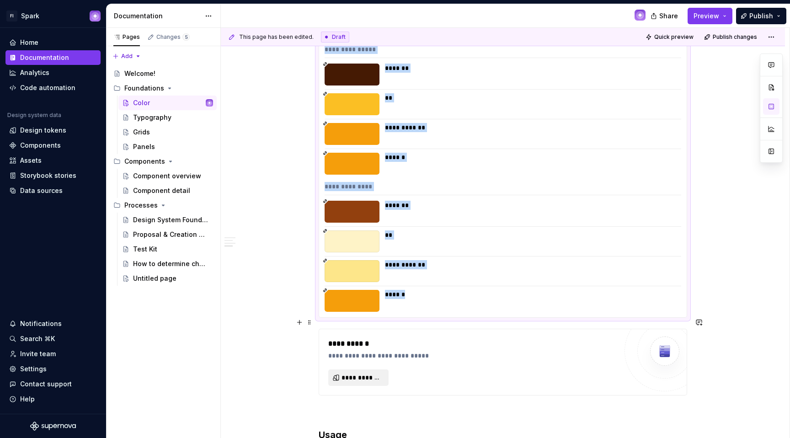
click at [361, 369] on button "**********" at bounding box center [358, 377] width 60 height 16
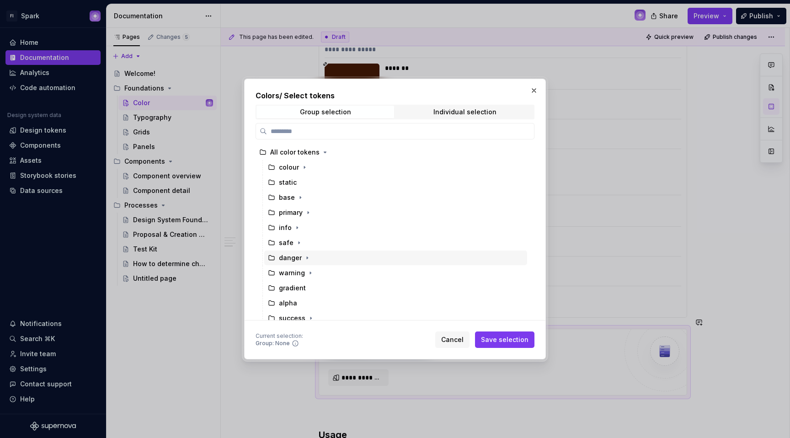
scroll to position [21, 0]
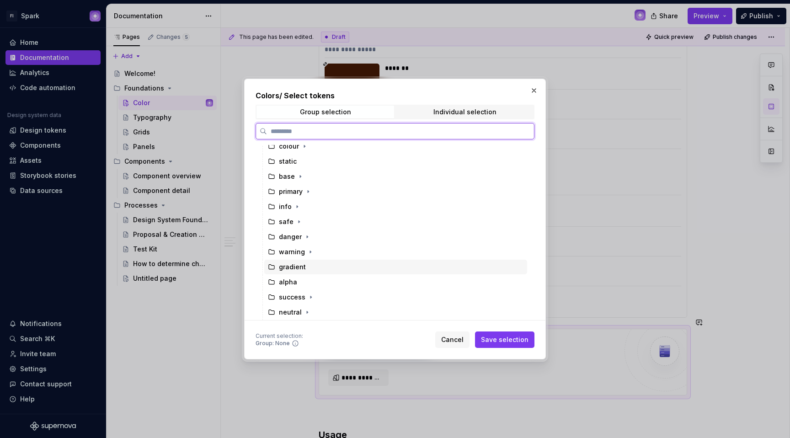
click at [335, 262] on div "gradient" at bounding box center [395, 267] width 263 height 15
click at [343, 296] on div "success" at bounding box center [395, 297] width 263 height 15
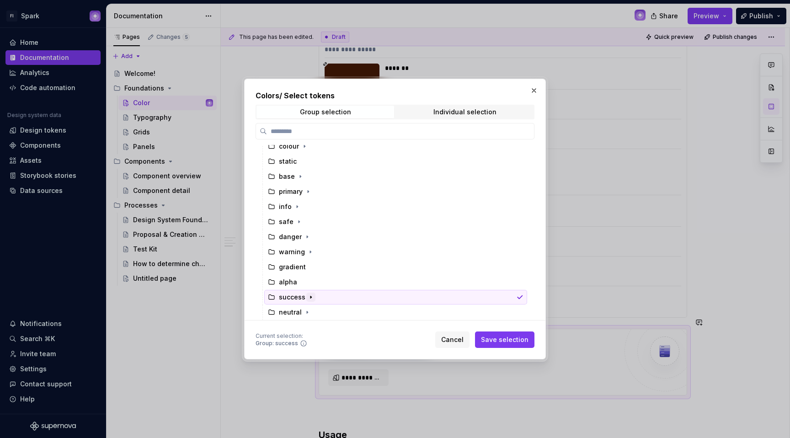
click at [310, 298] on icon "button" at bounding box center [310, 297] width 1 height 2
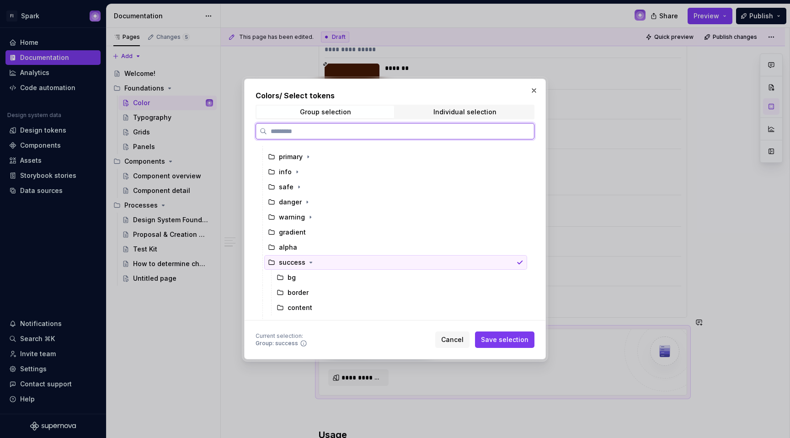
scroll to position [66, 0]
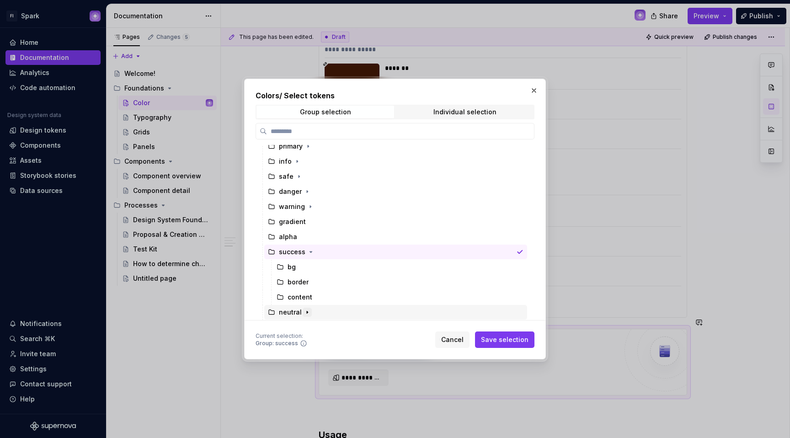
click at [304, 315] on icon "button" at bounding box center [307, 312] width 7 height 7
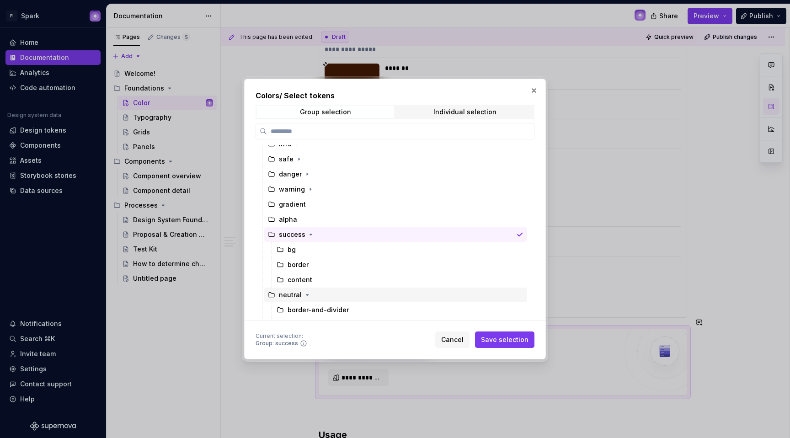
scroll to position [112, 0]
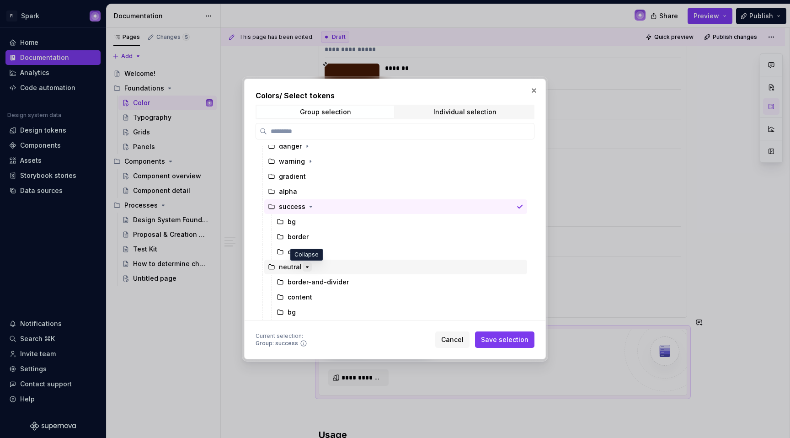
click at [308, 263] on icon "button" at bounding box center [307, 266] width 7 height 7
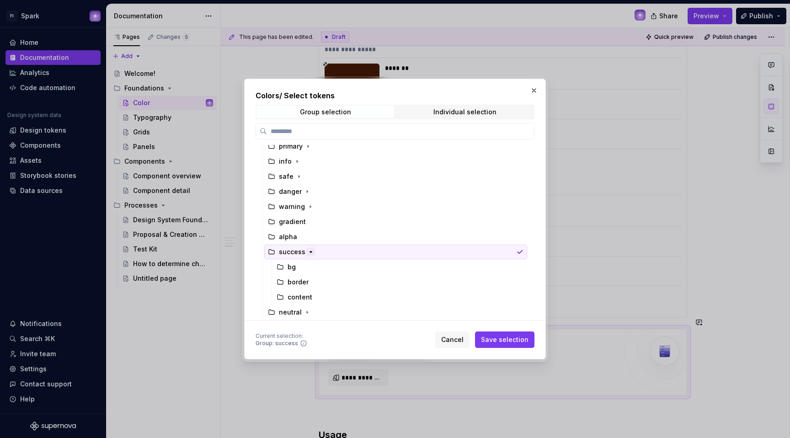
click at [308, 252] on icon "button" at bounding box center [310, 251] width 7 height 7
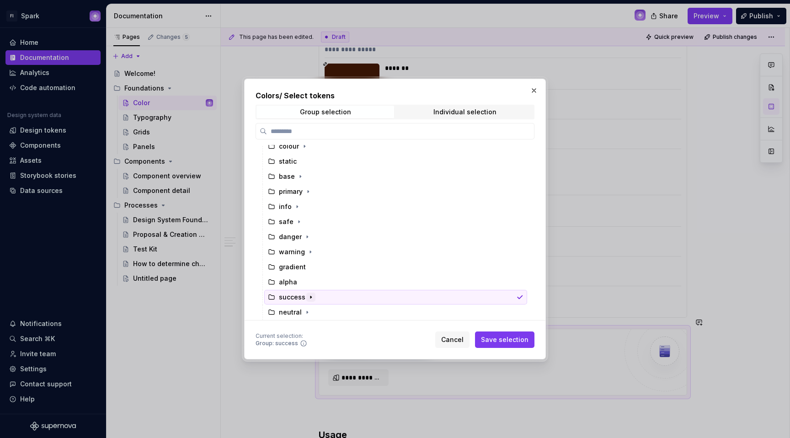
scroll to position [21, 0]
click at [315, 266] on div "gradient" at bounding box center [395, 267] width 263 height 15
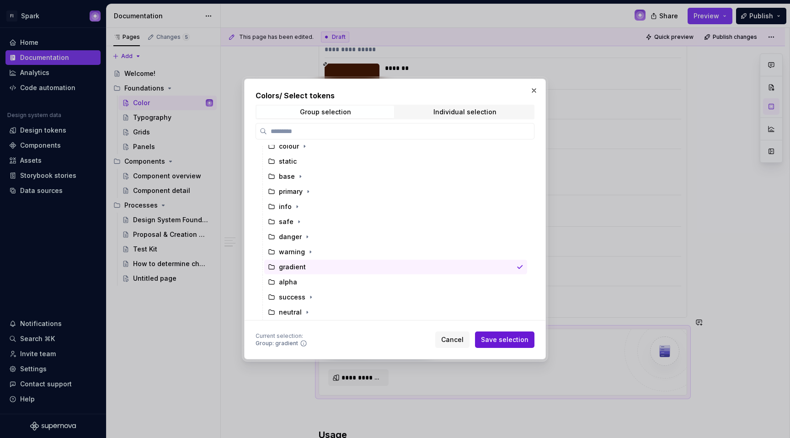
click at [492, 335] on span "Save selection" at bounding box center [505, 339] width 48 height 9
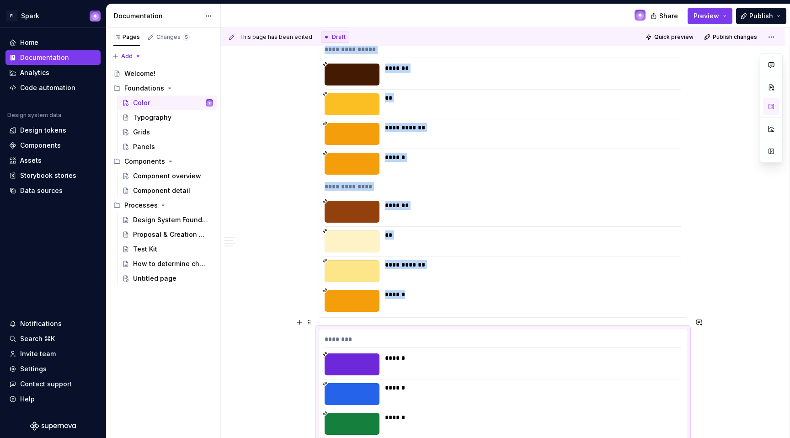
scroll to position [11748, 0]
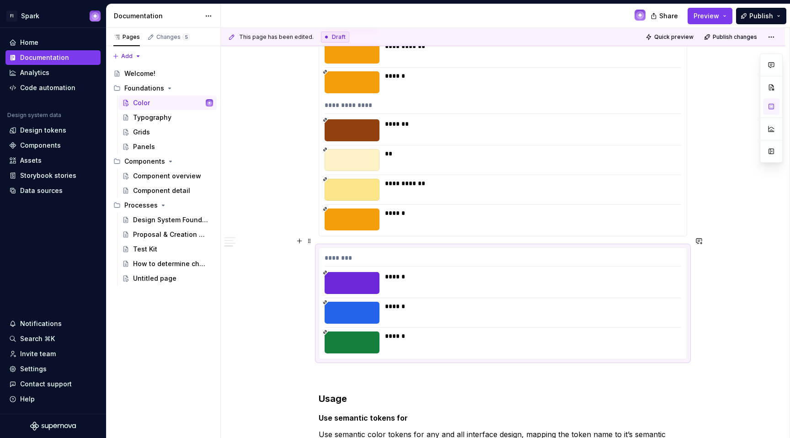
click at [623, 259] on div "******** ****** ****** ******" at bounding box center [503, 303] width 368 height 111
click at [701, 367] on button "button" at bounding box center [699, 364] width 13 height 13
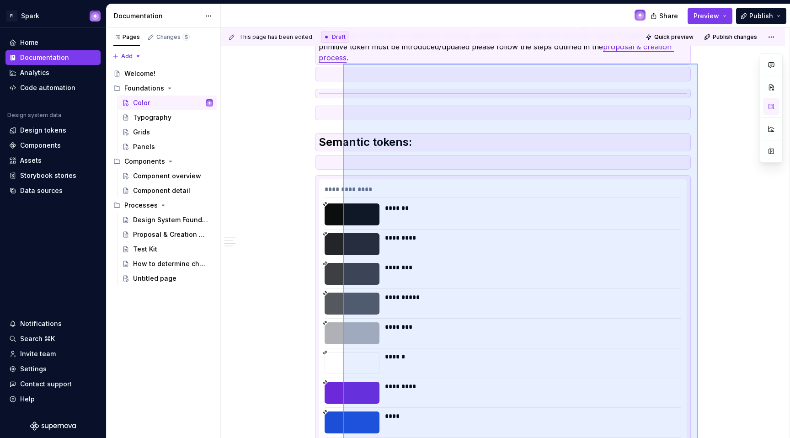
scroll to position [9549, 0]
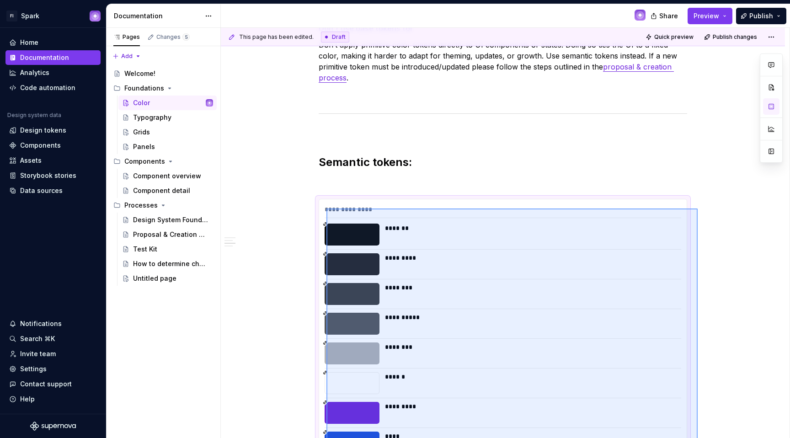
drag, startPoint x: 639, startPoint y: 307, endPoint x: 326, endPoint y: 208, distance: 327.5
click at [326, 208] on div "**********" at bounding box center [505, 233] width 569 height 411
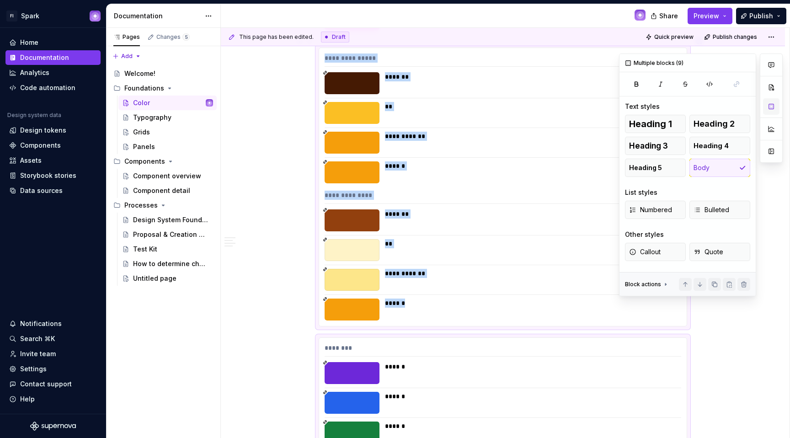
scroll to position [0, 0]
click at [773, 88] on button "button" at bounding box center [771, 87] width 16 height 16
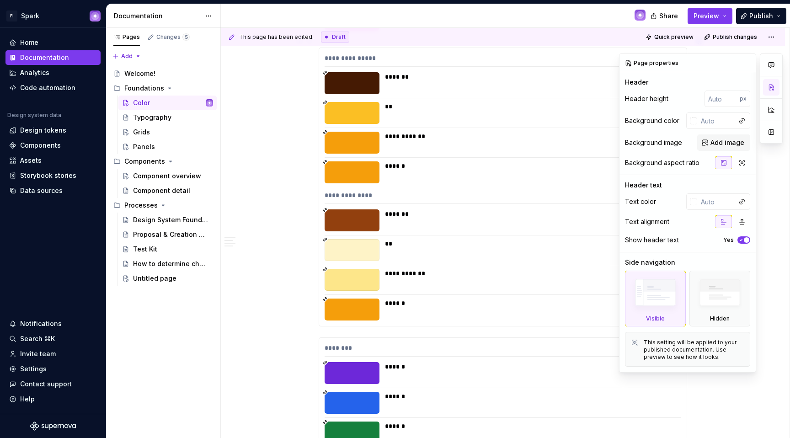
drag, startPoint x: 778, startPoint y: 181, endPoint x: 450, endPoint y: 189, distance: 327.9
click at [778, 181] on div at bounding box center [771, 212] width 23 height 319
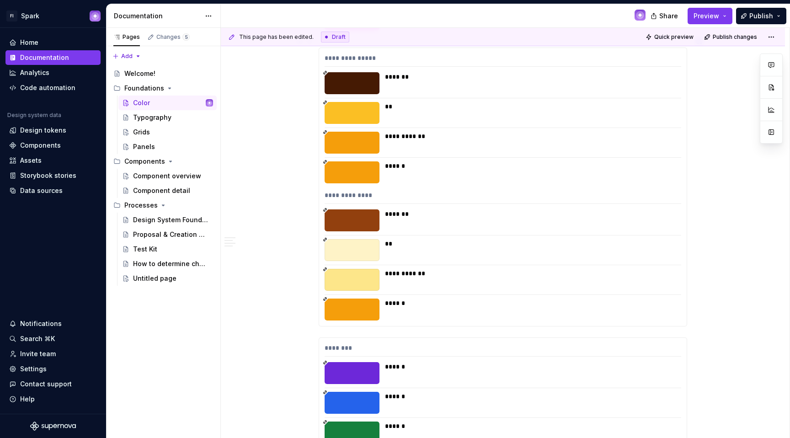
click at [383, 171] on div "******" at bounding box center [503, 172] width 357 height 22
click at [774, 110] on button "button" at bounding box center [771, 106] width 16 height 16
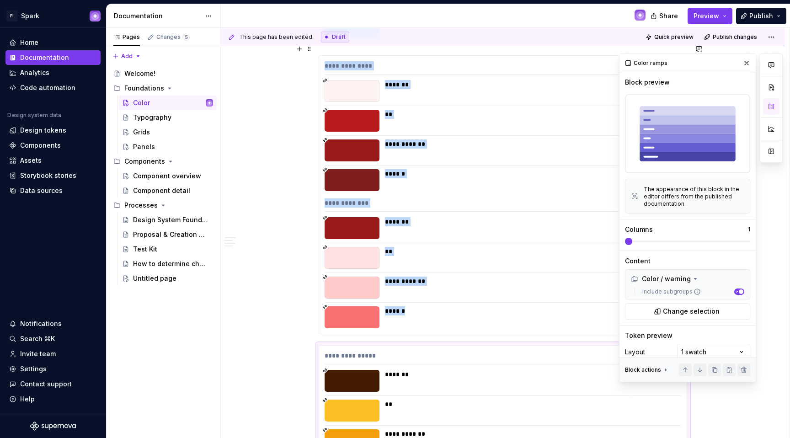
scroll to position [11160, 0]
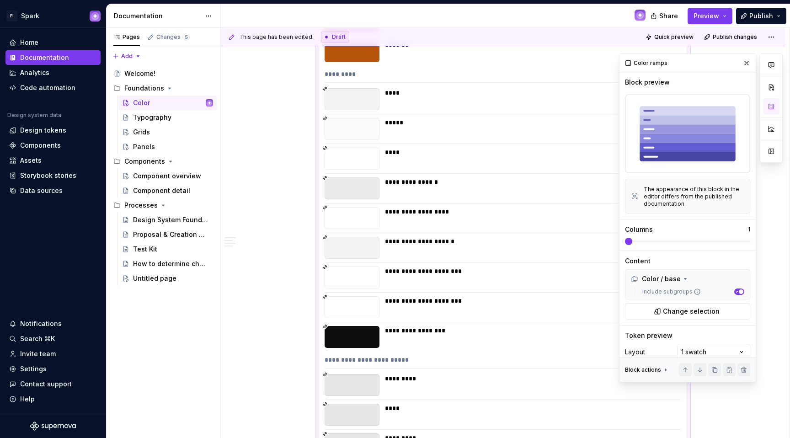
click at [382, 189] on div "**********" at bounding box center [503, 90] width 368 height 742
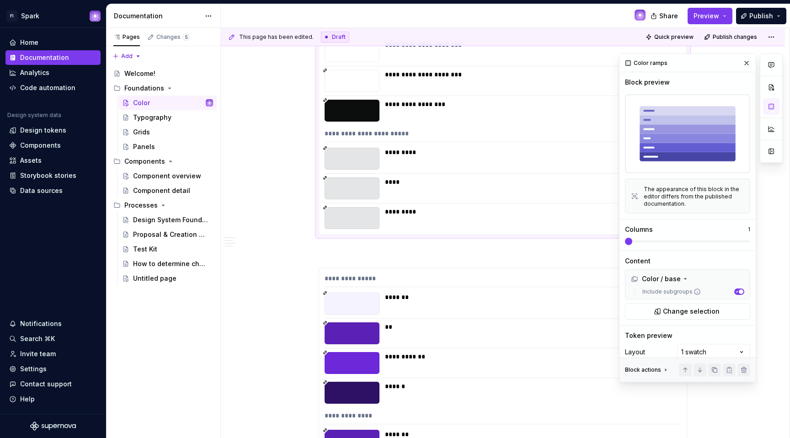
scroll to position [10536, 0]
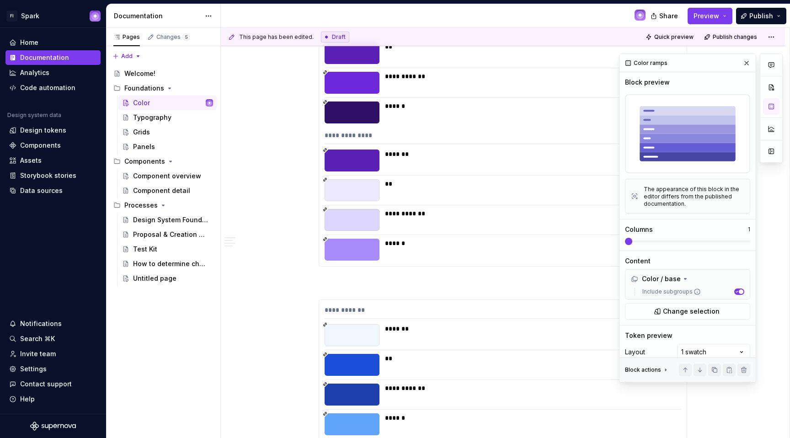
click at [379, 179] on div at bounding box center [352, 190] width 55 height 22
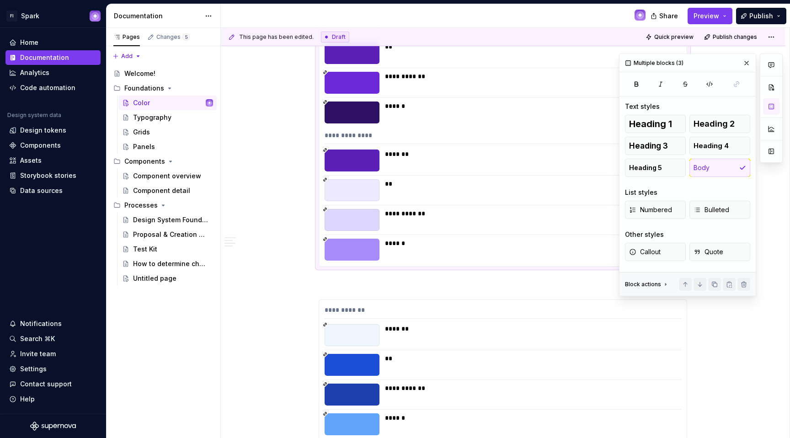
scroll to position [10225, 0]
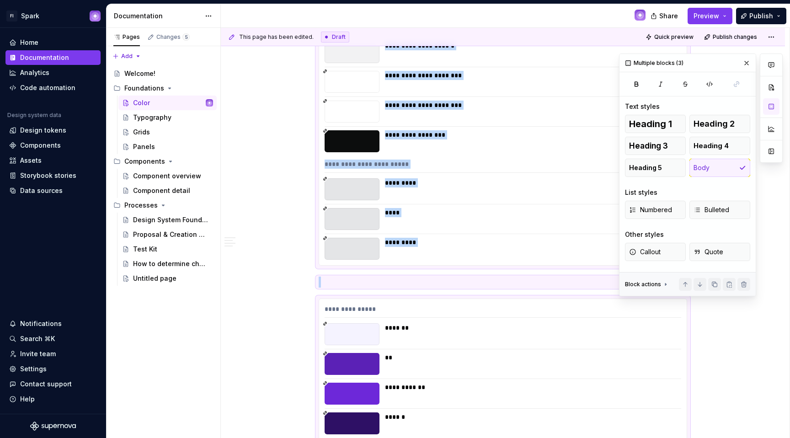
click at [775, 191] on div at bounding box center [771, 174] width 23 height 243
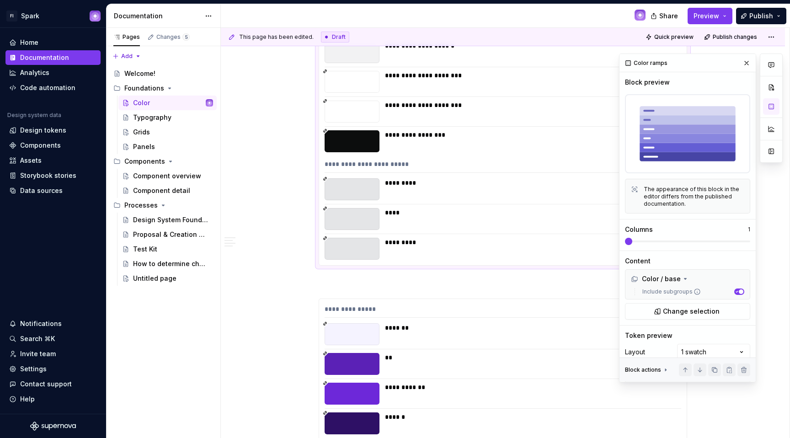
click at [507, 160] on div "**********" at bounding box center [503, 166] width 357 height 13
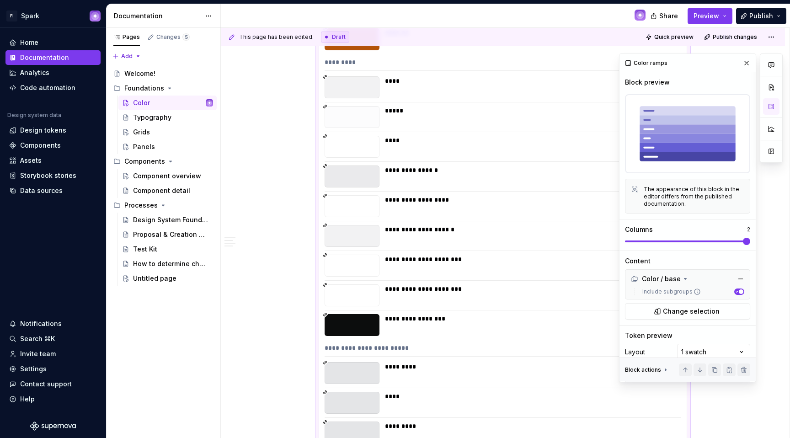
click at [750, 243] on span at bounding box center [746, 241] width 7 height 7
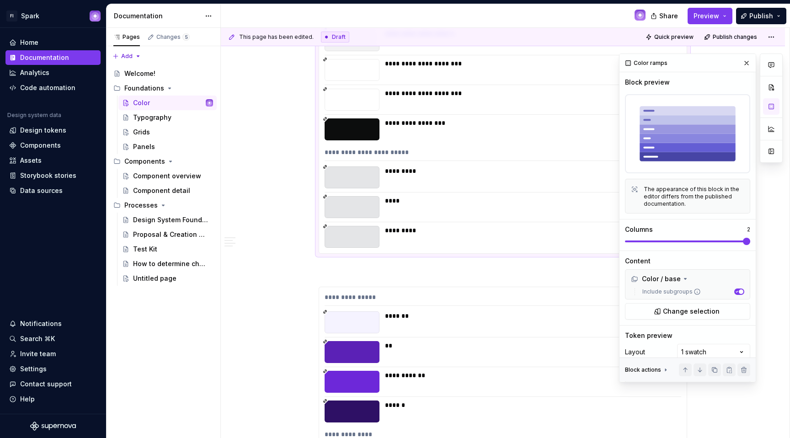
scroll to position [10239, 0]
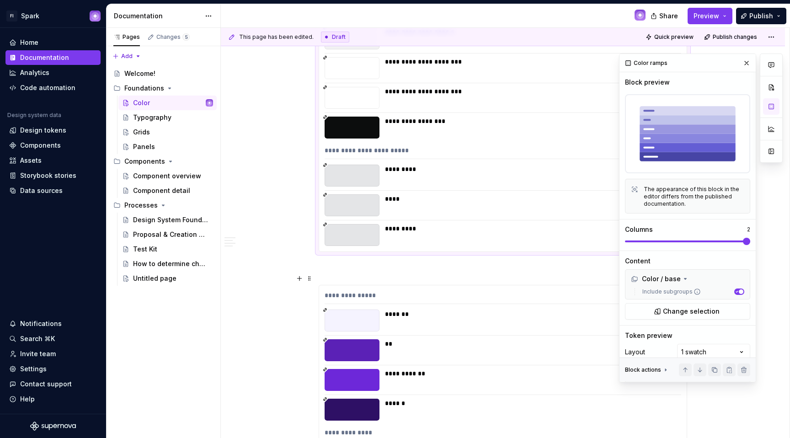
click at [444, 291] on div "**********" at bounding box center [503, 297] width 357 height 13
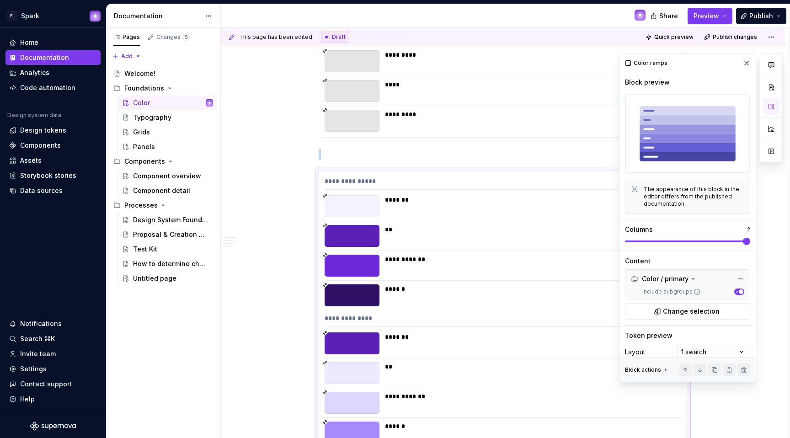
click at [750, 238] on span at bounding box center [746, 241] width 7 height 7
click at [321, 149] on p at bounding box center [503, 154] width 368 height 11
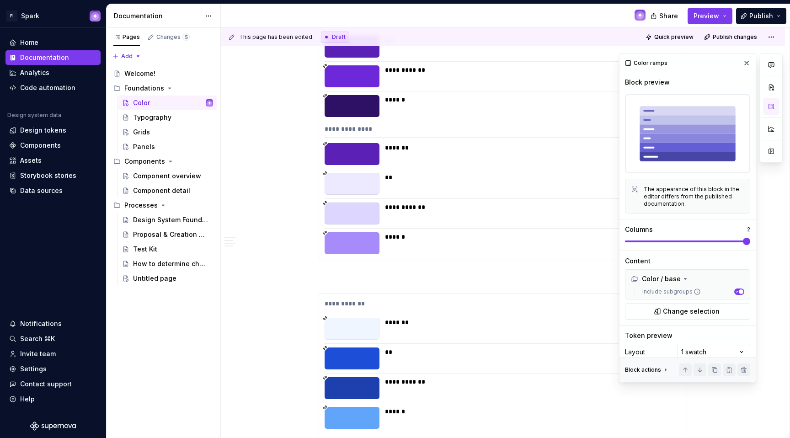
scroll to position [10523, 0]
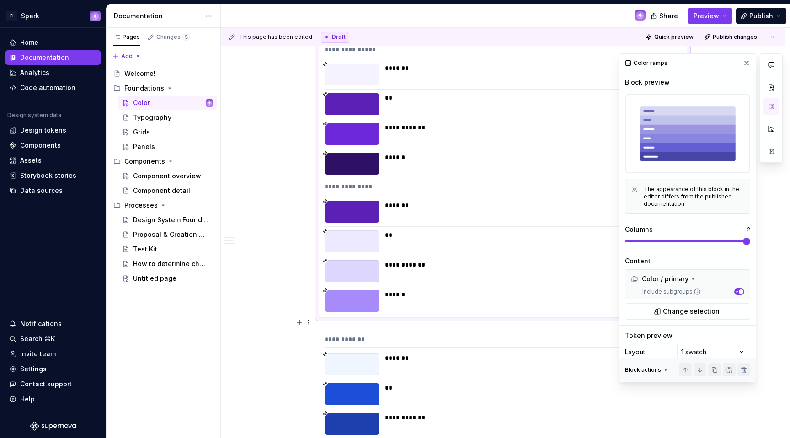
scroll to position [10657, 0]
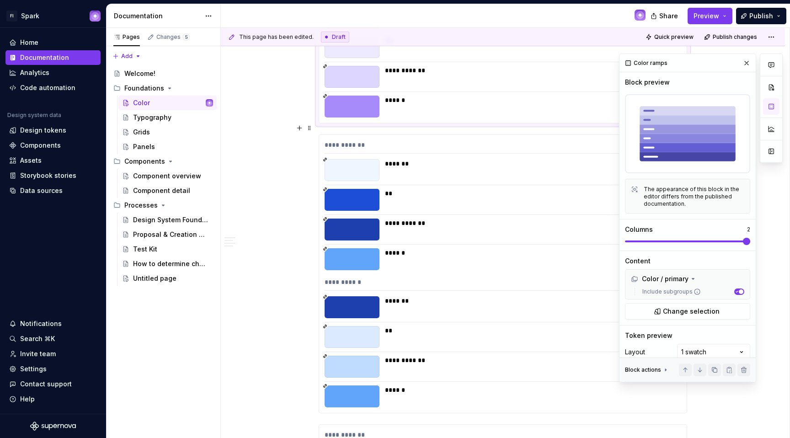
click at [391, 277] on div "**********" at bounding box center [503, 283] width 357 height 13
click at [750, 239] on span at bounding box center [746, 241] width 7 height 7
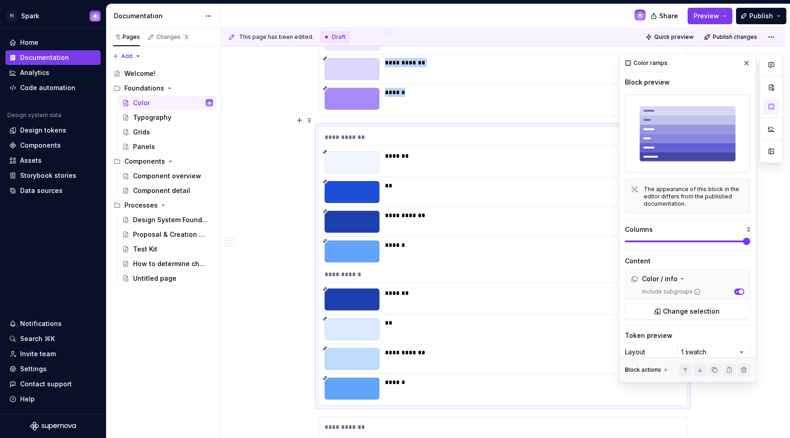
scroll to position [10672, 0]
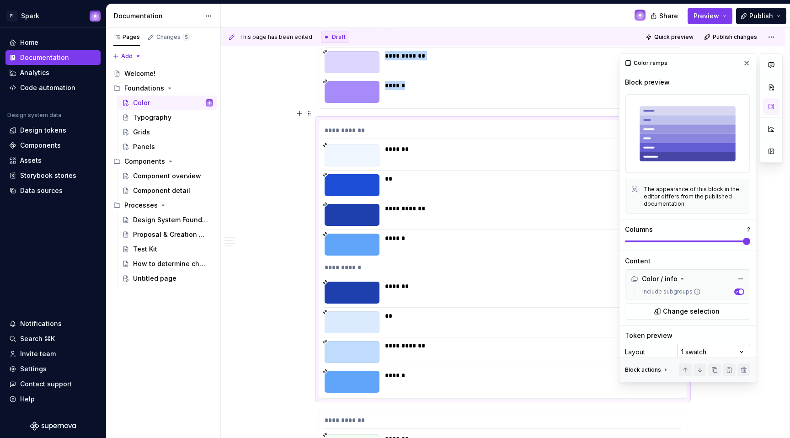
click at [699, 347] on div "Comments Open comments No comments yet Select ‘Comment’ from the block context …" at bounding box center [701, 217] width 164 height 329
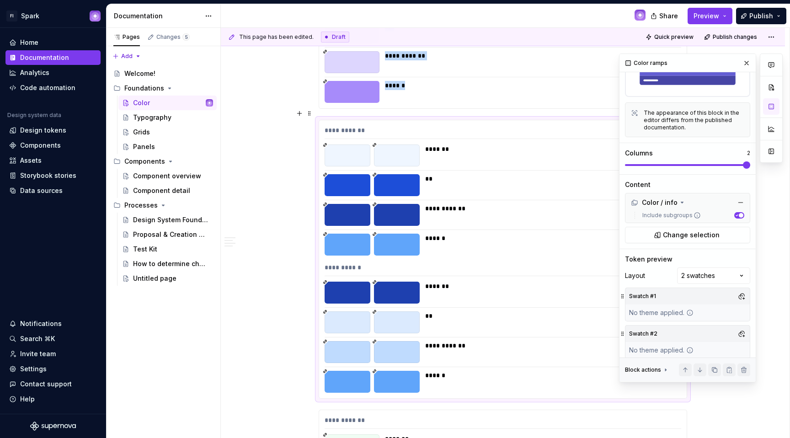
scroll to position [80, 0]
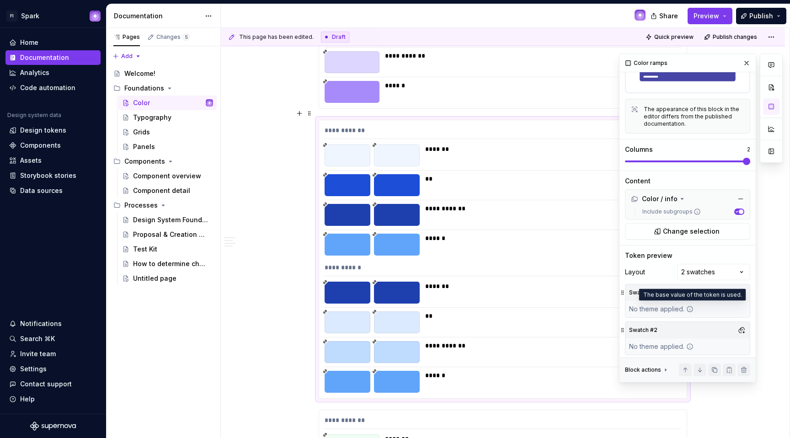
click at [690, 305] on icon at bounding box center [689, 308] width 7 height 7
click at [735, 289] on button "button" at bounding box center [741, 292] width 13 height 13
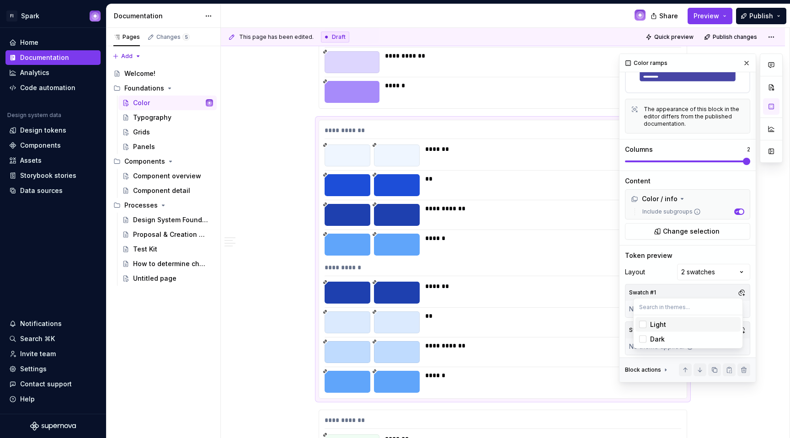
click at [671, 327] on div "Light" at bounding box center [693, 324] width 87 height 9
click at [617, 318] on html "FI Spark Home Documentation Analytics Code automation Design system data Design…" at bounding box center [395, 219] width 790 height 438
click at [739, 330] on button "button" at bounding box center [741, 330] width 13 height 13
click at [670, 373] on div "Dark" at bounding box center [693, 376] width 87 height 9
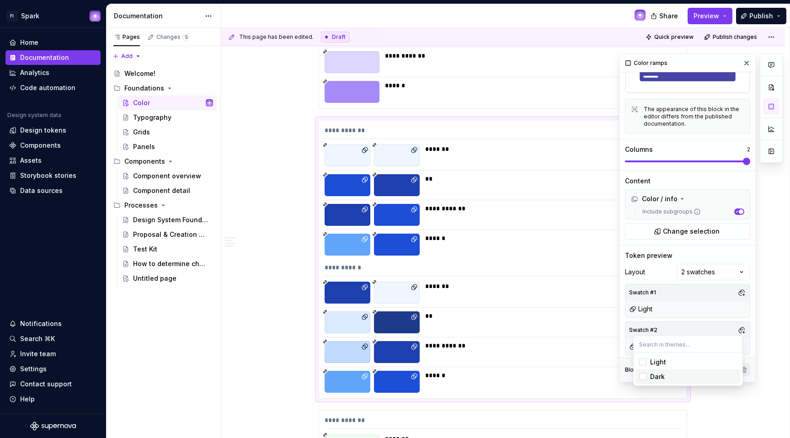
click at [242, 165] on html "FI Spark Home Documentation Analytics Code automation Design system data Design…" at bounding box center [395, 219] width 790 height 438
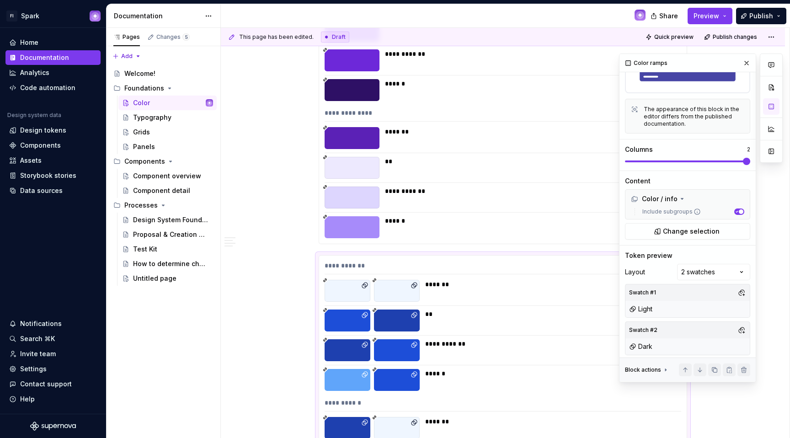
scroll to position [10385, 0]
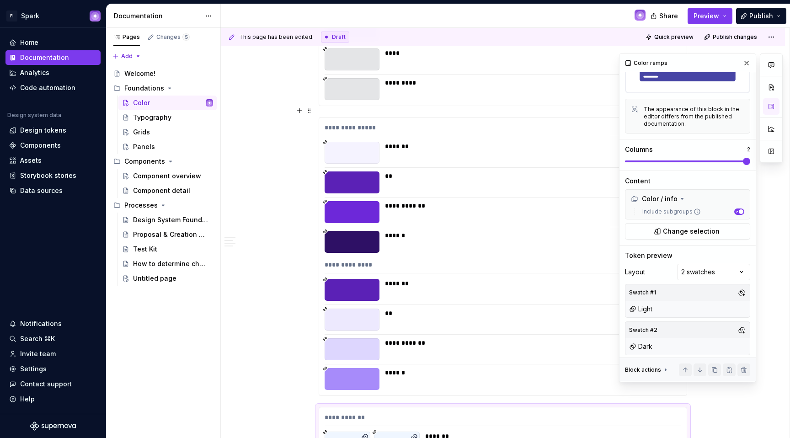
click at [353, 179] on div at bounding box center [352, 182] width 55 height 22
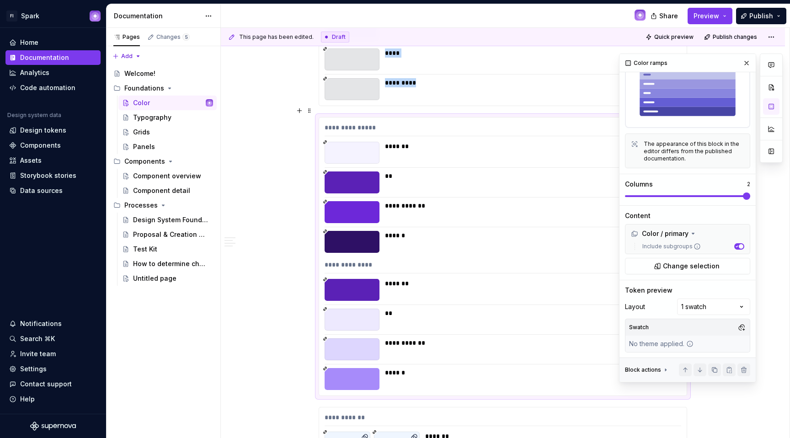
scroll to position [43, 0]
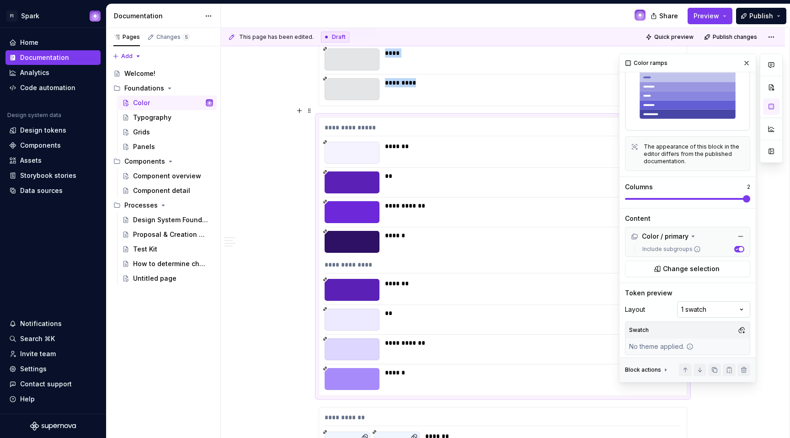
click at [695, 304] on div "Comments Open comments No comments yet Select ‘Comment’ from the block context …" at bounding box center [701, 217] width 164 height 329
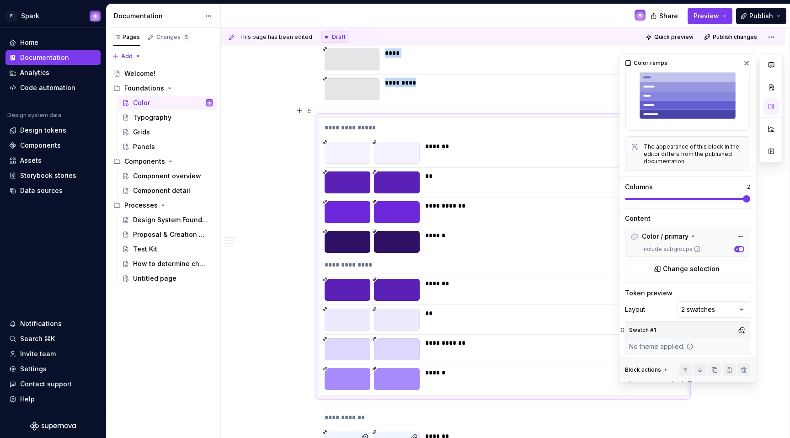
scroll to position [80, 0]
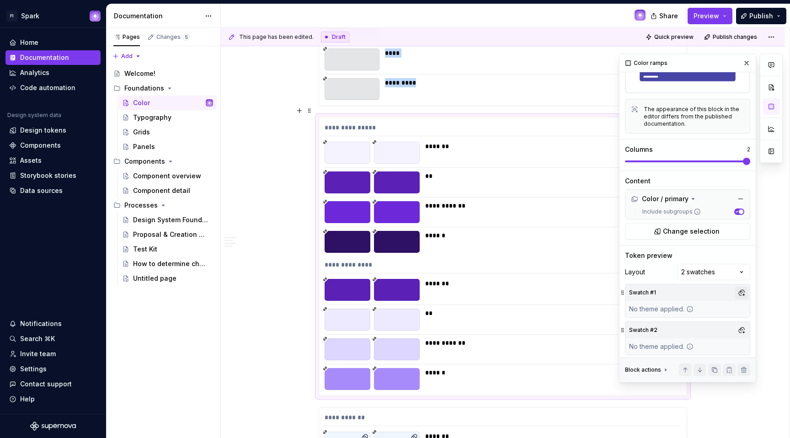
click at [738, 290] on button "button" at bounding box center [741, 292] width 13 height 13
click at [671, 331] on span "Light" at bounding box center [687, 324] width 105 height 15
click at [758, 324] on div "Comments Open comments No comments yet Select ‘Comment’ from the block context …" at bounding box center [701, 217] width 164 height 329
click at [739, 324] on button "button" at bounding box center [741, 330] width 13 height 13
click at [672, 375] on div "Dark" at bounding box center [693, 376] width 87 height 9
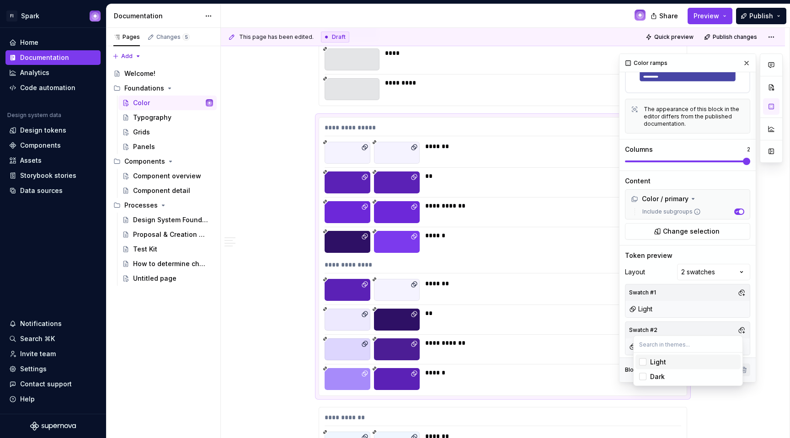
click at [537, 160] on html "FI Spark Home Documentation Analytics Code automation Design system data Design…" at bounding box center [395, 219] width 790 height 438
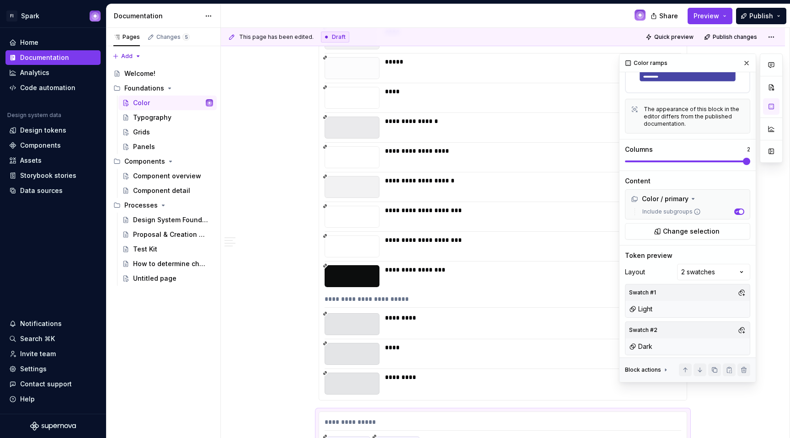
click at [464, 182] on div "**********" at bounding box center [530, 187] width 291 height 22
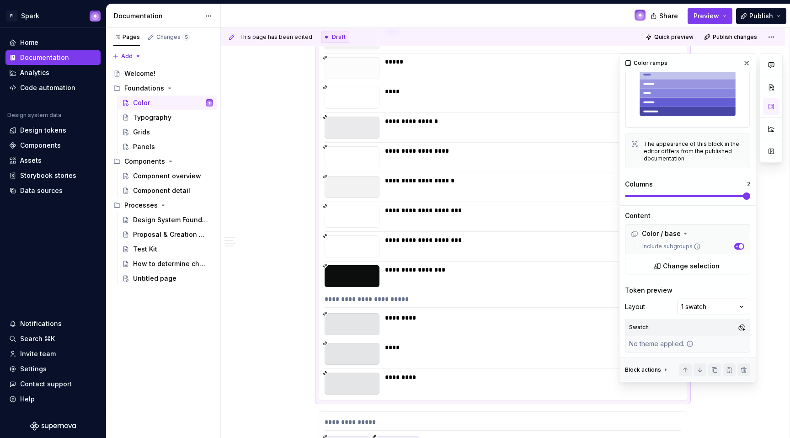
scroll to position [43, 0]
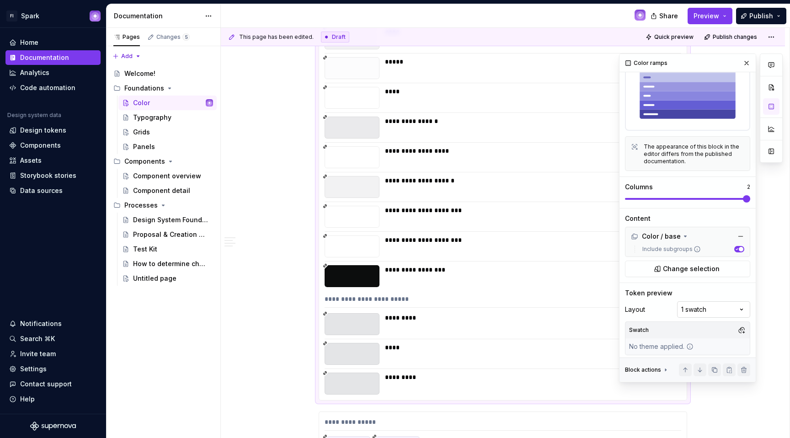
click at [685, 299] on div "Comments Open comments No comments yet Select ‘Comment’ from the block context …" at bounding box center [701, 217] width 164 height 329
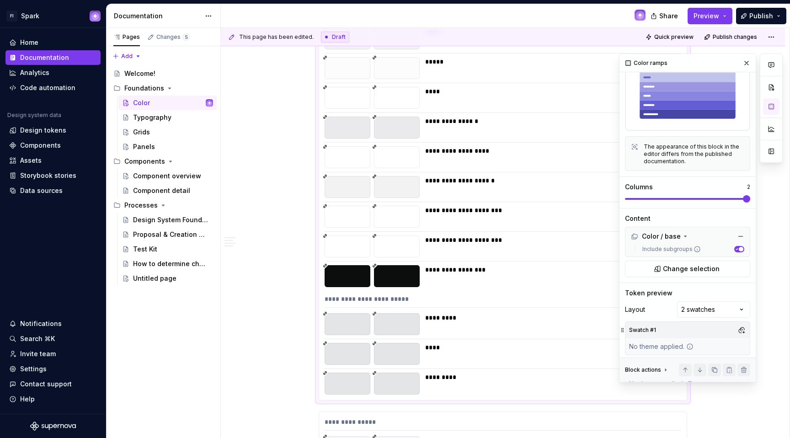
scroll to position [80, 0]
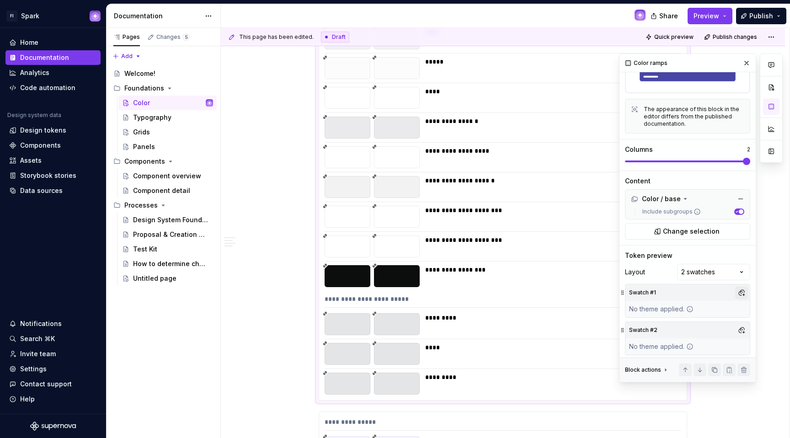
click at [737, 287] on button "button" at bounding box center [741, 292] width 13 height 13
click at [660, 325] on div "Light" at bounding box center [658, 324] width 16 height 9
click at [749, 327] on div "Comments Open comments No comments yet Select ‘Comment’ from the block context …" at bounding box center [701, 217] width 164 height 329
click at [735, 325] on button "button" at bounding box center [741, 330] width 13 height 13
click at [667, 374] on div "Dark" at bounding box center [693, 376] width 87 height 9
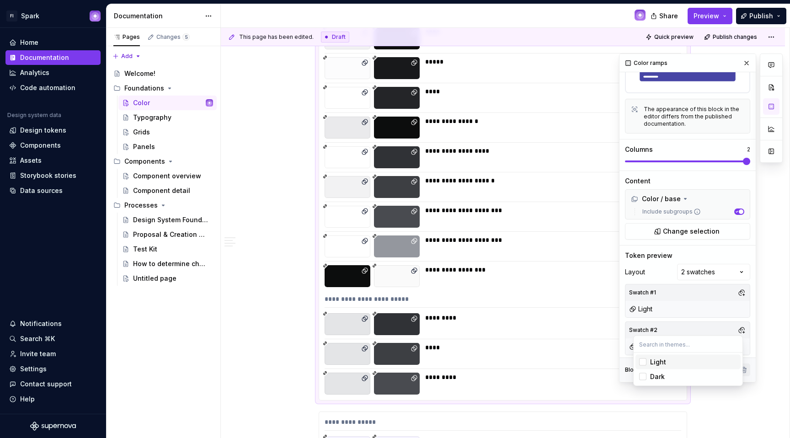
click at [528, 205] on html "FI Spark Home Documentation Analytics Code automation Design system data Design…" at bounding box center [395, 219] width 790 height 438
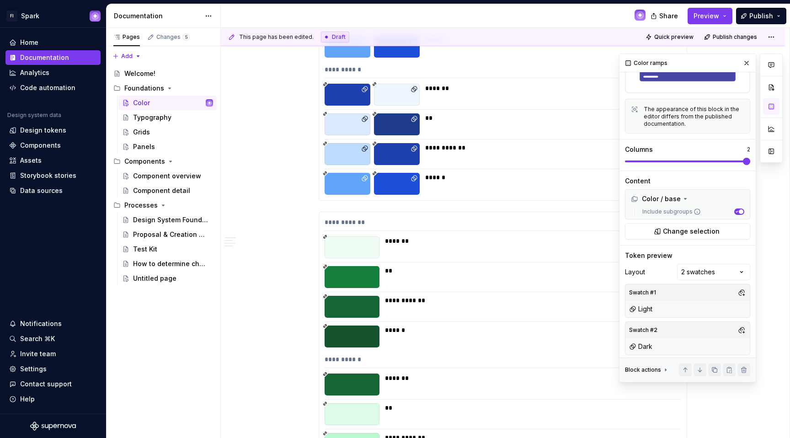
scroll to position [10870, 0]
click at [421, 220] on div "**********" at bounding box center [503, 351] width 368 height 278
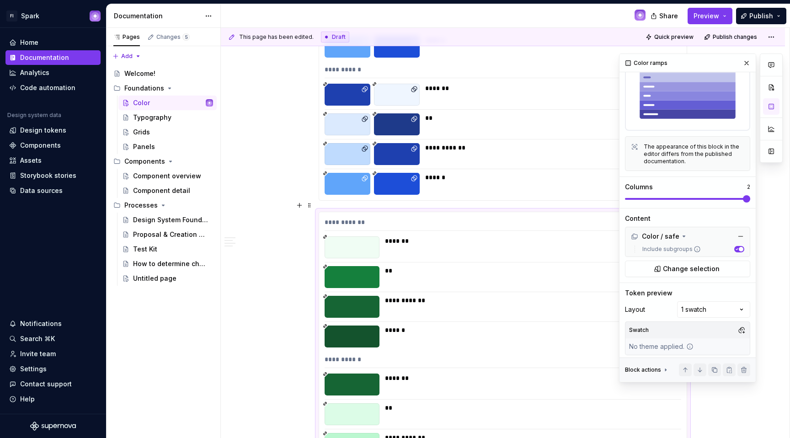
scroll to position [10911, 0]
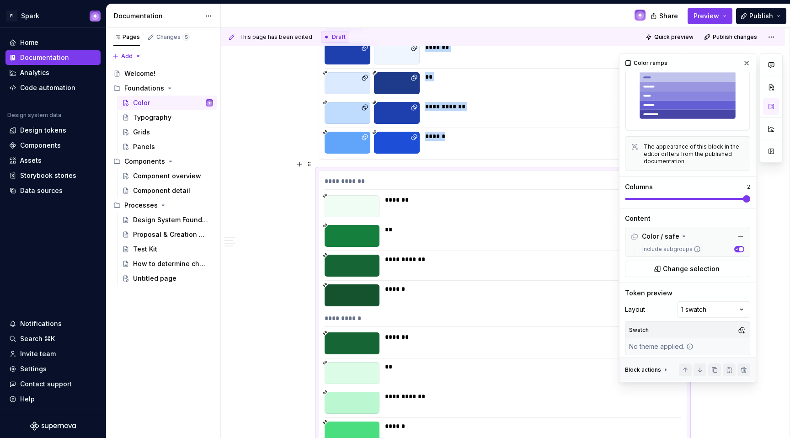
click at [743, 203] on span at bounding box center [746, 198] width 7 height 7
click at [690, 307] on div "Comments Open comments No comments yet Select ‘Comment’ from the block context …" at bounding box center [701, 217] width 164 height 329
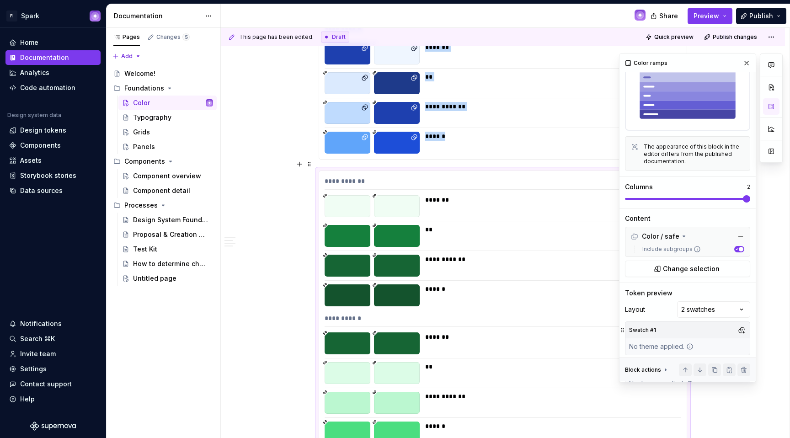
click at [719, 331] on div "Swatch #1" at bounding box center [687, 330] width 124 height 16
click at [738, 330] on button "button" at bounding box center [741, 330] width 13 height 13
click at [693, 360] on div "Light" at bounding box center [693, 361] width 87 height 9
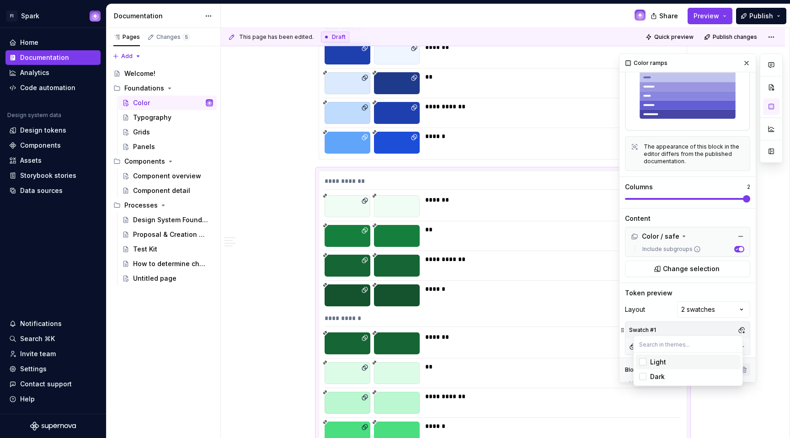
click at [717, 319] on div "Comments Open comments No comments yet Select ‘Comment’ from the block context …" at bounding box center [701, 217] width 164 height 329
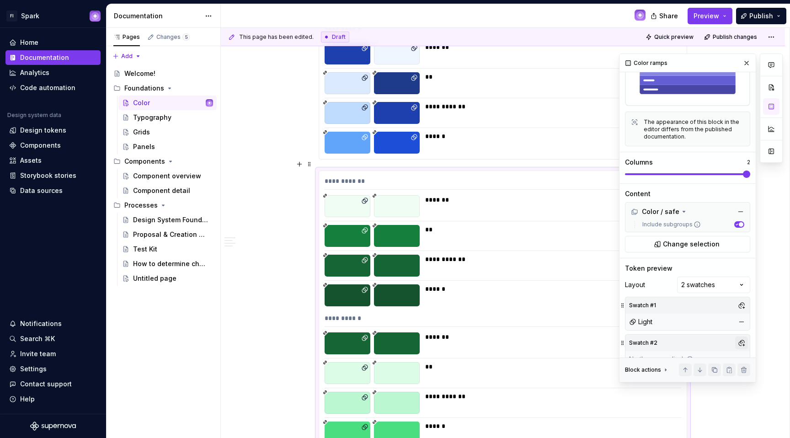
scroll to position [80, 0]
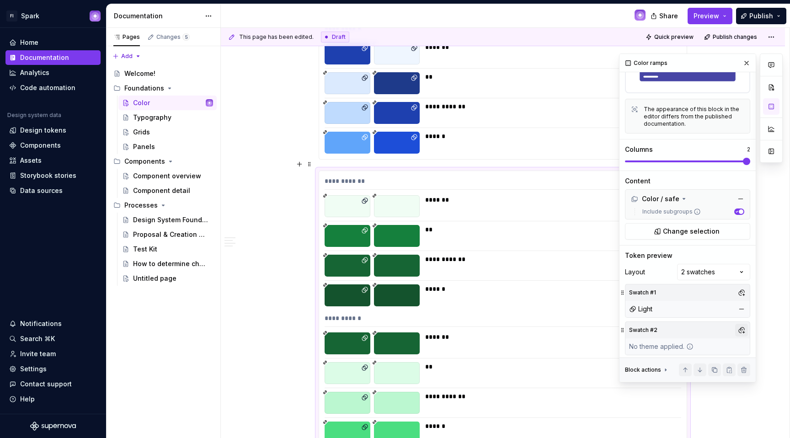
click at [740, 330] on button "button" at bounding box center [741, 330] width 13 height 13
click at [650, 379] on div "Dark" at bounding box center [657, 376] width 15 height 9
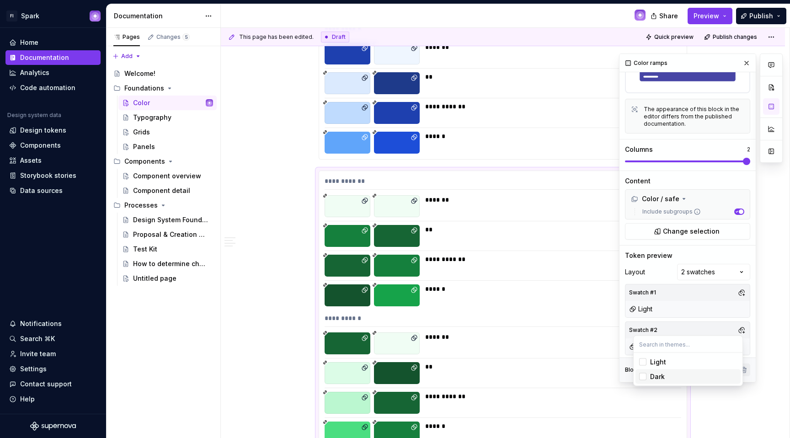
click at [320, 226] on html "FI Spark Home Documentation Analytics Code automation Design system data Design…" at bounding box center [395, 219] width 790 height 438
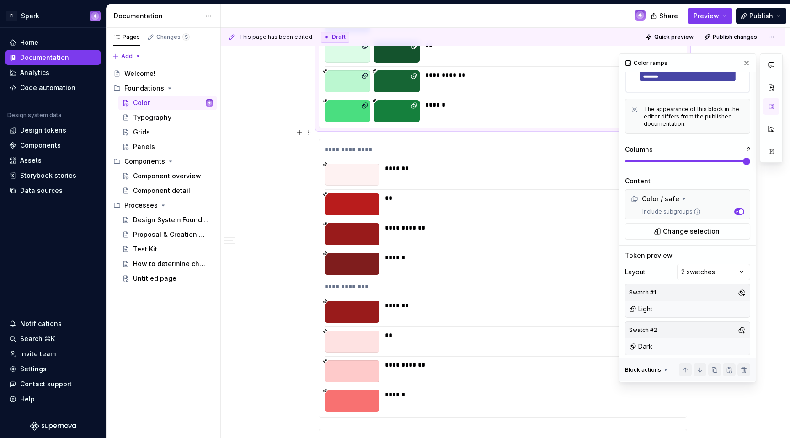
click at [384, 201] on div "**" at bounding box center [503, 204] width 357 height 22
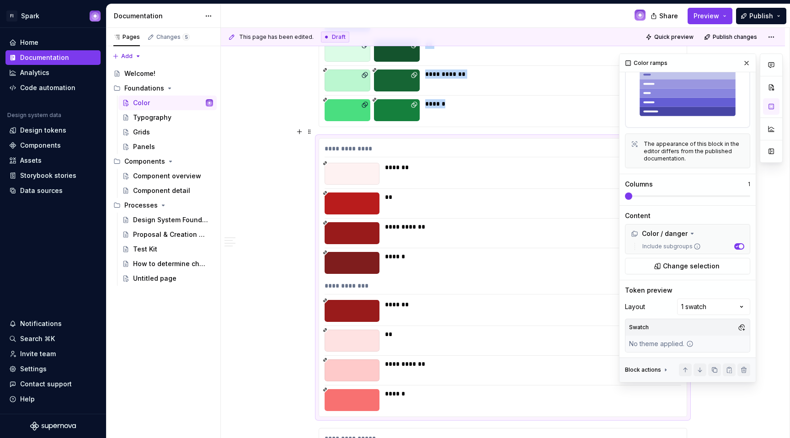
scroll to position [43, 0]
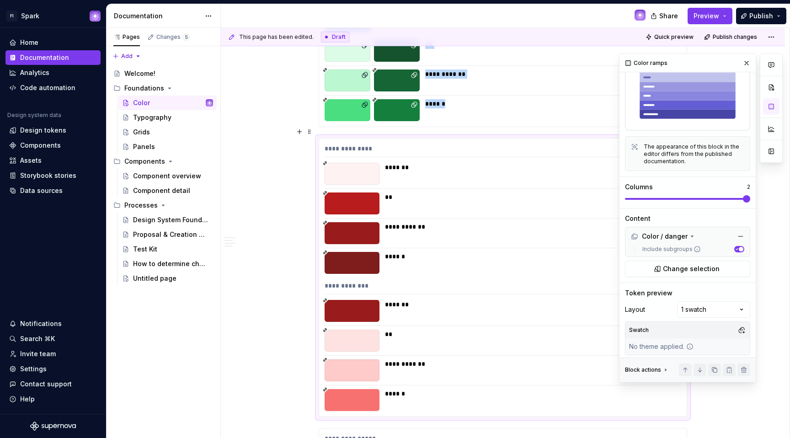
click at [750, 195] on span at bounding box center [746, 198] width 7 height 7
click at [687, 310] on div "Comments Open comments No comments yet Select ‘Comment’ from the block context …" at bounding box center [701, 217] width 164 height 329
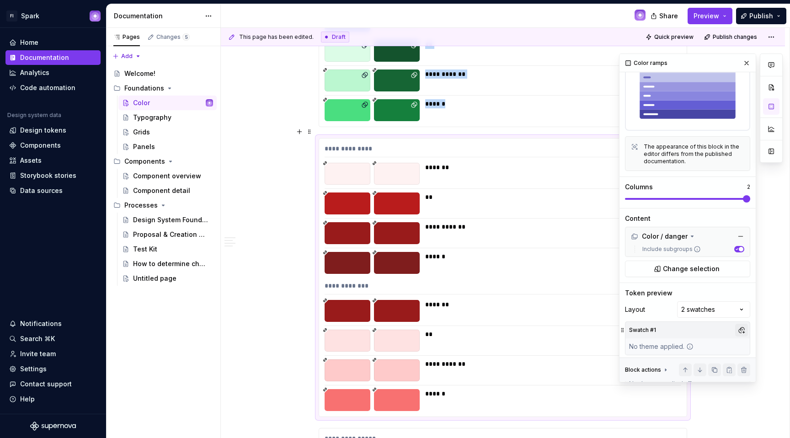
click at [736, 325] on button "button" at bounding box center [741, 330] width 13 height 13
click at [654, 364] on div "Light" at bounding box center [658, 361] width 16 height 9
click at [734, 285] on div "Comments Open comments No comments yet Select ‘Comment’ from the block context …" at bounding box center [701, 217] width 164 height 329
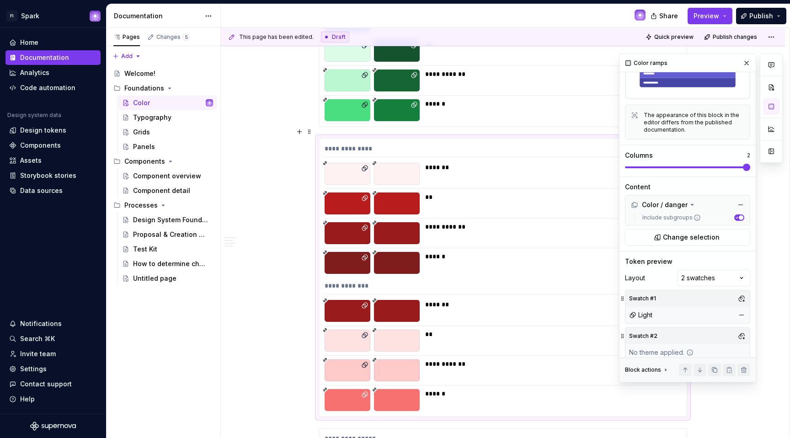
scroll to position [80, 0]
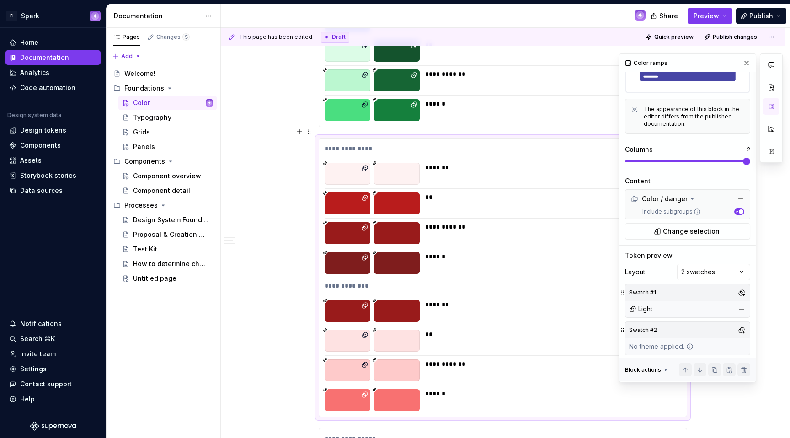
click at [727, 327] on div "Swatch #2" at bounding box center [687, 330] width 124 height 16
click at [741, 326] on button "button" at bounding box center [741, 330] width 13 height 13
click at [673, 379] on div "Dark" at bounding box center [693, 376] width 87 height 9
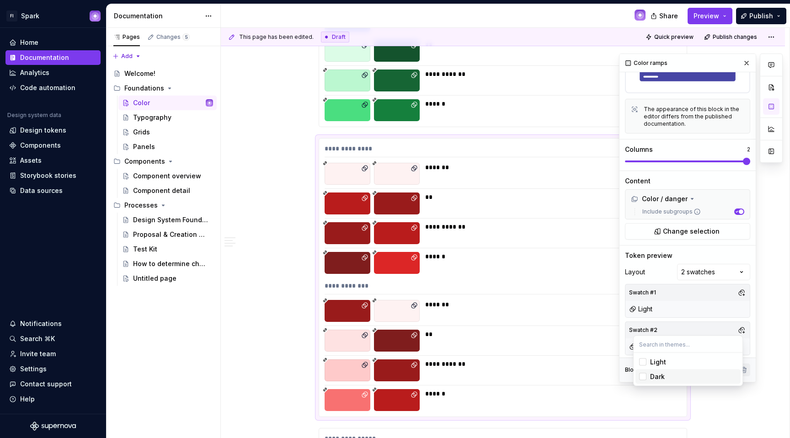
click at [501, 248] on html "FI Spark Home Documentation Analytics Code automation Design system data Design…" at bounding box center [395, 219] width 790 height 438
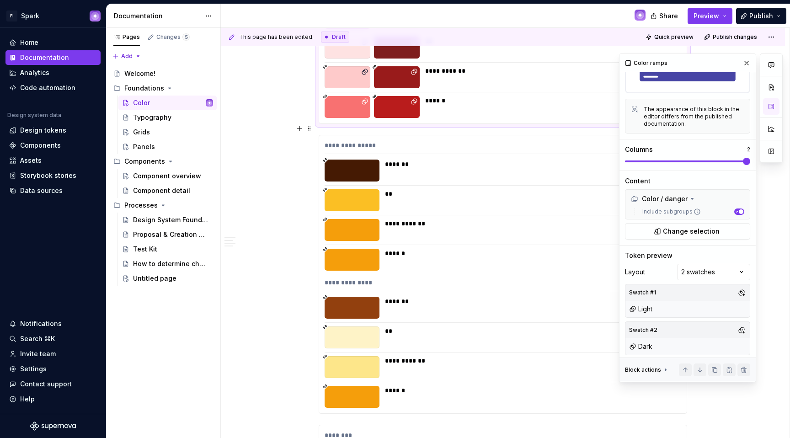
scroll to position [11534, 0]
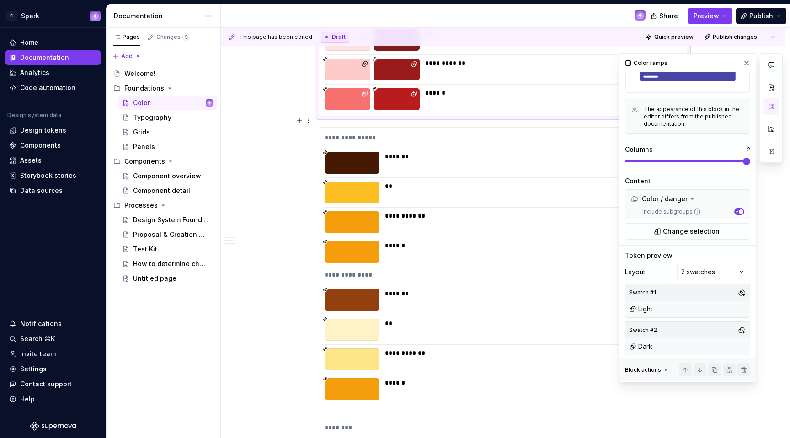
click at [439, 211] on div "**********" at bounding box center [530, 215] width 291 height 9
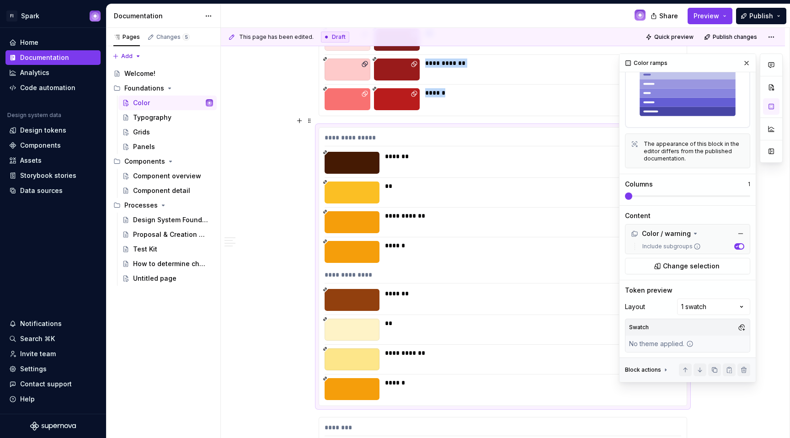
scroll to position [43, 0]
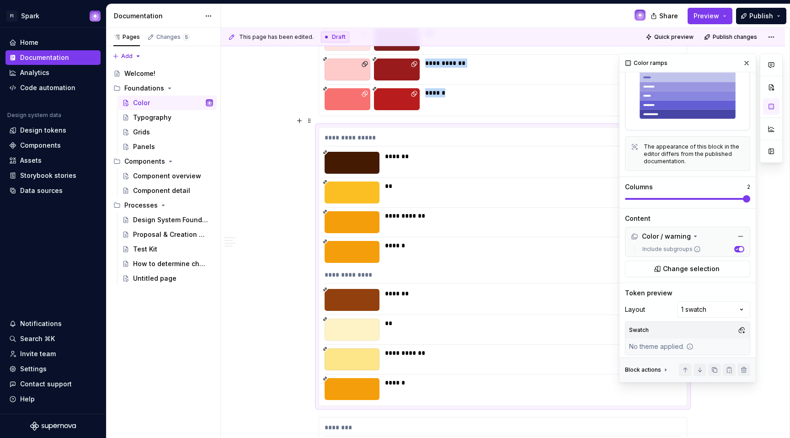
click at [750, 200] on span at bounding box center [687, 199] width 125 height 2
click at [718, 307] on div "Comments Open comments No comments yet Select ‘Comment’ from the block context …" at bounding box center [701, 217] width 164 height 329
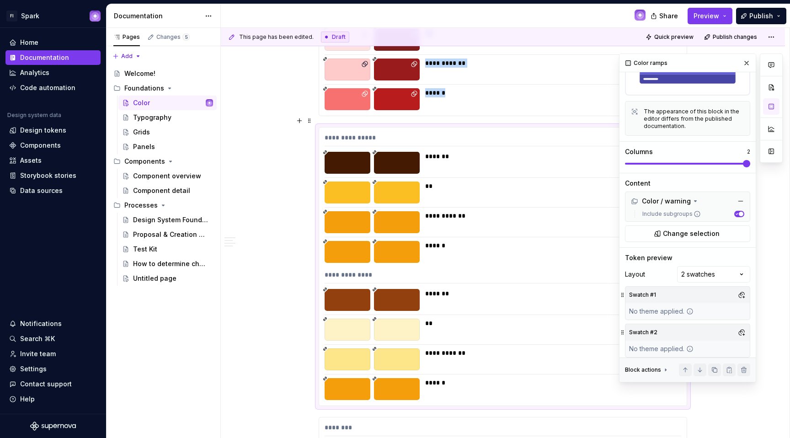
scroll to position [80, 0]
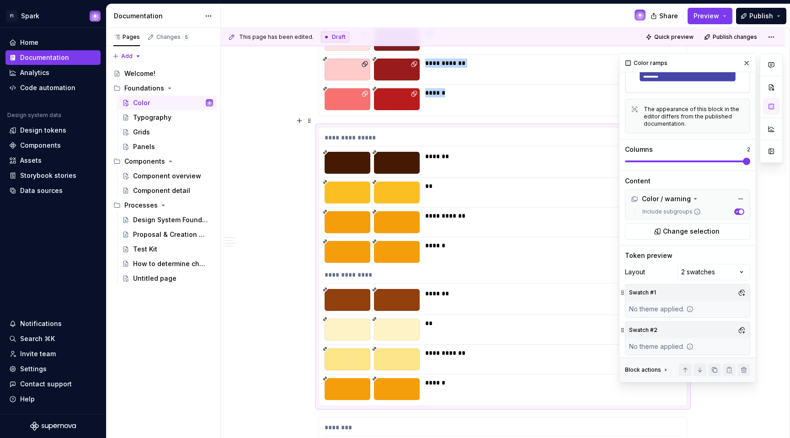
click at [672, 294] on div "Swatch #1" at bounding box center [687, 292] width 124 height 16
click at [739, 290] on button "button" at bounding box center [741, 292] width 13 height 13
click at [673, 324] on div "Light" at bounding box center [693, 324] width 87 height 9
click at [748, 329] on div "Comments Open comments No comments yet Select ‘Comment’ from the block context …" at bounding box center [701, 217] width 164 height 329
click at [736, 325] on button "button" at bounding box center [741, 330] width 13 height 13
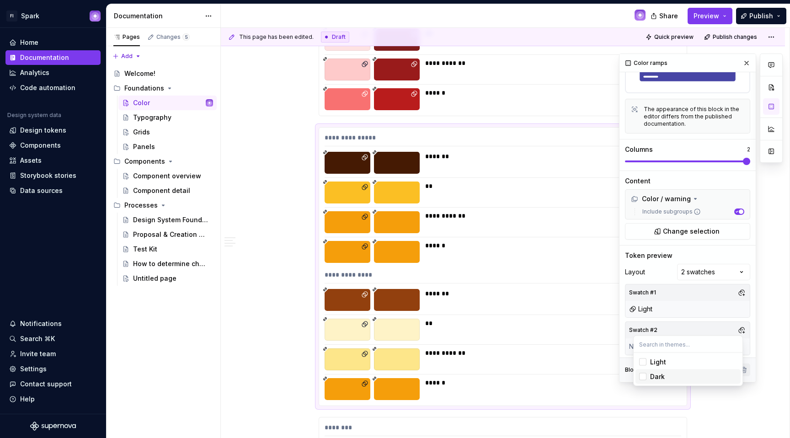
click at [649, 374] on span "Dark" at bounding box center [687, 376] width 105 height 15
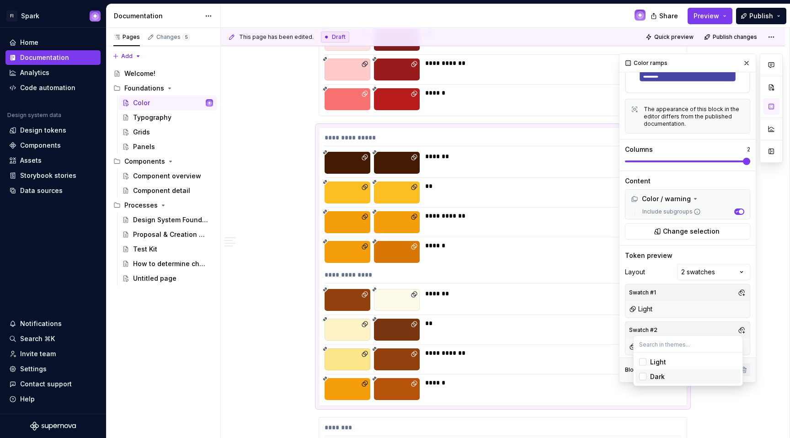
click at [279, 235] on html "FI Spark Home Documentation Analytics Code automation Design system data Design…" at bounding box center [395, 219] width 790 height 438
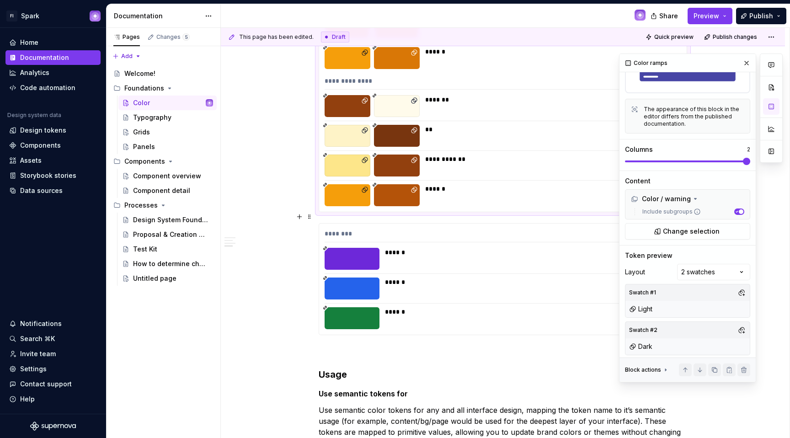
click at [331, 248] on div at bounding box center [352, 259] width 55 height 22
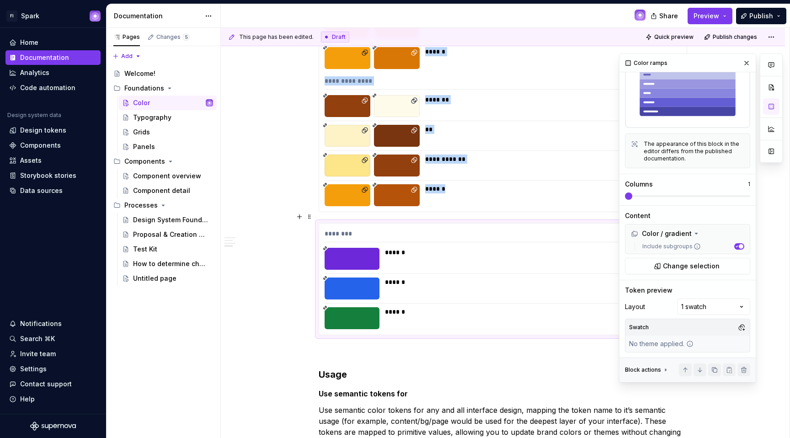
scroll to position [43, 0]
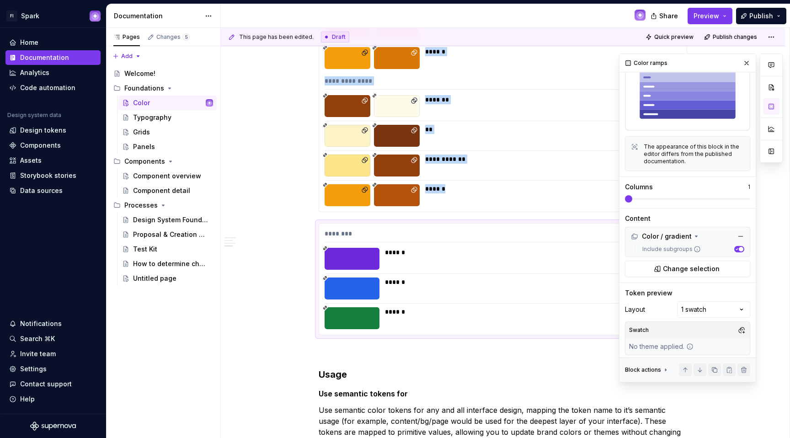
click at [750, 198] on span at bounding box center [687, 199] width 125 height 2
click at [724, 306] on div "Comments Open comments No comments yet Select ‘Comment’ from the block context …" at bounding box center [701, 217] width 164 height 329
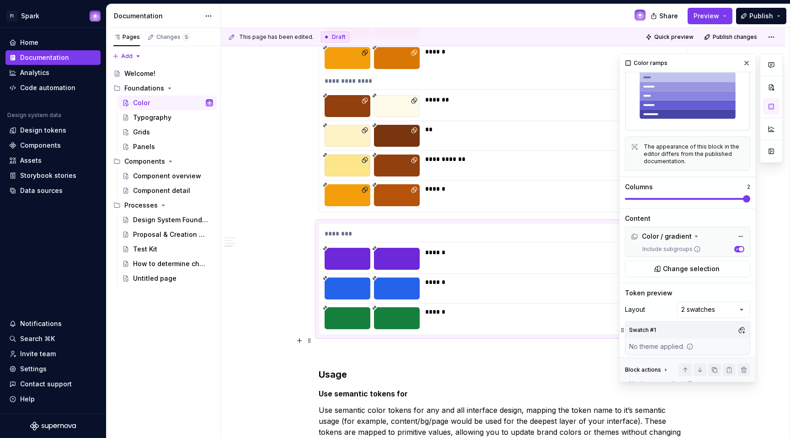
click at [666, 338] on div "No theme applied." at bounding box center [661, 346] width 72 height 16
click at [736, 328] on button "button" at bounding box center [741, 330] width 13 height 13
click at [660, 362] on div "Light" at bounding box center [658, 361] width 16 height 9
click at [618, 342] on html "FI Spark Home Documentation Analytics Code automation Design system data Design…" at bounding box center [395, 219] width 790 height 438
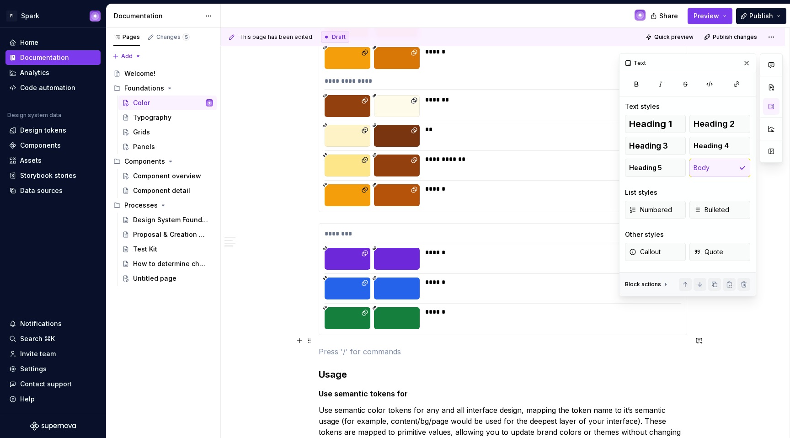
scroll to position [11743, 0]
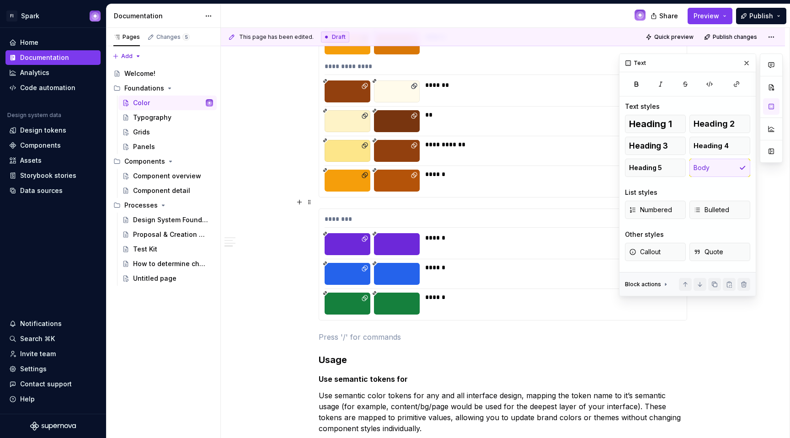
click at [431, 288] on div at bounding box center [503, 288] width 357 height 0
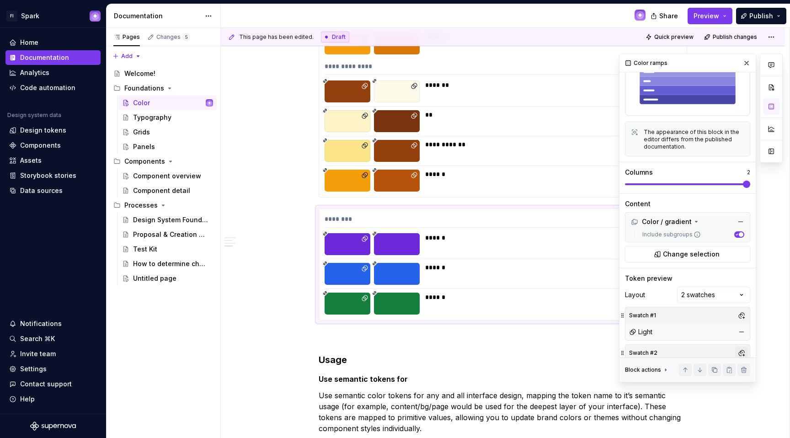
scroll to position [68, 0]
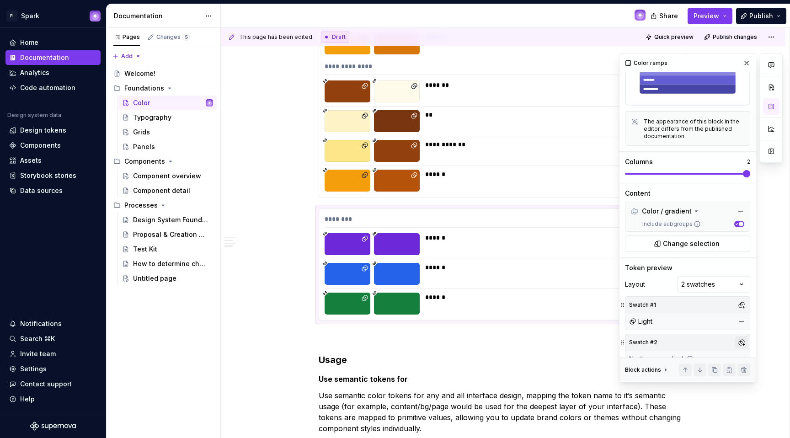
click at [735, 339] on button "button" at bounding box center [741, 342] width 13 height 13
click at [664, 390] on div "Dark" at bounding box center [657, 388] width 15 height 9
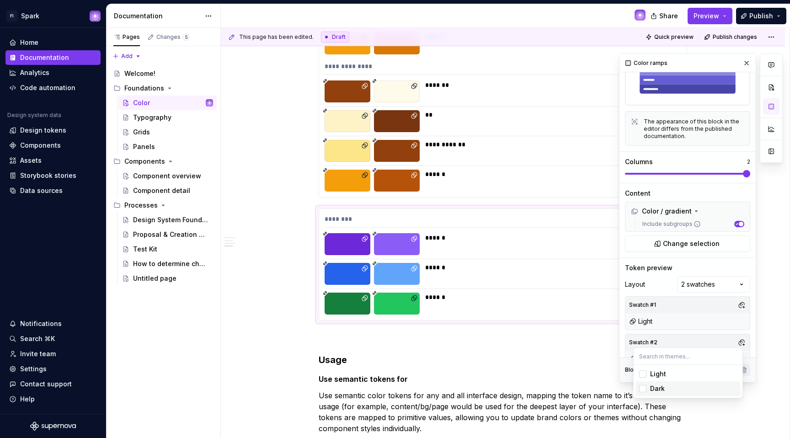
click at [494, 324] on html "FI Spark Home Documentation Analytics Code automation Design system data Design…" at bounding box center [395, 219] width 790 height 438
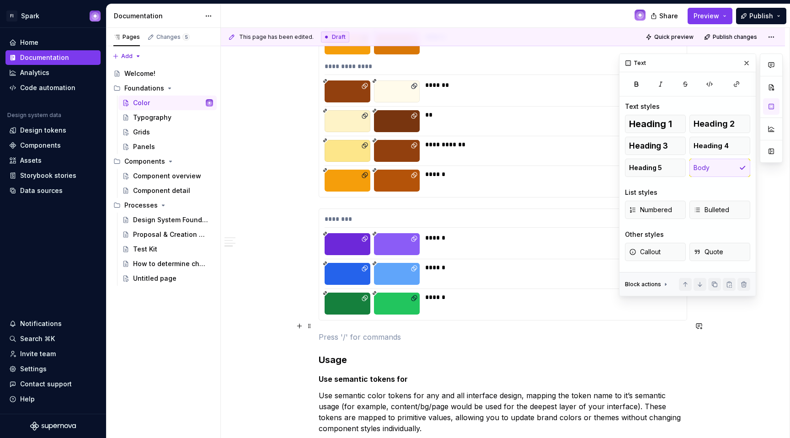
scroll to position [0, 0]
click at [720, 19] on button "Preview" at bounding box center [710, 16] width 45 height 16
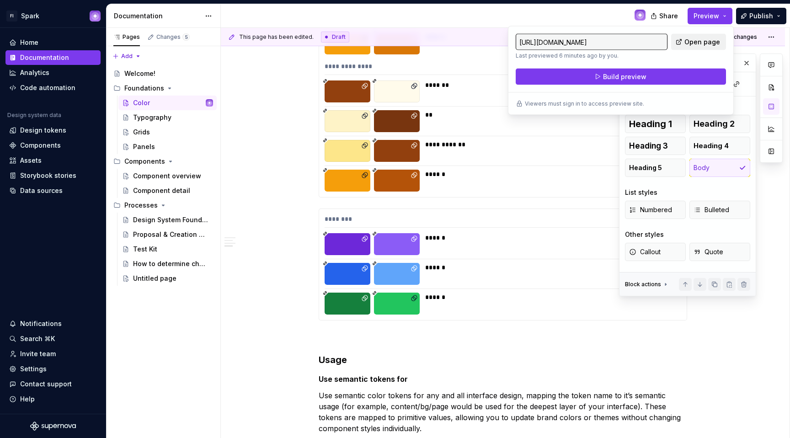
click at [685, 44] on link "Open page" at bounding box center [698, 42] width 55 height 16
click at [548, 181] on div "**********" at bounding box center [503, 58] width 368 height 278
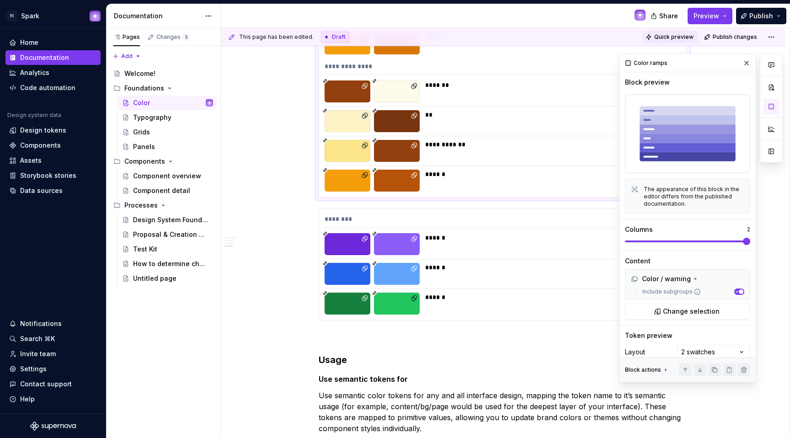
click at [694, 37] on button "Quick preview" at bounding box center [670, 37] width 55 height 13
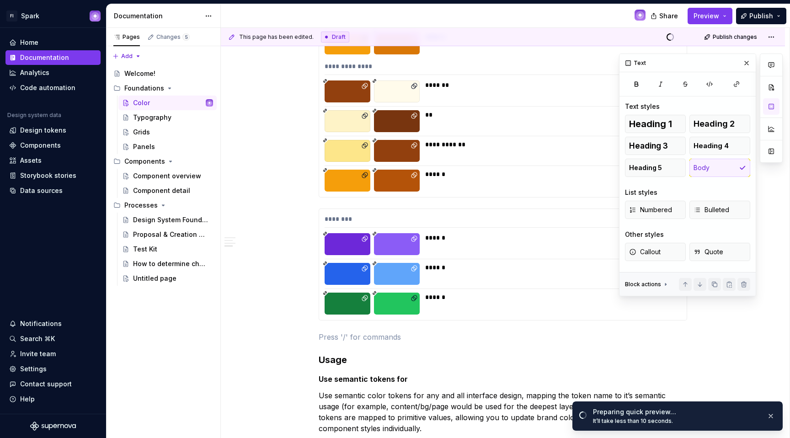
click at [485, 331] on p at bounding box center [503, 336] width 368 height 11
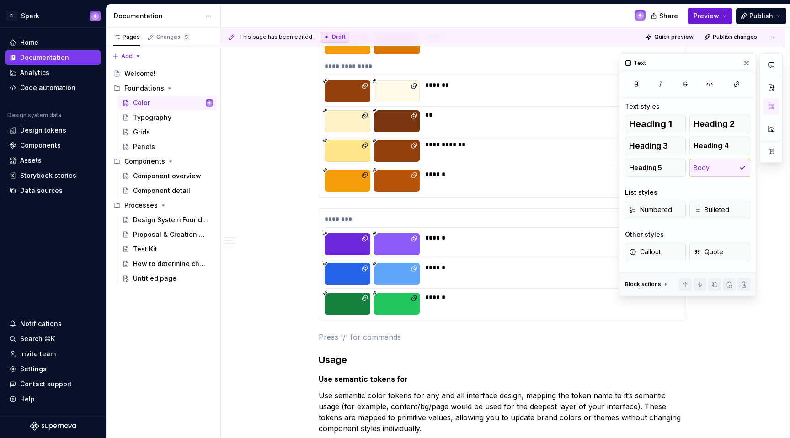
click at [706, 19] on span "Preview" at bounding box center [706, 15] width 26 height 9
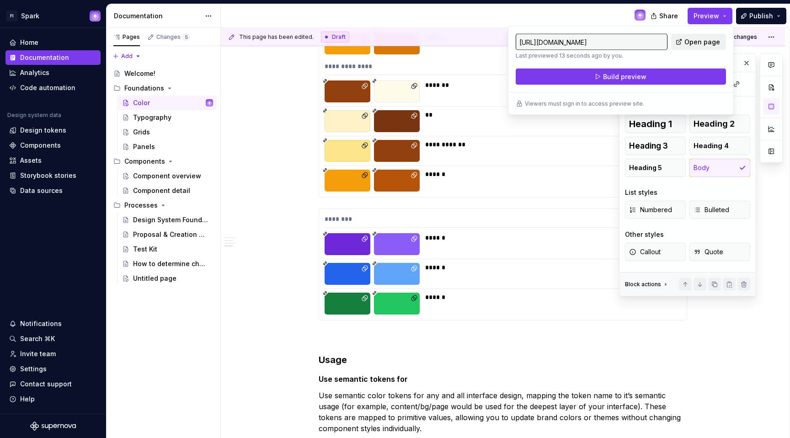
click at [694, 40] on span "Open page" at bounding box center [702, 41] width 36 height 9
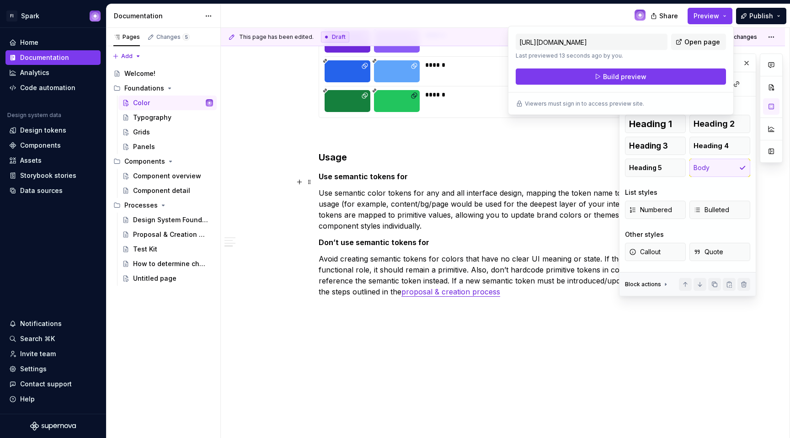
scroll to position [11952, 0]
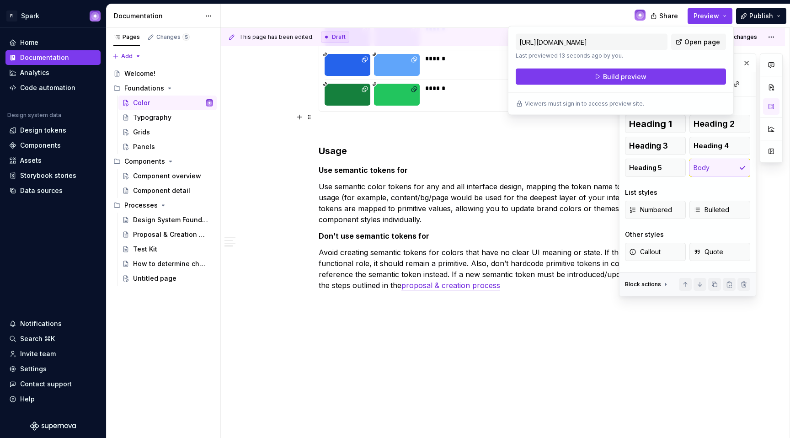
click at [336, 123] on p at bounding box center [503, 128] width 368 height 11
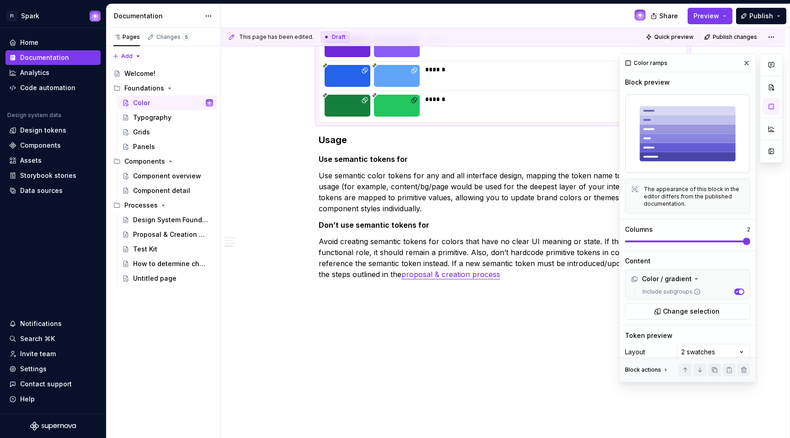
scroll to position [11912, 0]
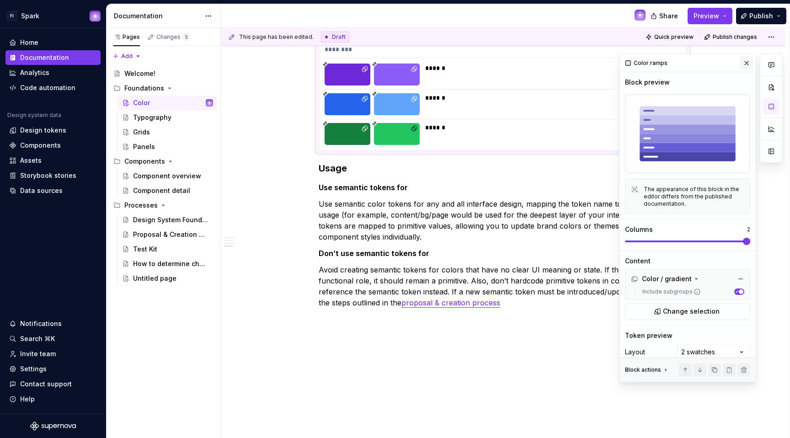
click at [740, 58] on button "button" at bounding box center [746, 63] width 13 height 13
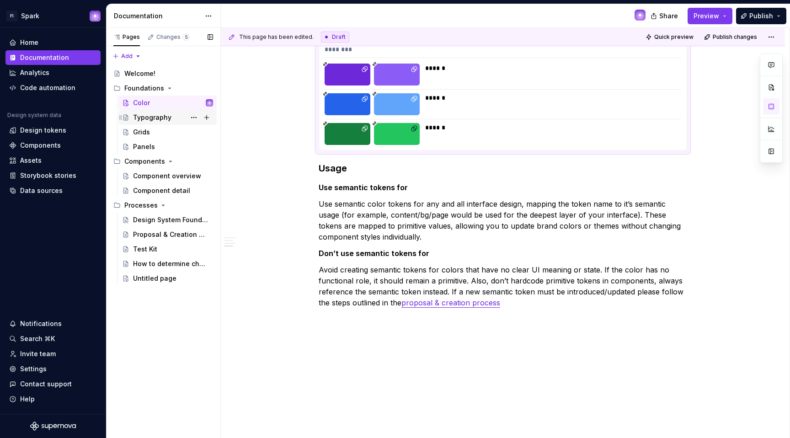
click at [141, 120] on div "Typography" at bounding box center [152, 117] width 38 height 9
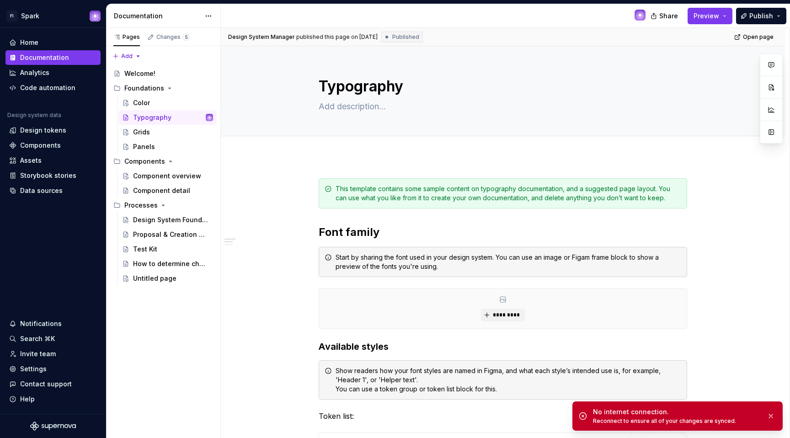
type textarea "*"
